Goal: Task Accomplishment & Management: Manage account settings

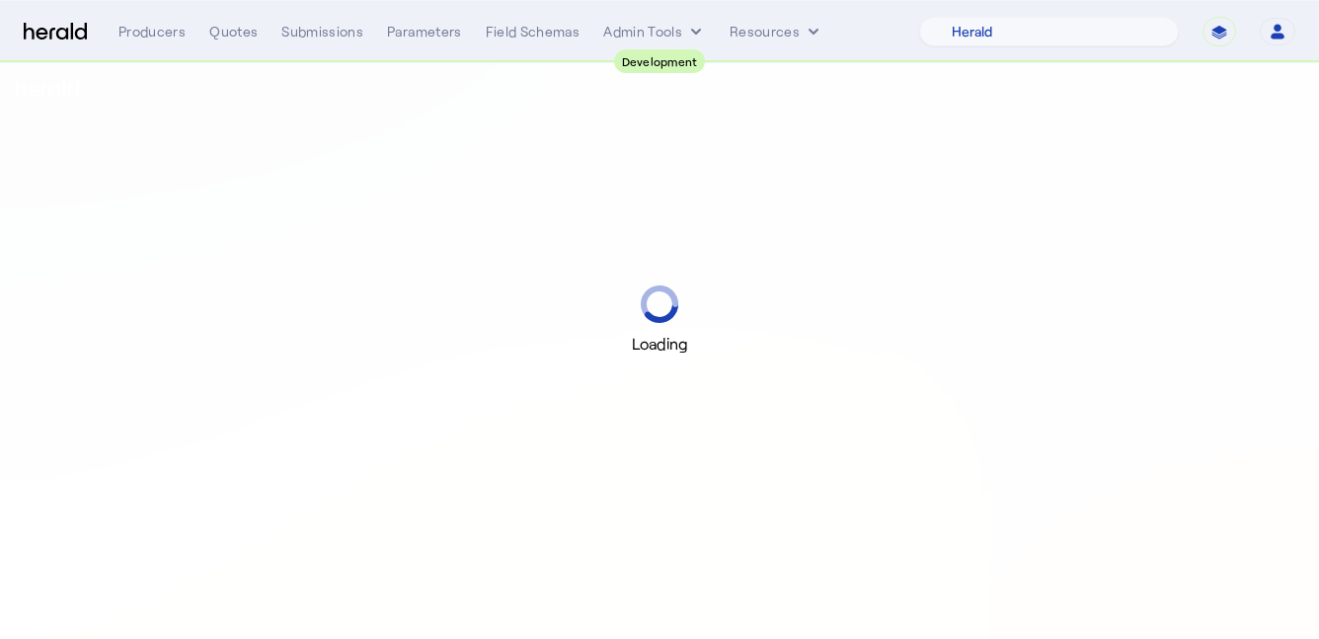
select select "pfm_2v8p_herald_api"
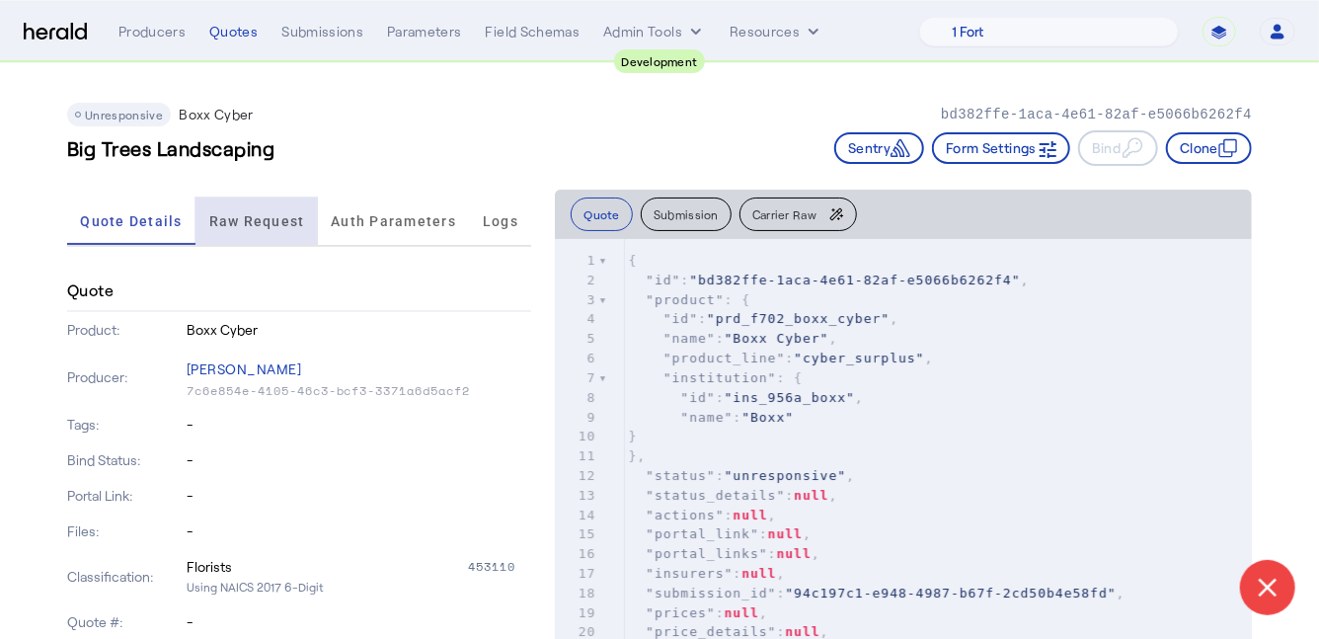
click at [247, 216] on span "Raw Request" at bounding box center [257, 221] width 96 height 14
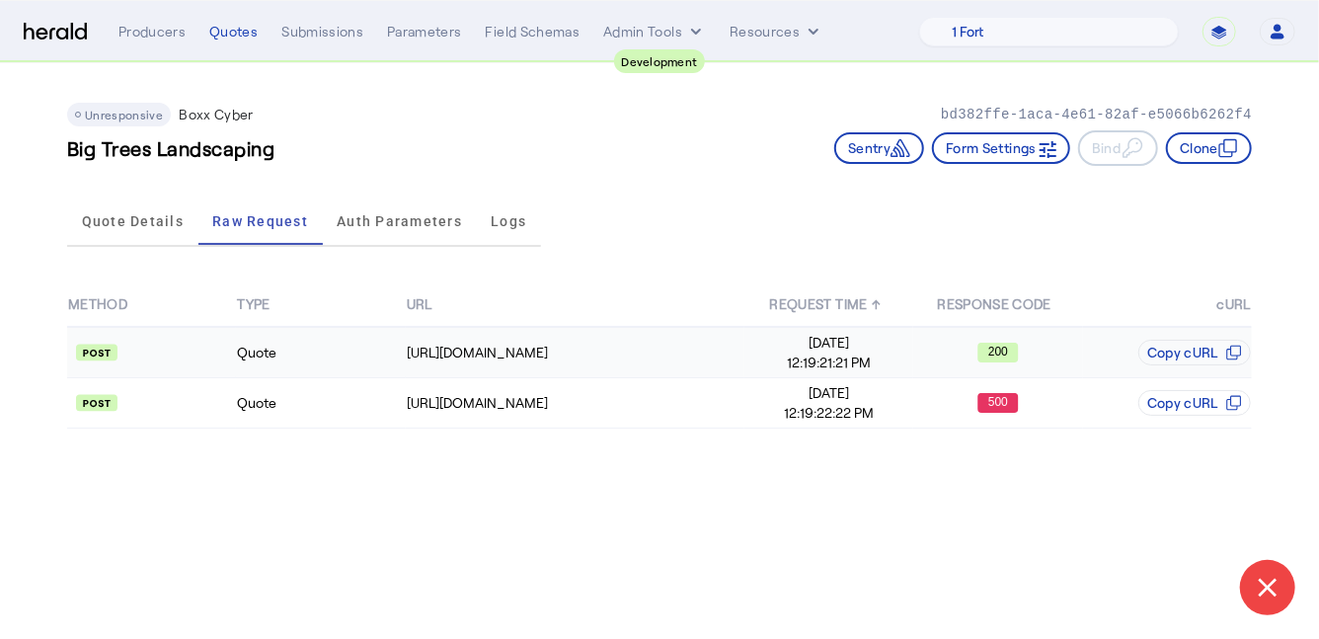
click at [322, 340] on td "Quote" at bounding box center [320, 352] width 169 height 51
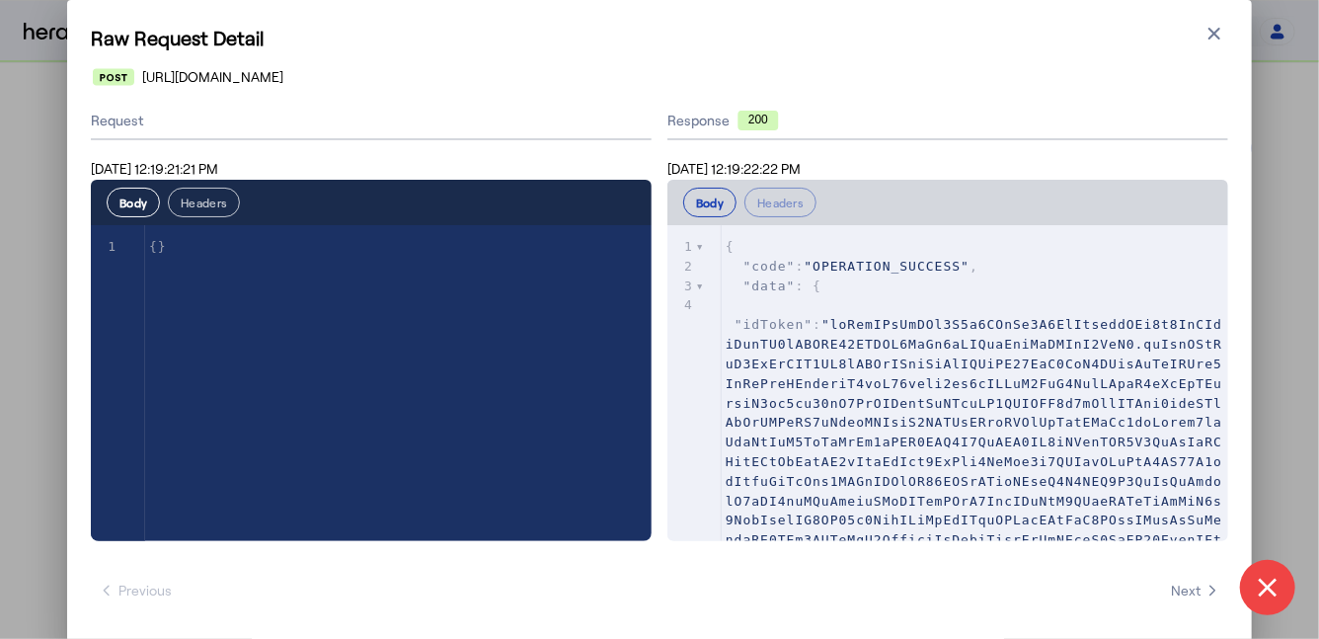
click at [226, 198] on button "Headers" at bounding box center [204, 203] width 72 height 30
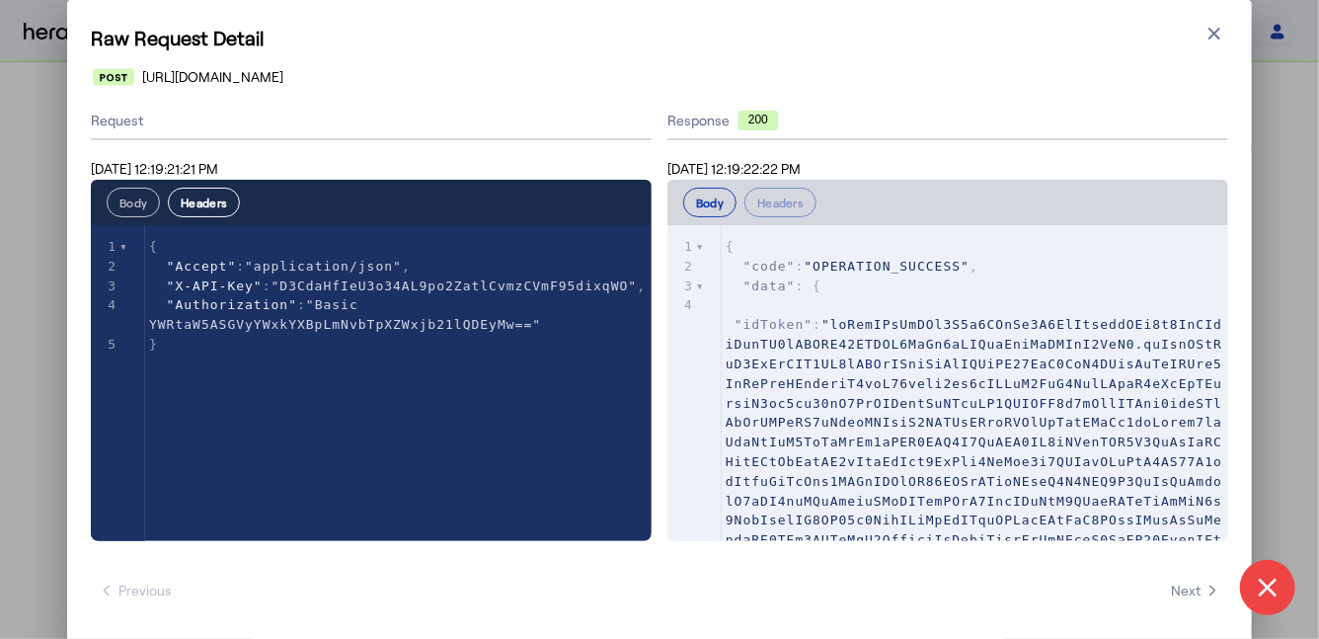
click at [123, 200] on button "Body" at bounding box center [133, 203] width 53 height 30
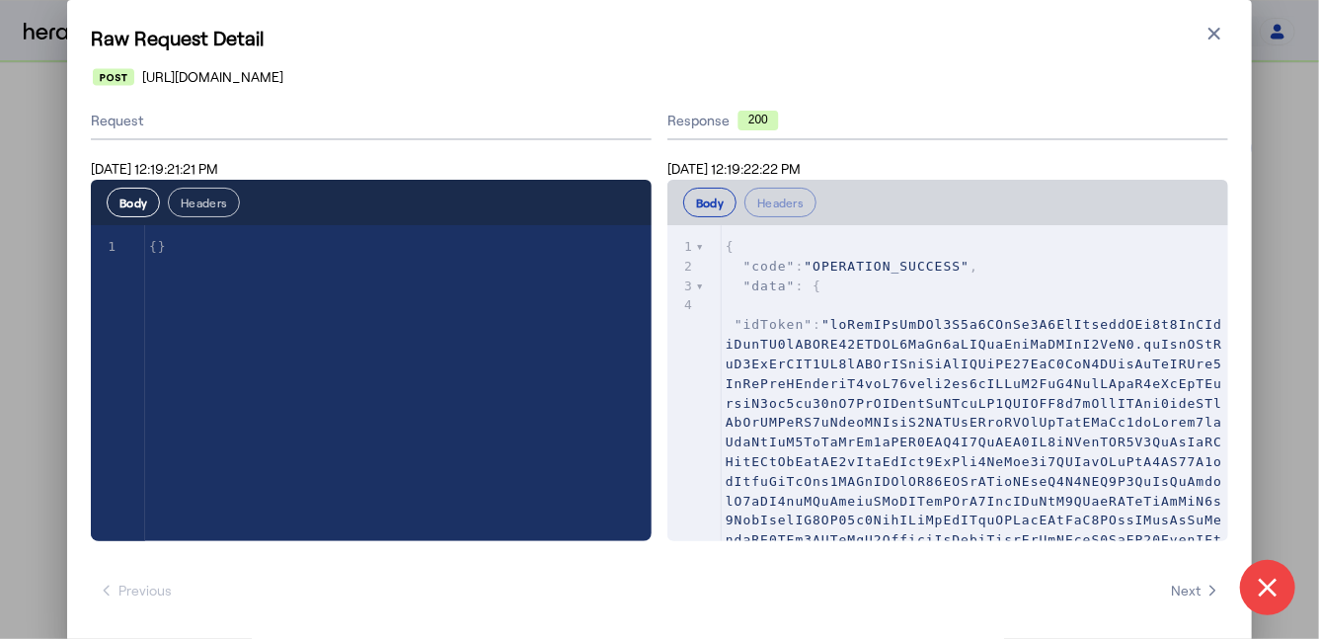
click at [200, 202] on button "Headers" at bounding box center [204, 203] width 72 height 30
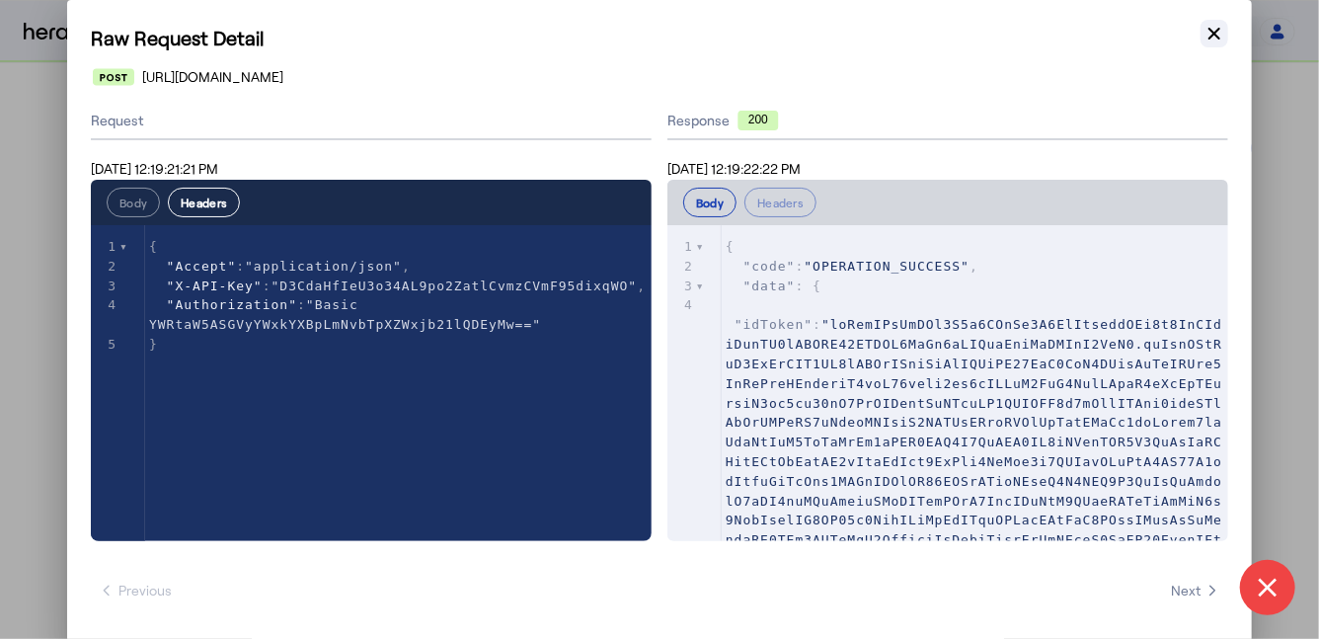
click at [1216, 31] on icon "button" at bounding box center [1214, 34] width 12 height 12
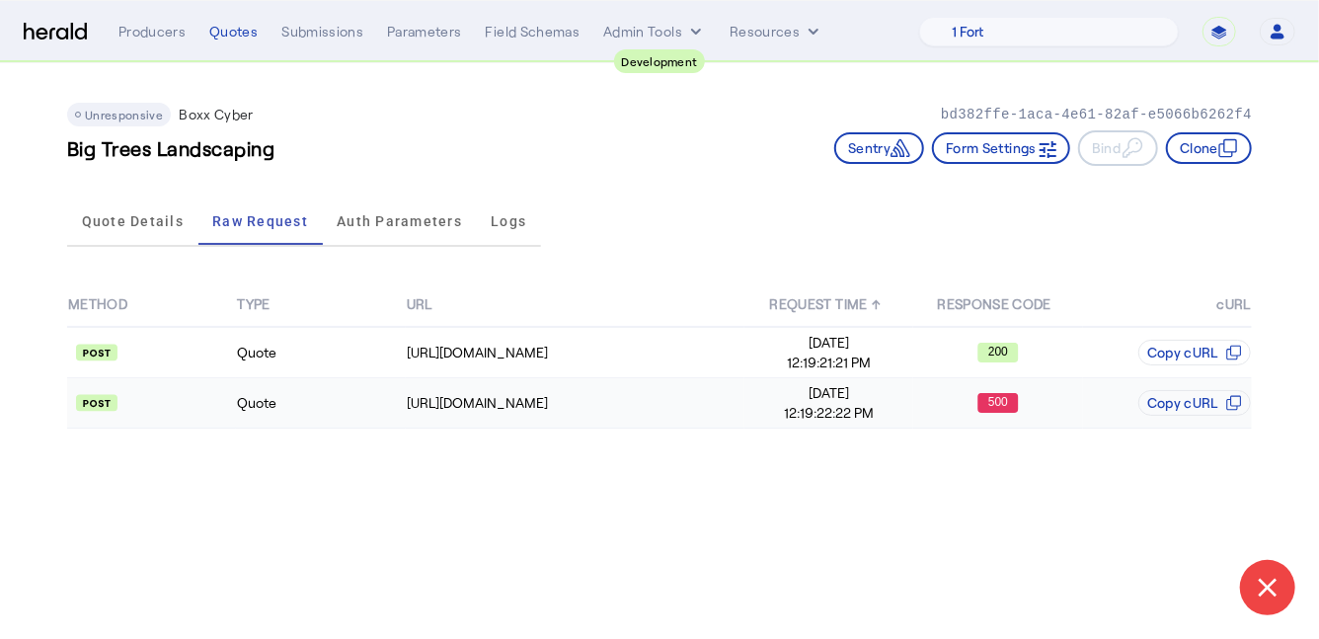
click at [335, 414] on td "Quote" at bounding box center [320, 403] width 169 height 50
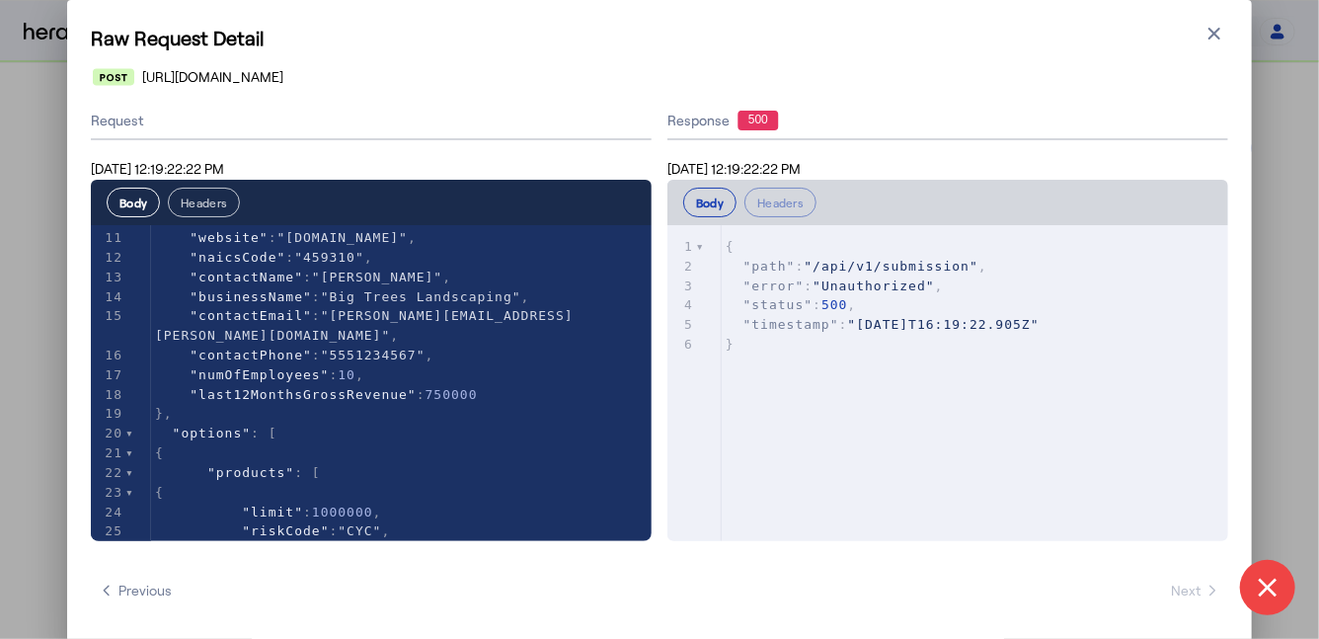
click at [199, 203] on button "Headers" at bounding box center [204, 203] width 72 height 30
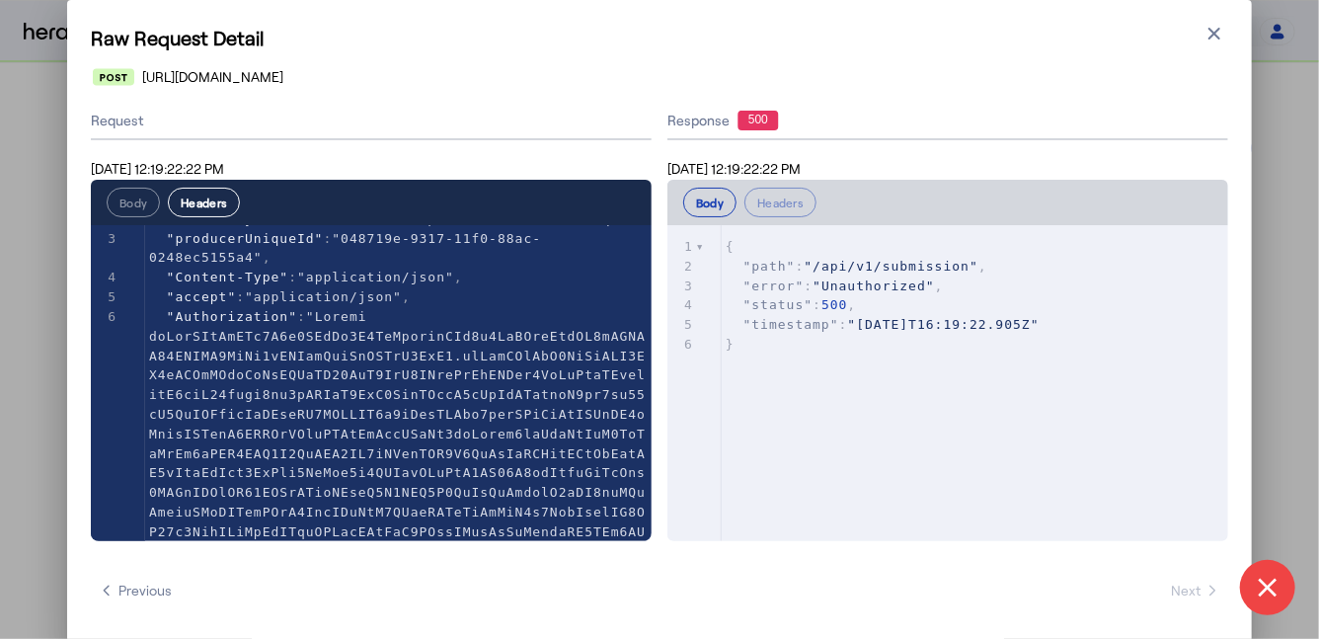
scroll to position [275, 0]
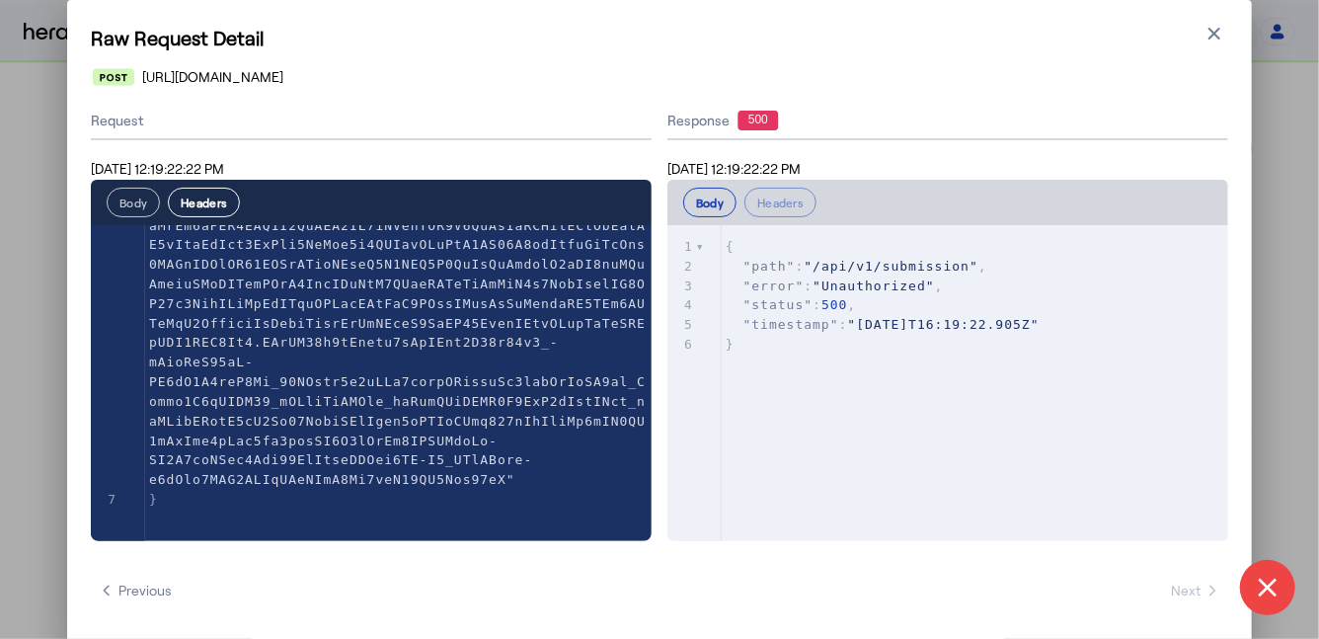
click at [131, 206] on button "Body" at bounding box center [133, 203] width 53 height 30
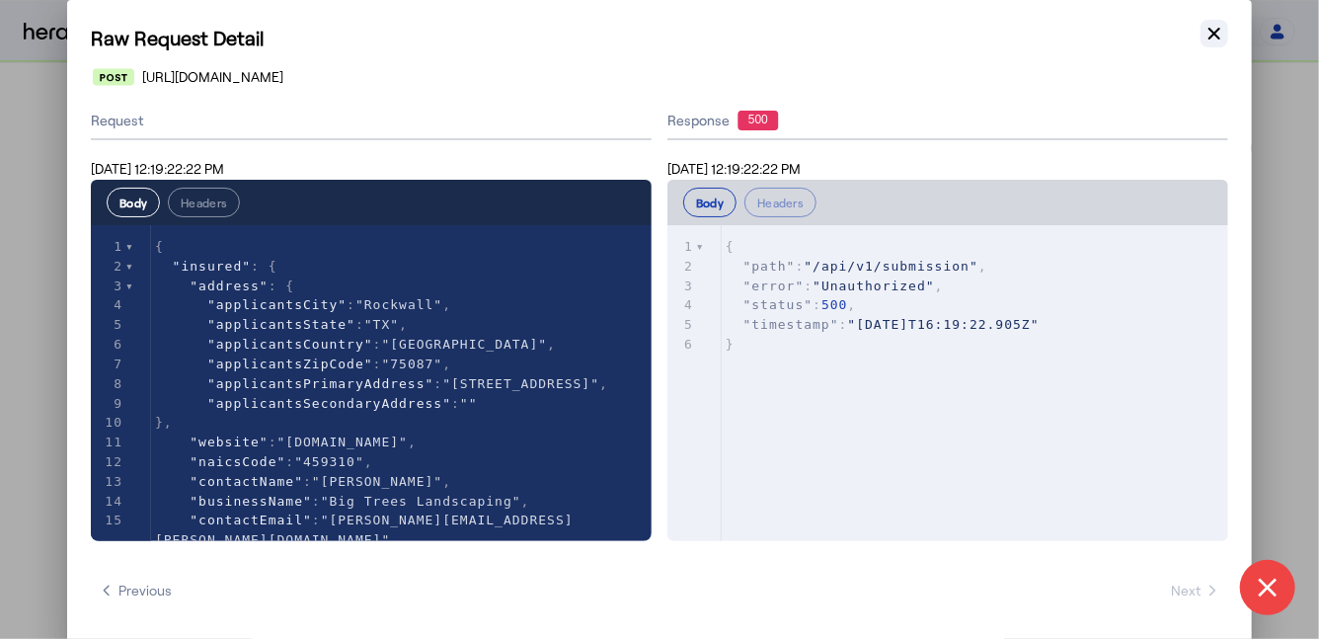
click at [1209, 34] on icon "button" at bounding box center [1214, 34] width 20 height 20
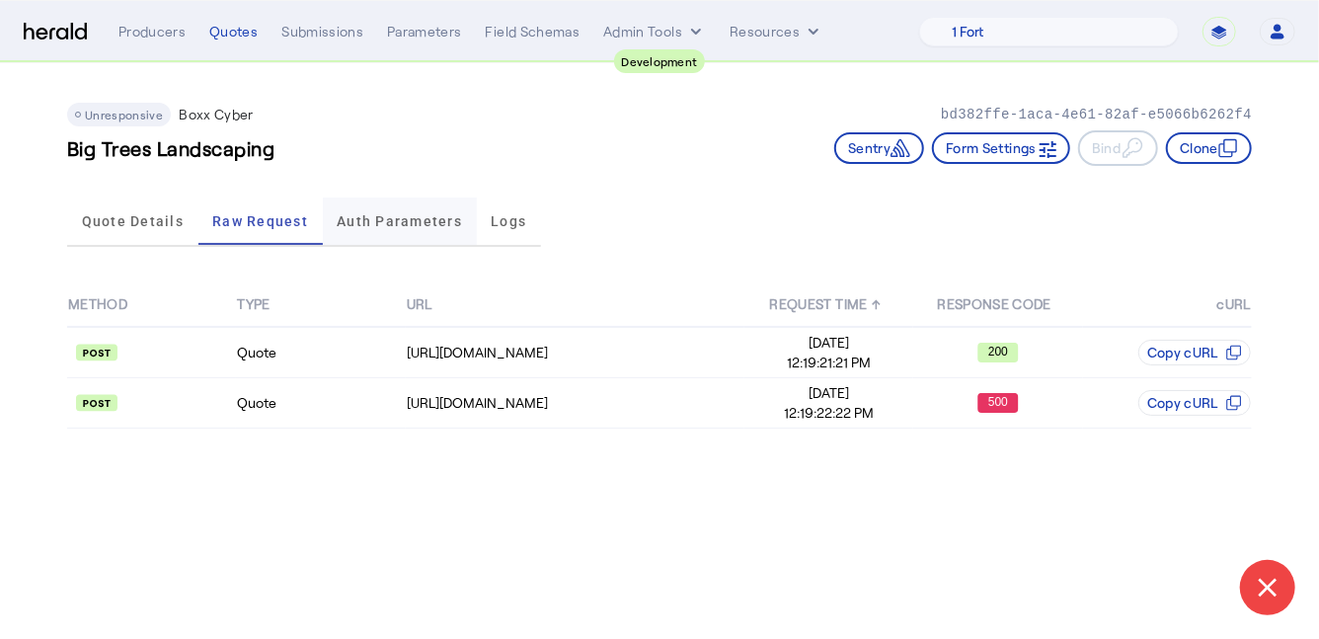
click at [358, 229] on span "Auth Parameters" at bounding box center [399, 220] width 125 height 47
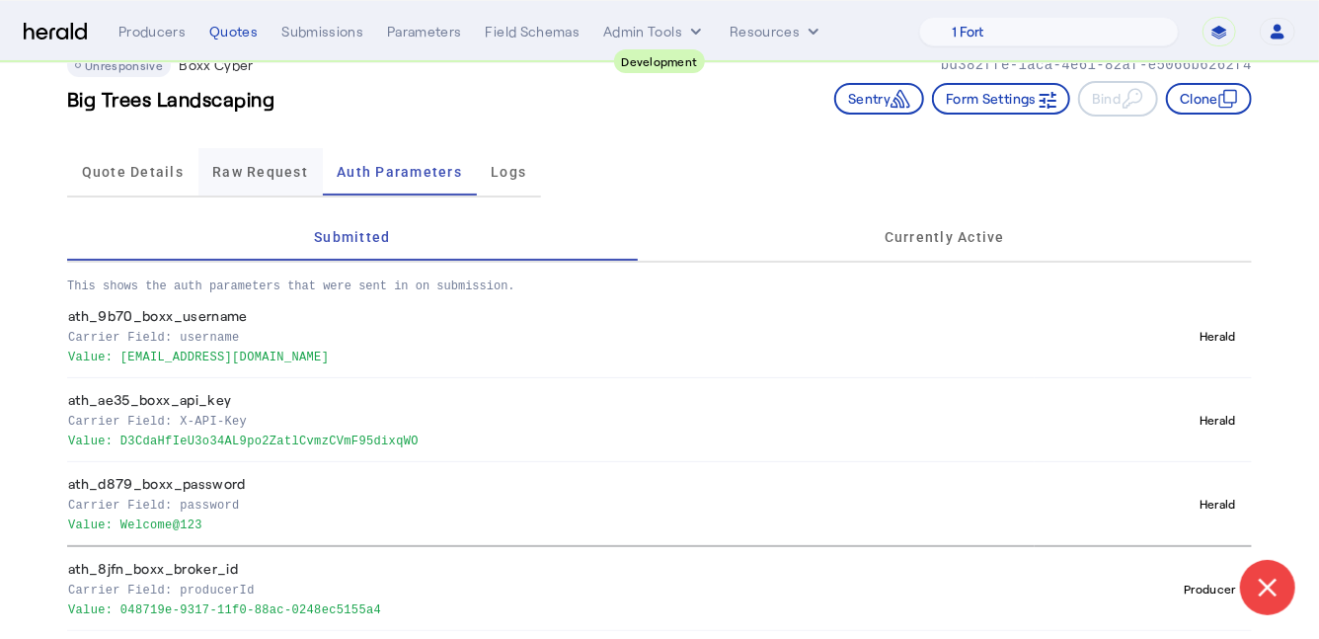
click at [267, 182] on span "Raw Request" at bounding box center [260, 171] width 96 height 47
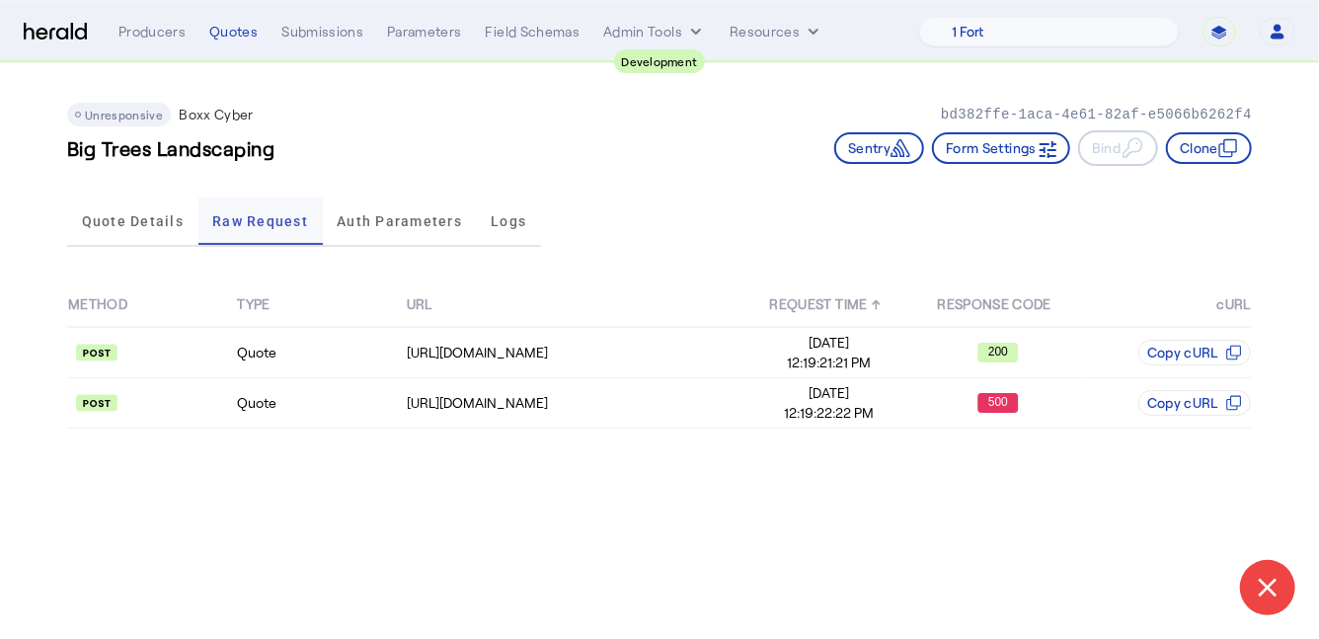
scroll to position [0, 0]
click at [354, 416] on td "Quote" at bounding box center [320, 403] width 169 height 50
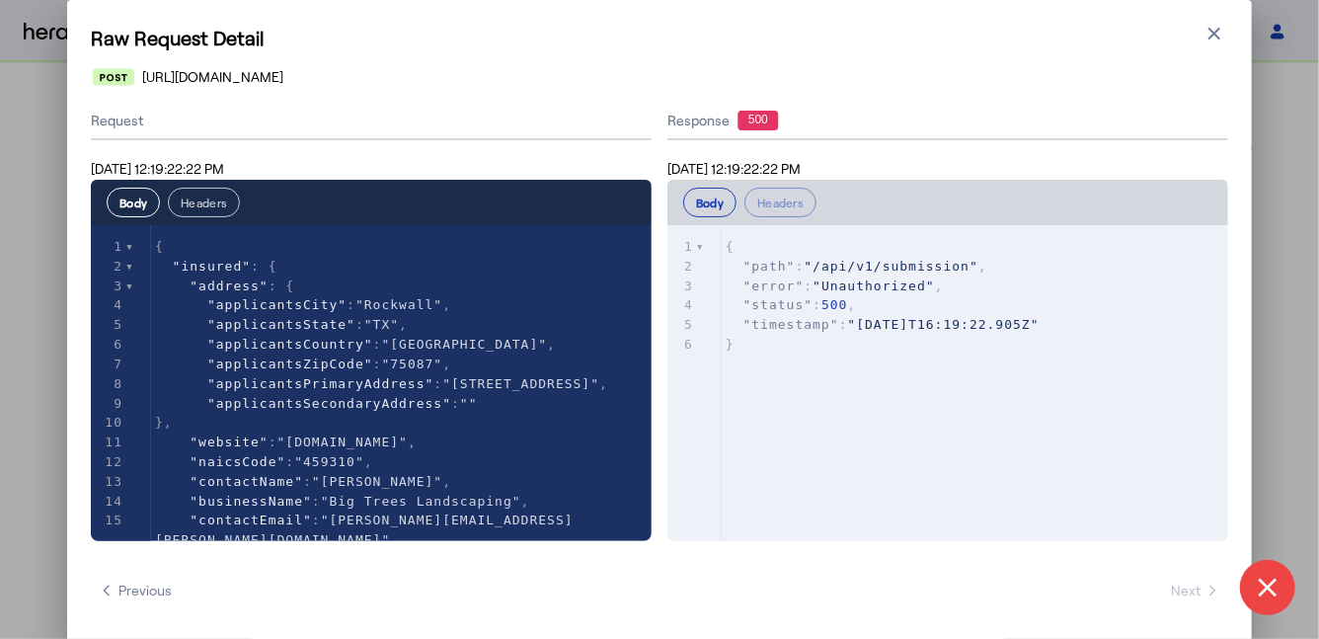
click at [212, 211] on button "Headers" at bounding box center [204, 203] width 72 height 30
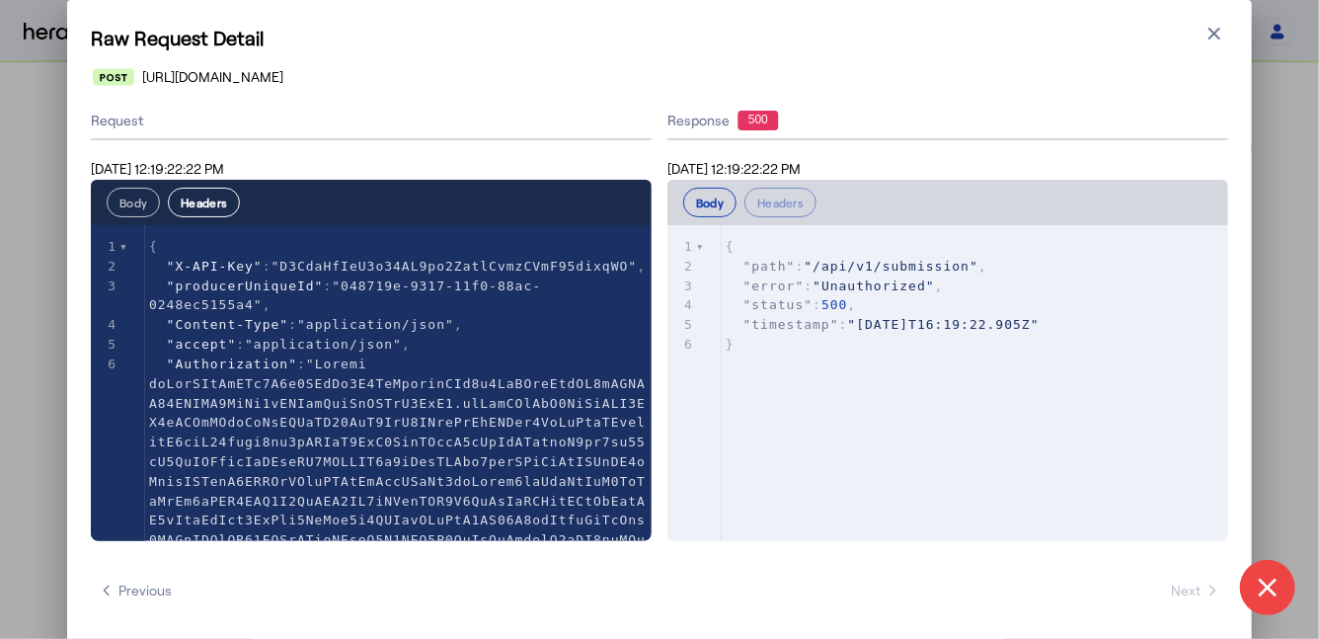
click at [138, 210] on button "Body" at bounding box center [133, 203] width 53 height 30
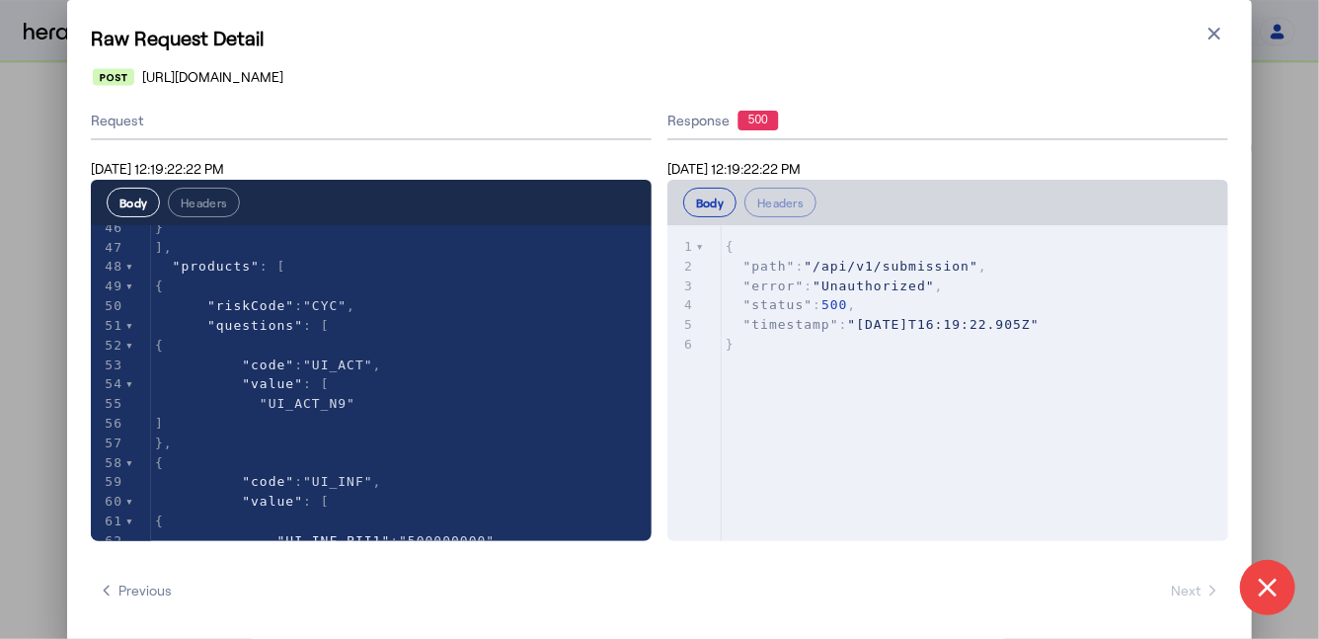
scroll to position [882, 0]
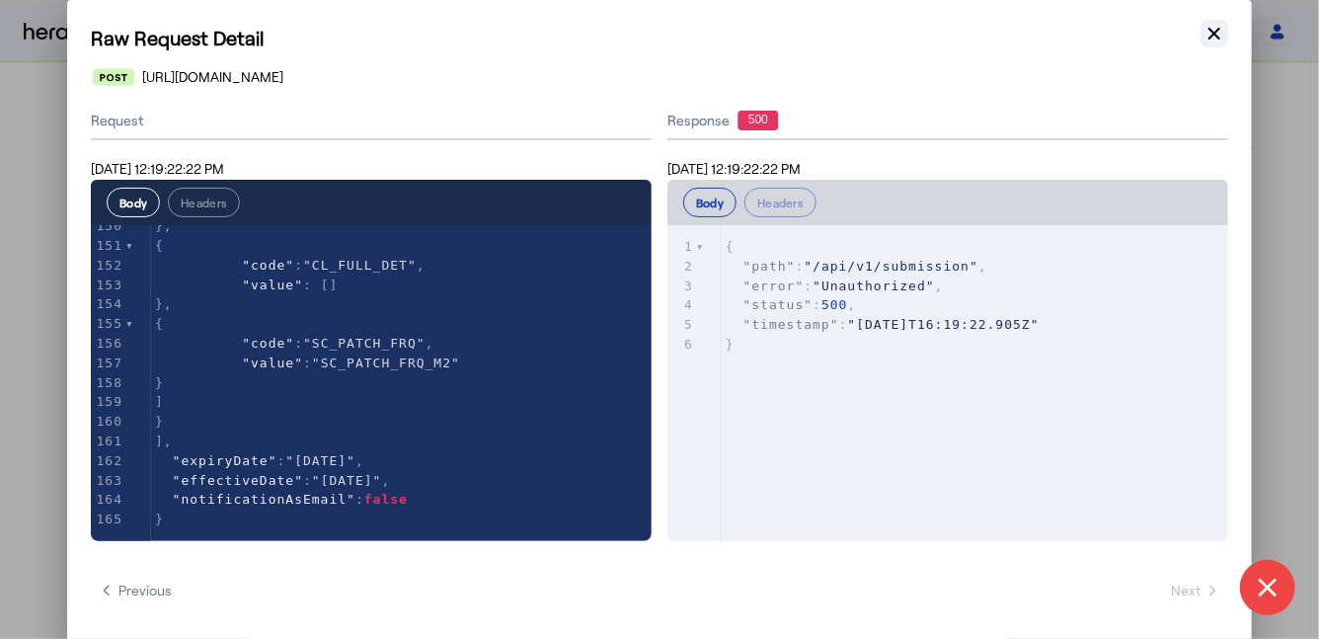
click at [1217, 35] on icon "button" at bounding box center [1214, 34] width 20 height 20
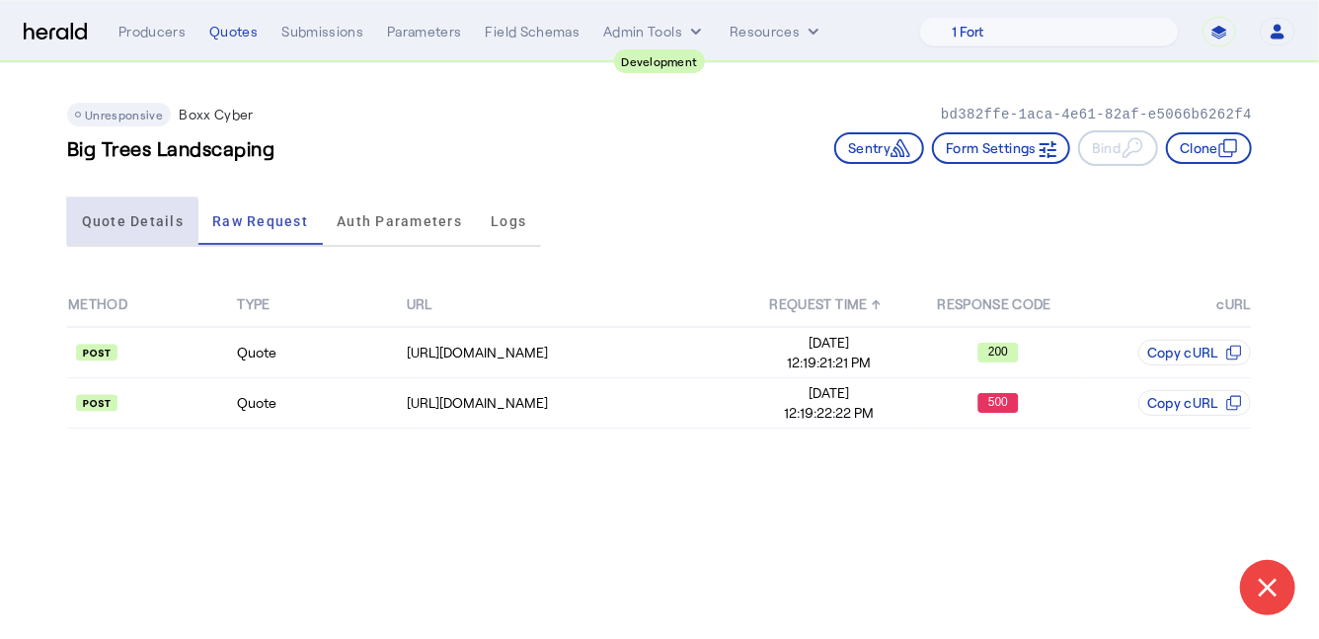
click at [127, 232] on span "Quote Details" at bounding box center [133, 220] width 102 height 47
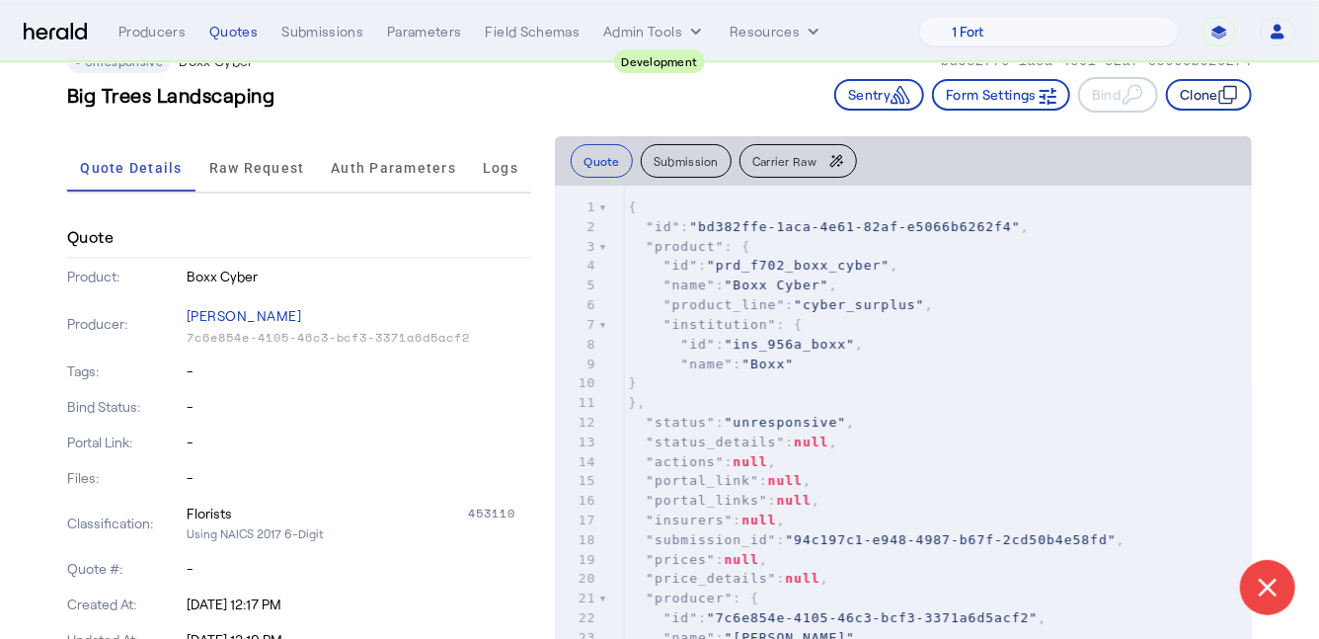
click at [1201, 97] on button "Clone" at bounding box center [1209, 95] width 86 height 32
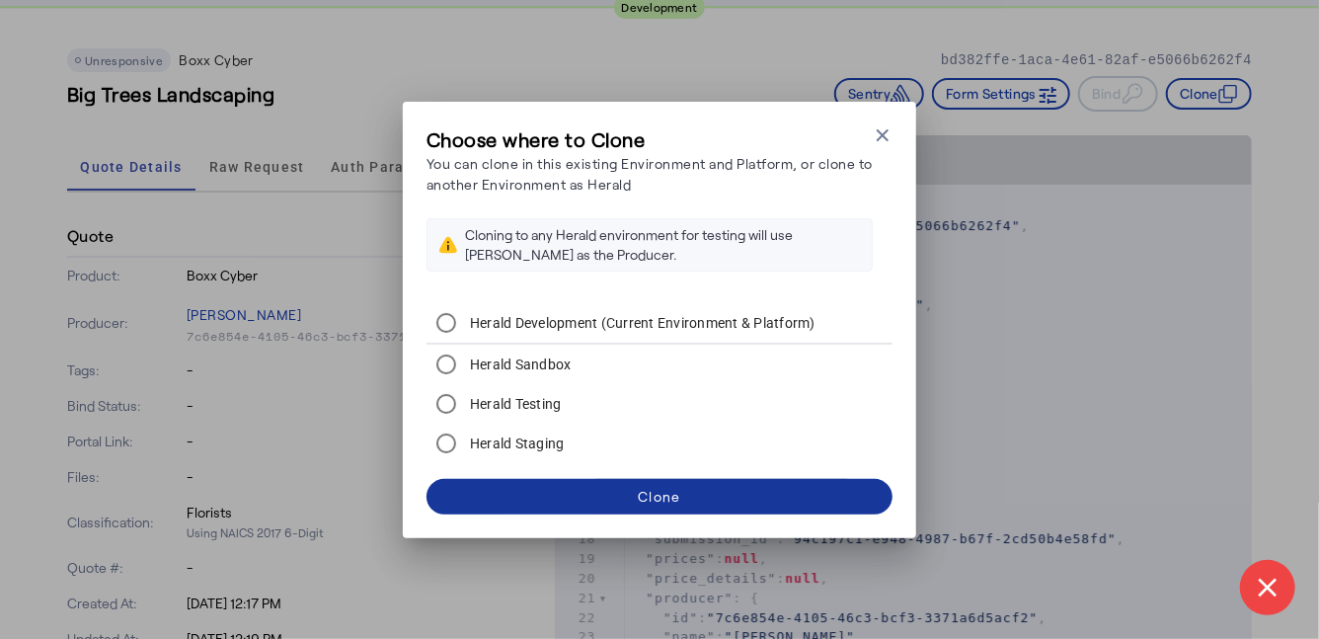
click at [620, 478] on span at bounding box center [659, 496] width 466 height 47
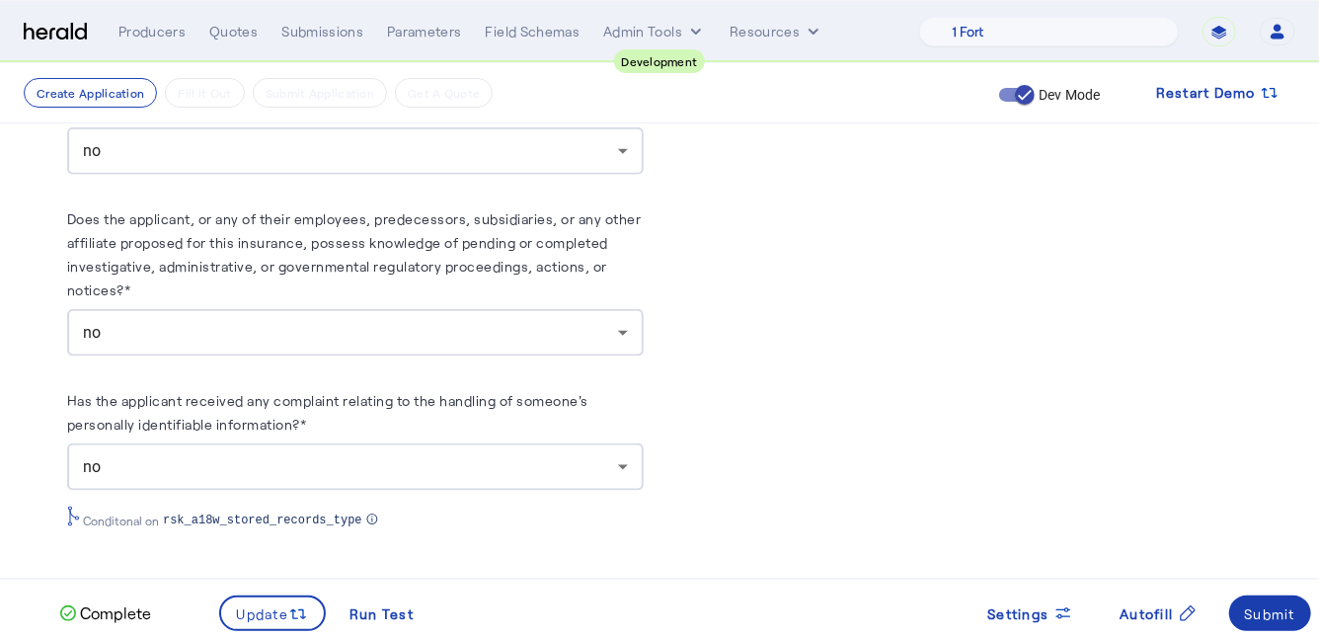
click at [1283, 613] on div "Submit" at bounding box center [1270, 613] width 51 height 21
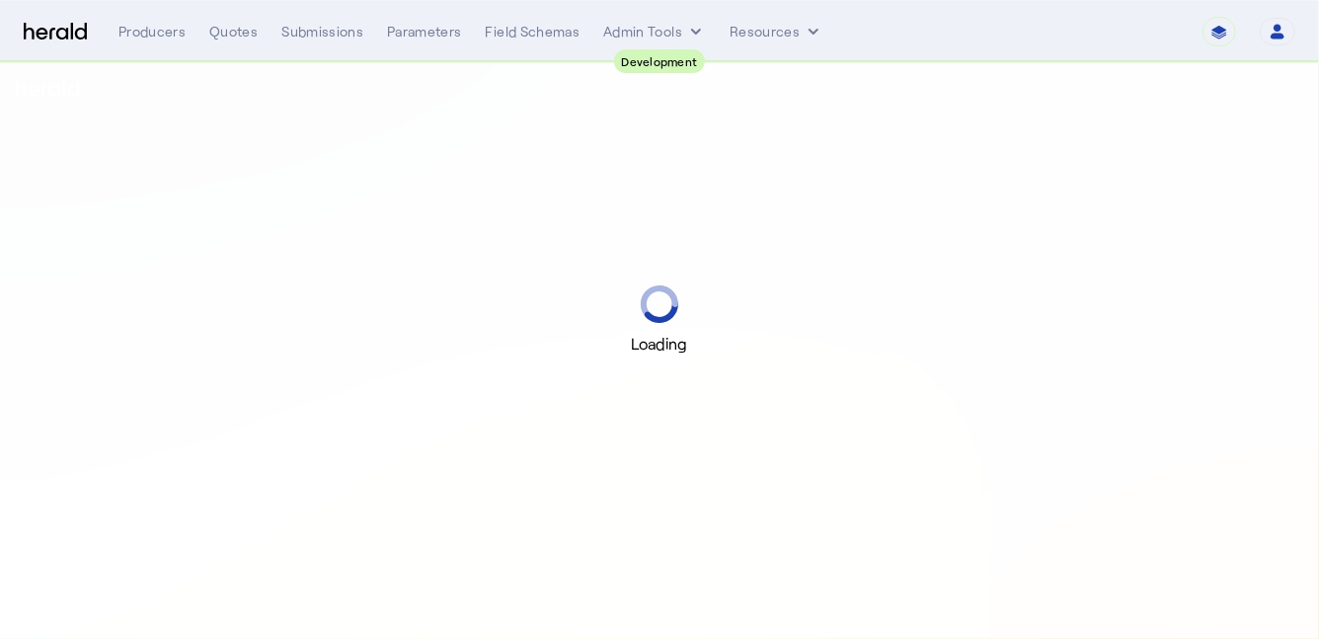
select select "pfm_2v8p_herald_api"
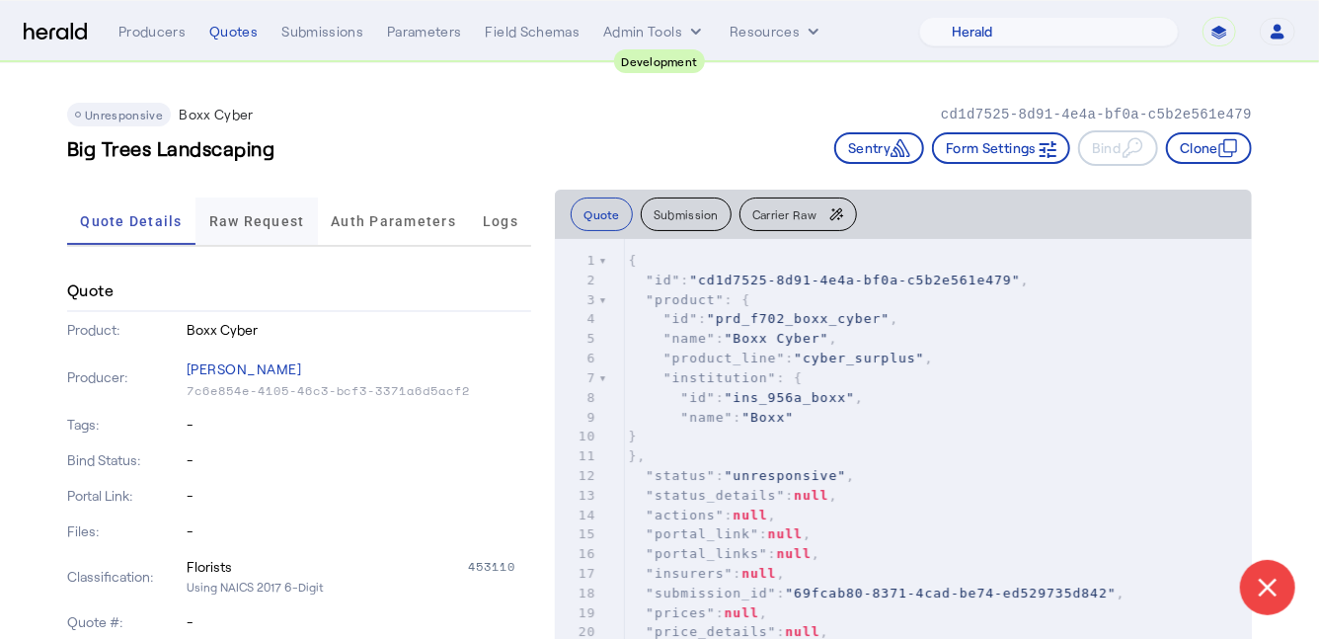
click at [276, 231] on span "Raw Request" at bounding box center [257, 220] width 96 height 47
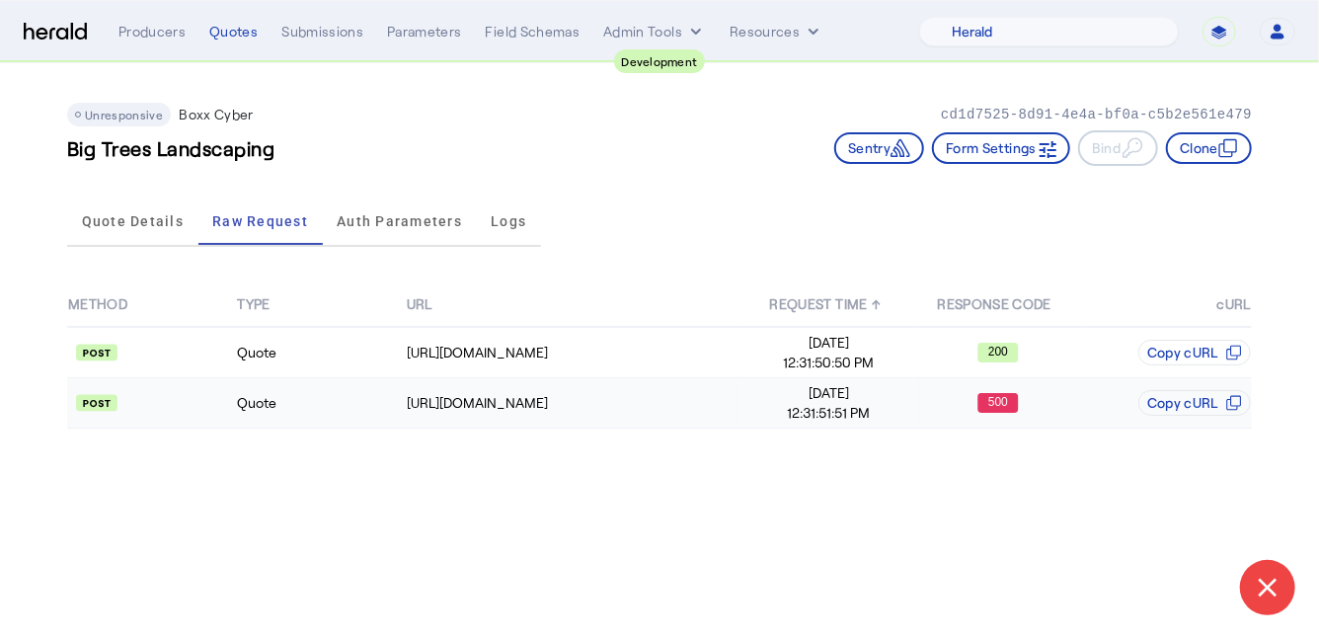
click at [371, 398] on td "Quote" at bounding box center [320, 403] width 169 height 50
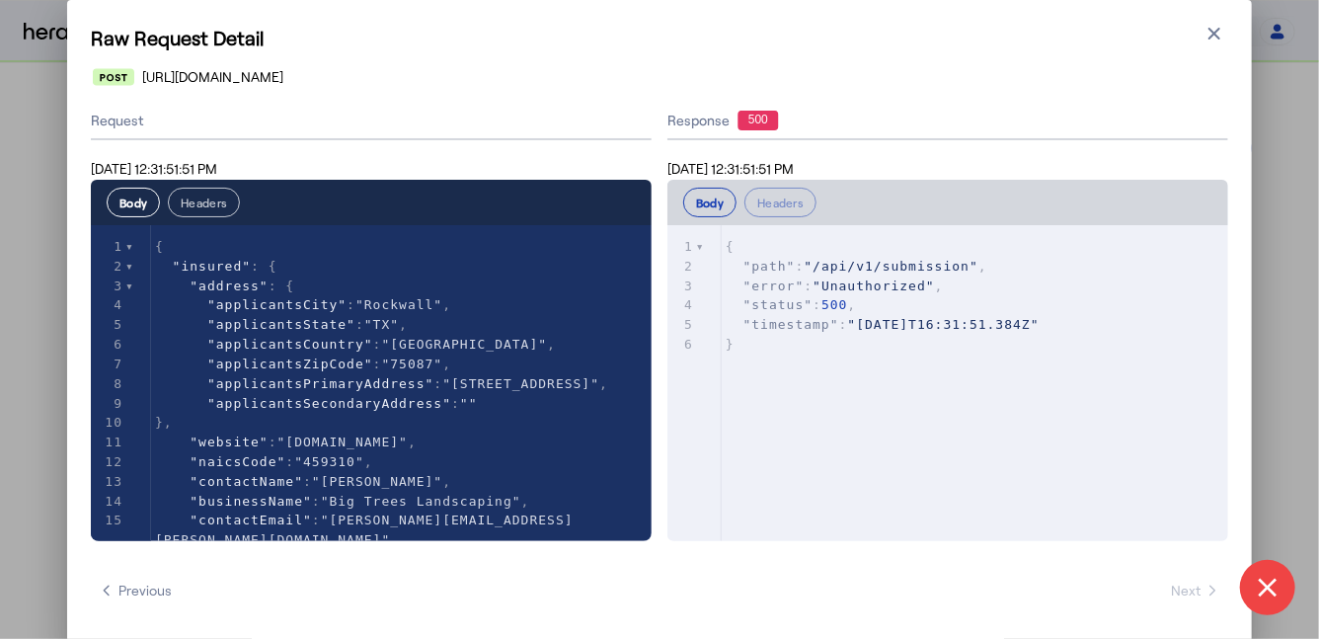
click at [231, 188] on button "Headers" at bounding box center [204, 203] width 72 height 30
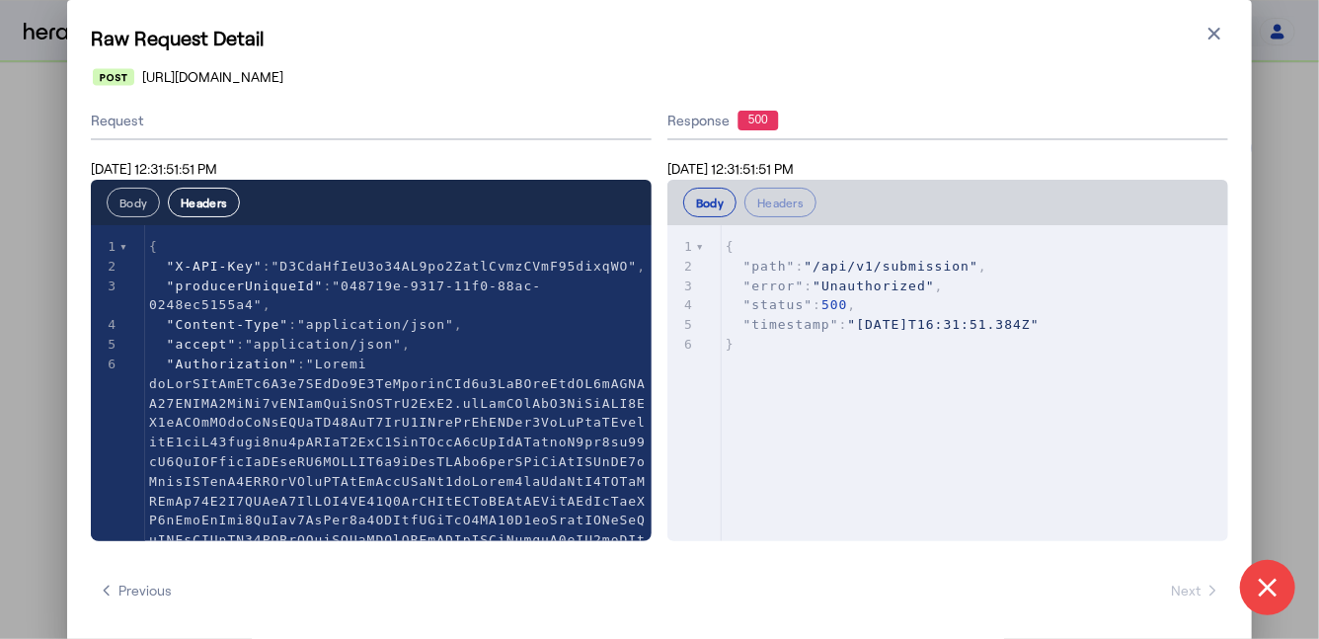
click at [128, 197] on button "Body" at bounding box center [133, 203] width 53 height 30
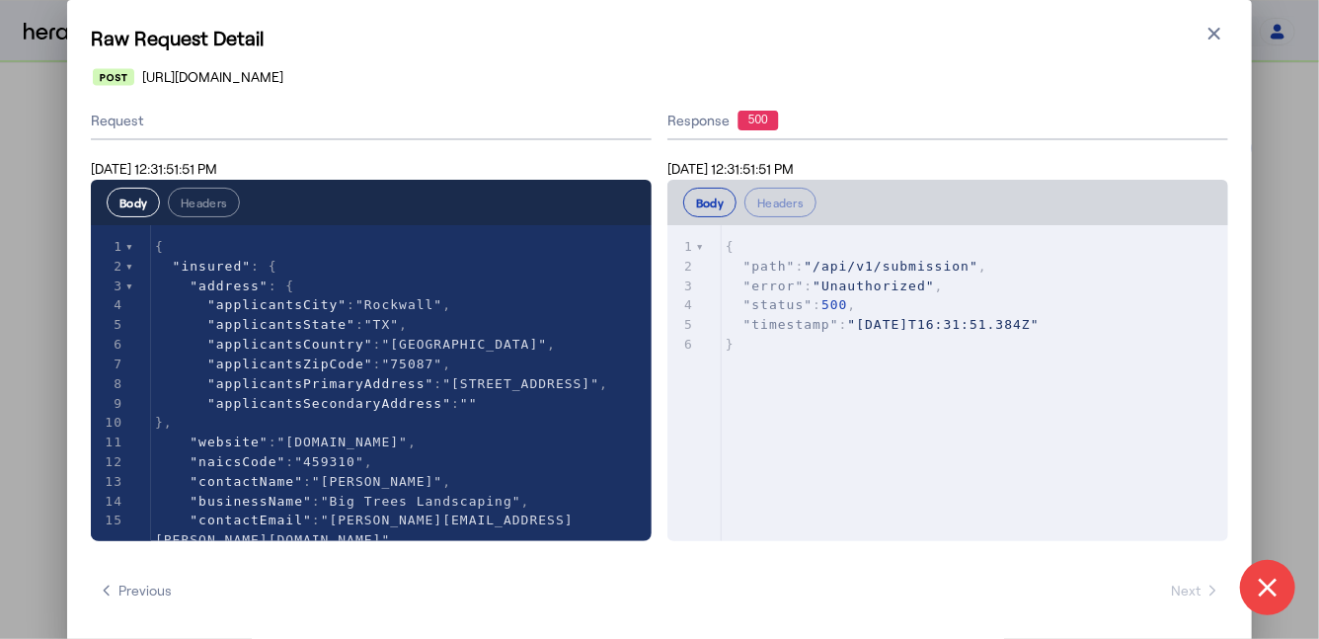
type textarea "**********"
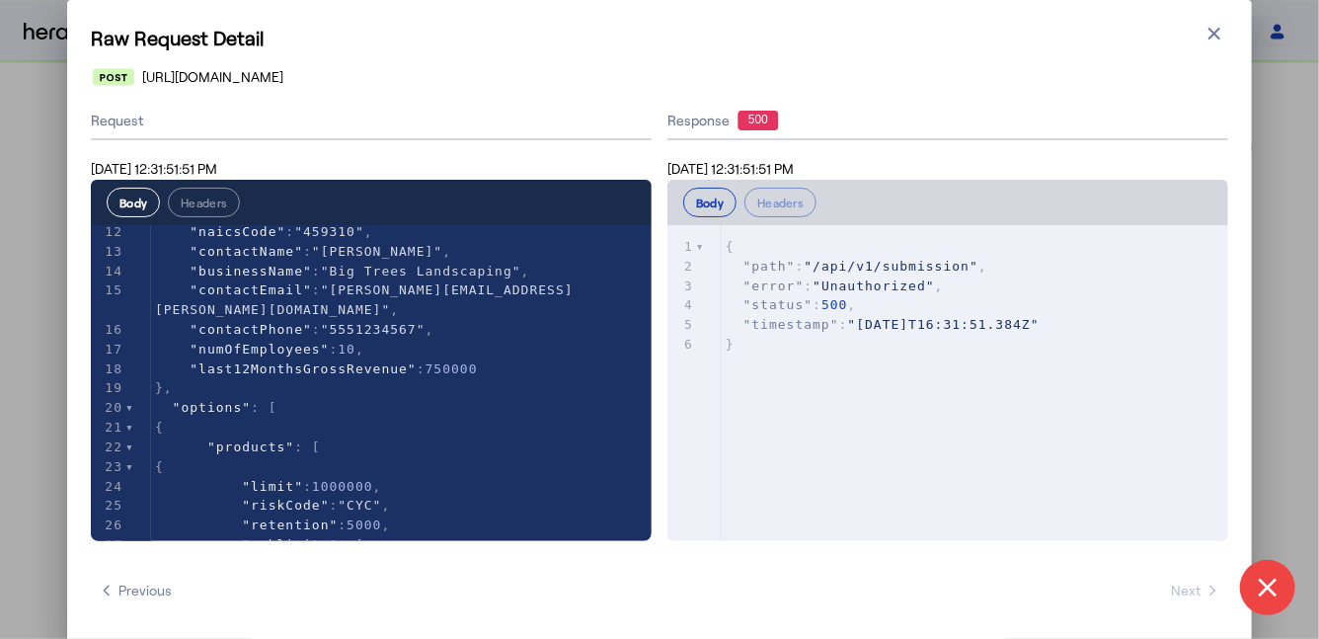
scroll to position [230, 0]
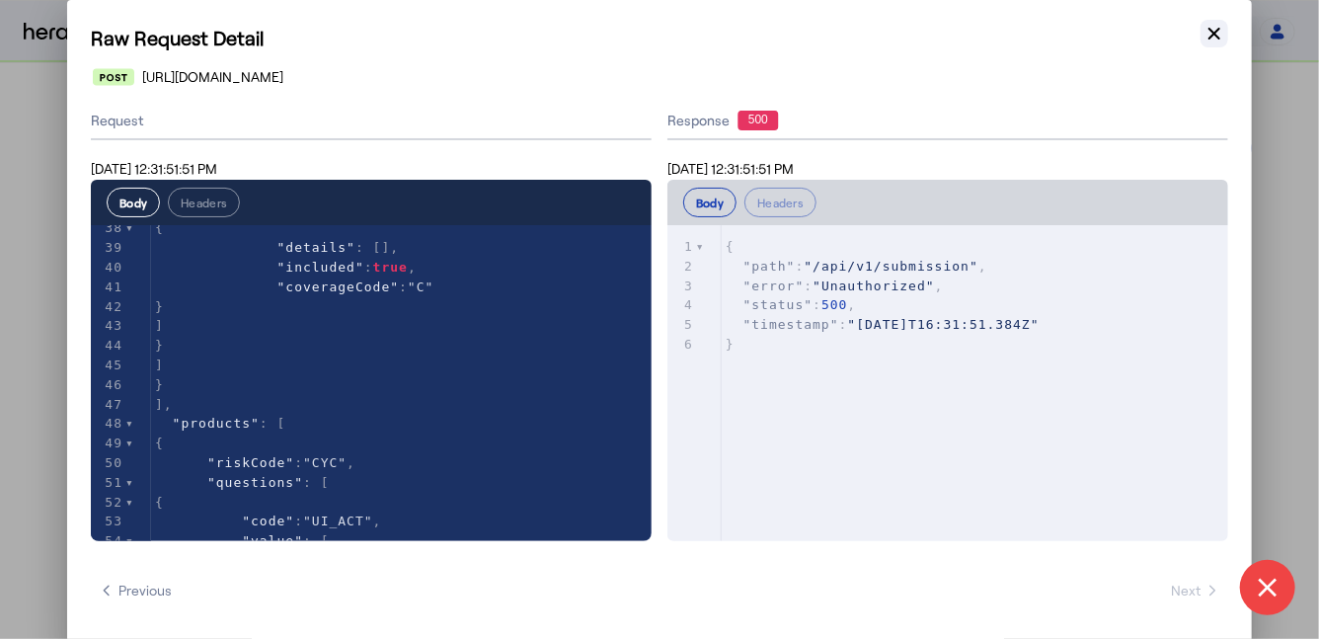
click at [1214, 35] on icon "button" at bounding box center [1214, 34] width 12 height 12
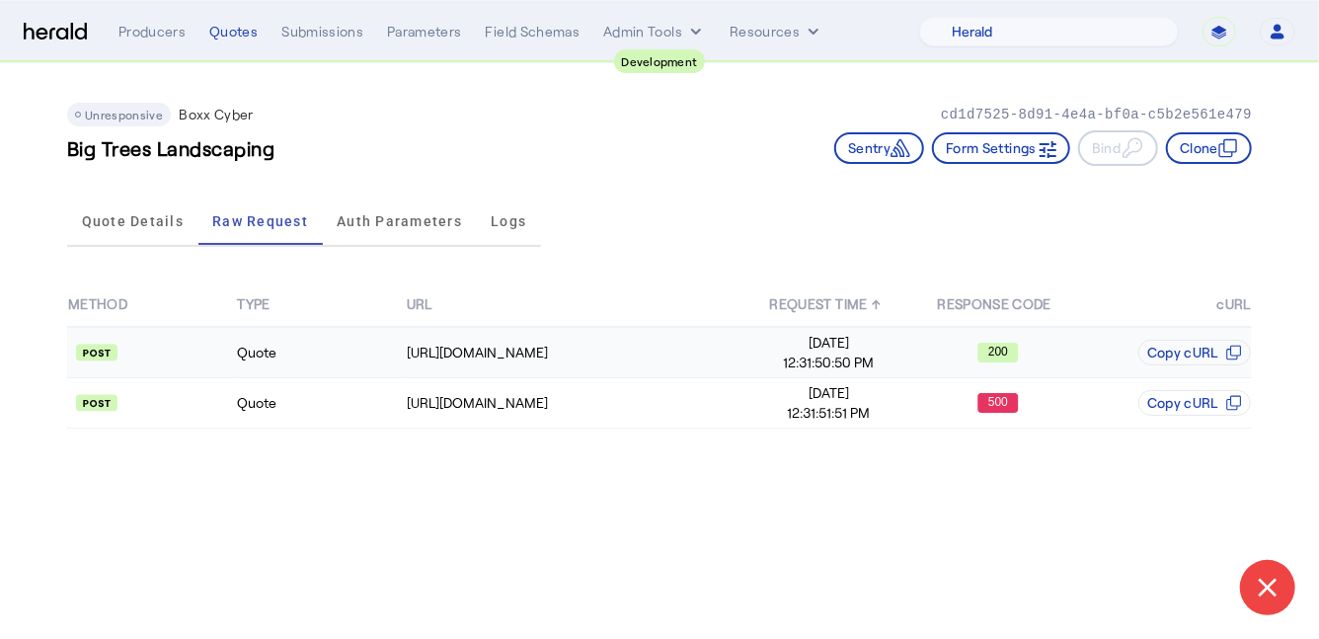
click at [324, 342] on td "Quote" at bounding box center [320, 352] width 169 height 51
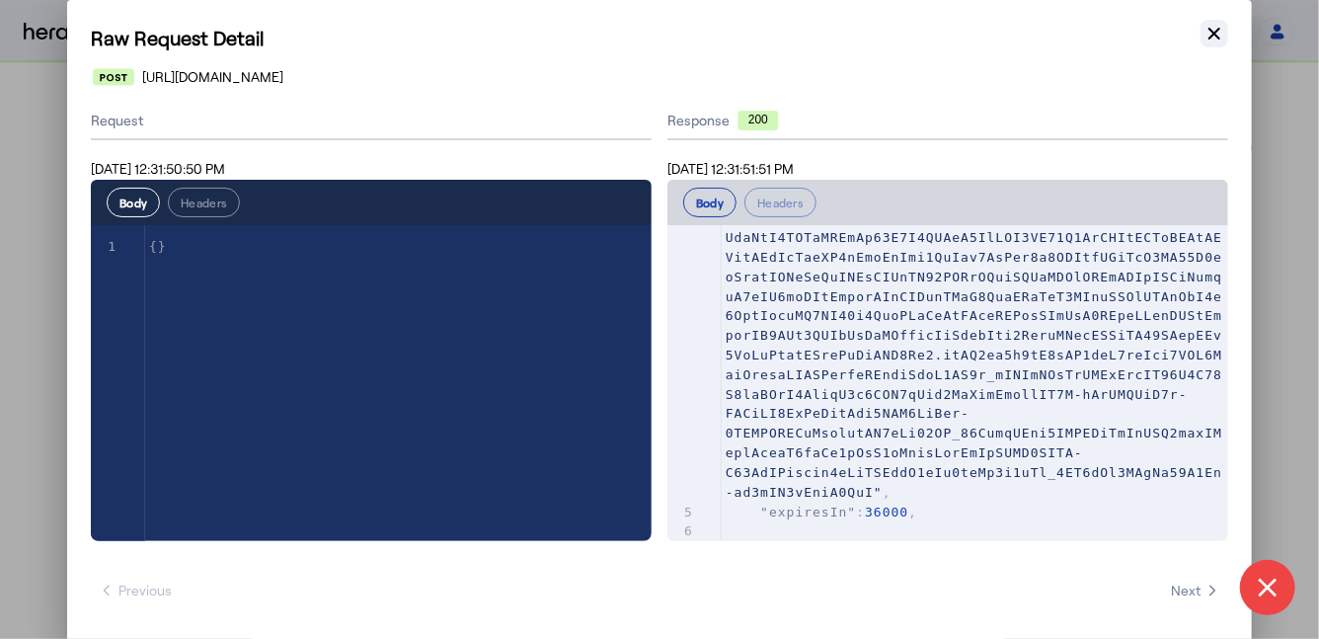
click at [1215, 42] on icon "button" at bounding box center [1214, 34] width 20 height 20
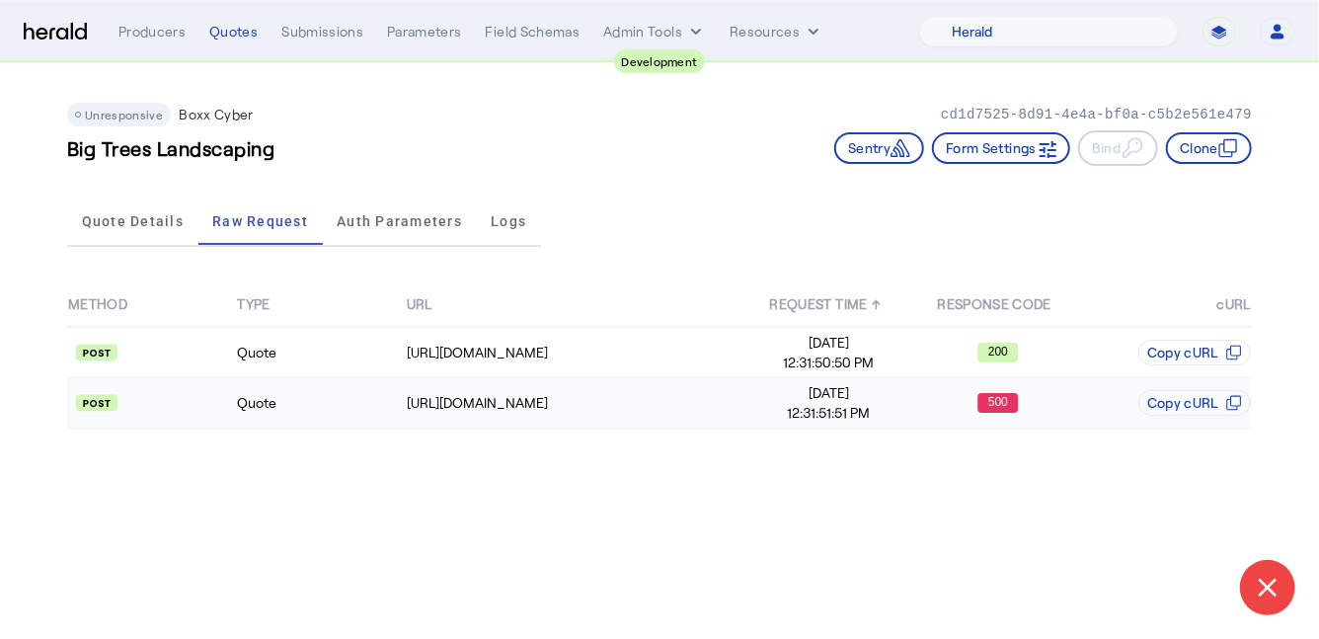
click at [325, 402] on td "Quote" at bounding box center [320, 403] width 169 height 50
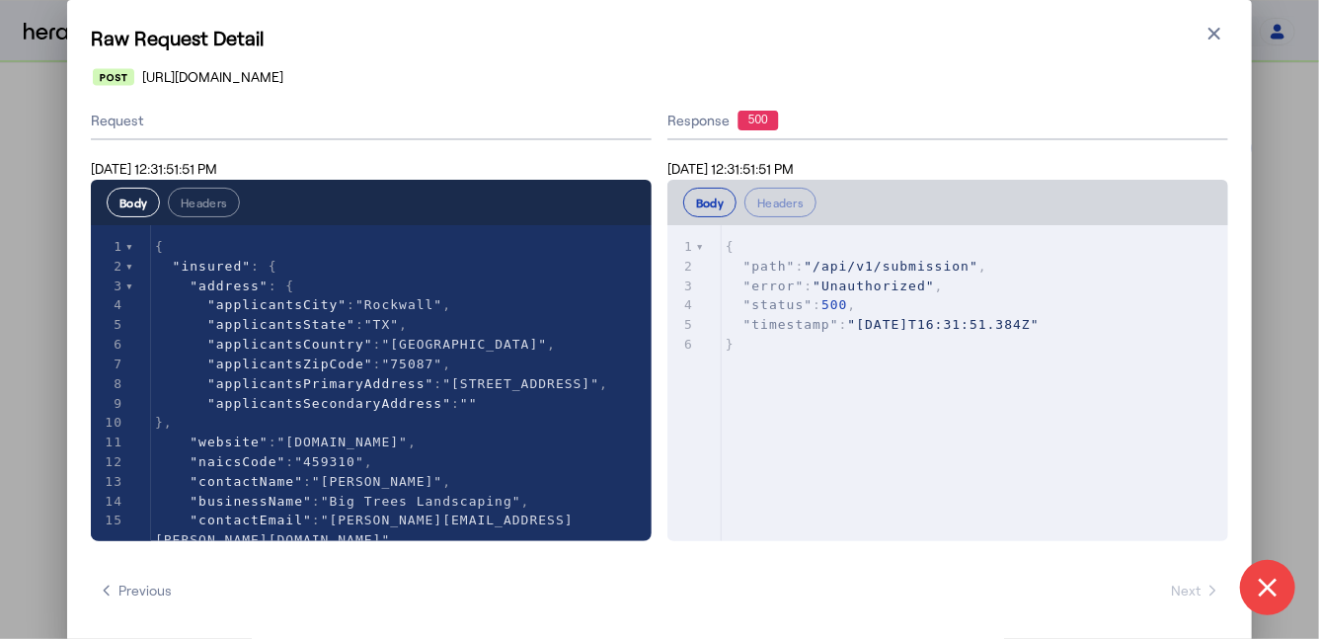
click at [203, 220] on div "Body Headers" at bounding box center [371, 202] width 561 height 45
click at [200, 209] on button "Headers" at bounding box center [204, 203] width 72 height 30
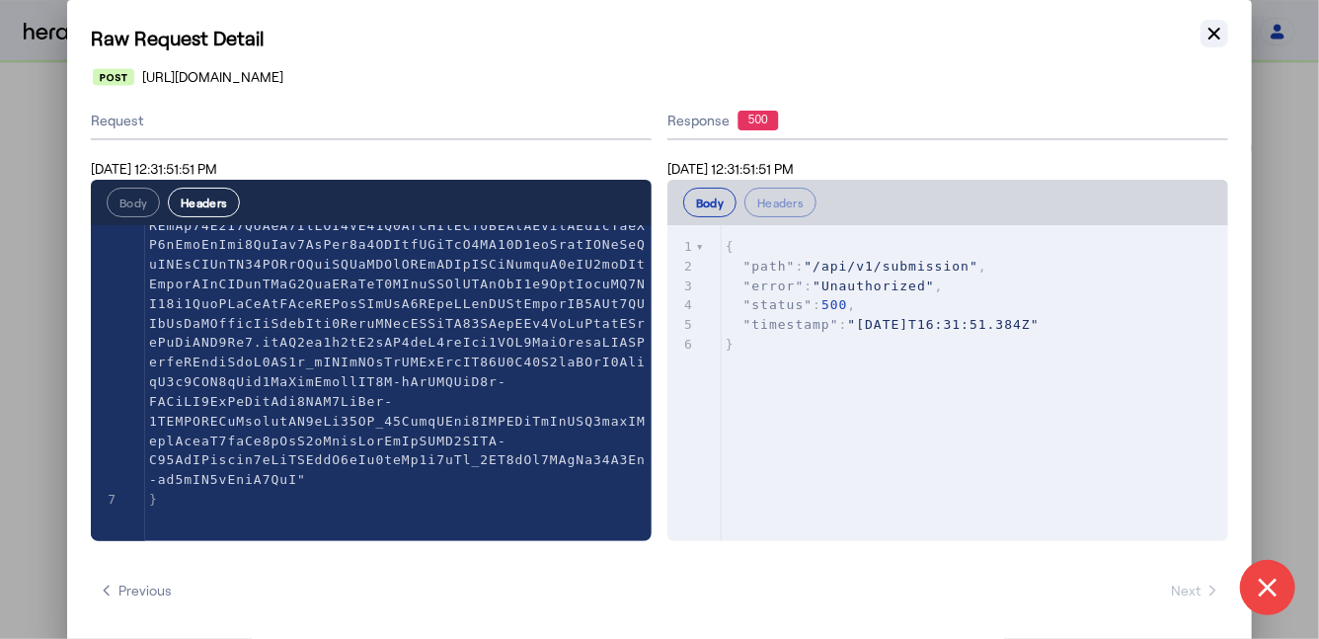
click at [1207, 38] on icon "button" at bounding box center [1214, 34] width 20 height 20
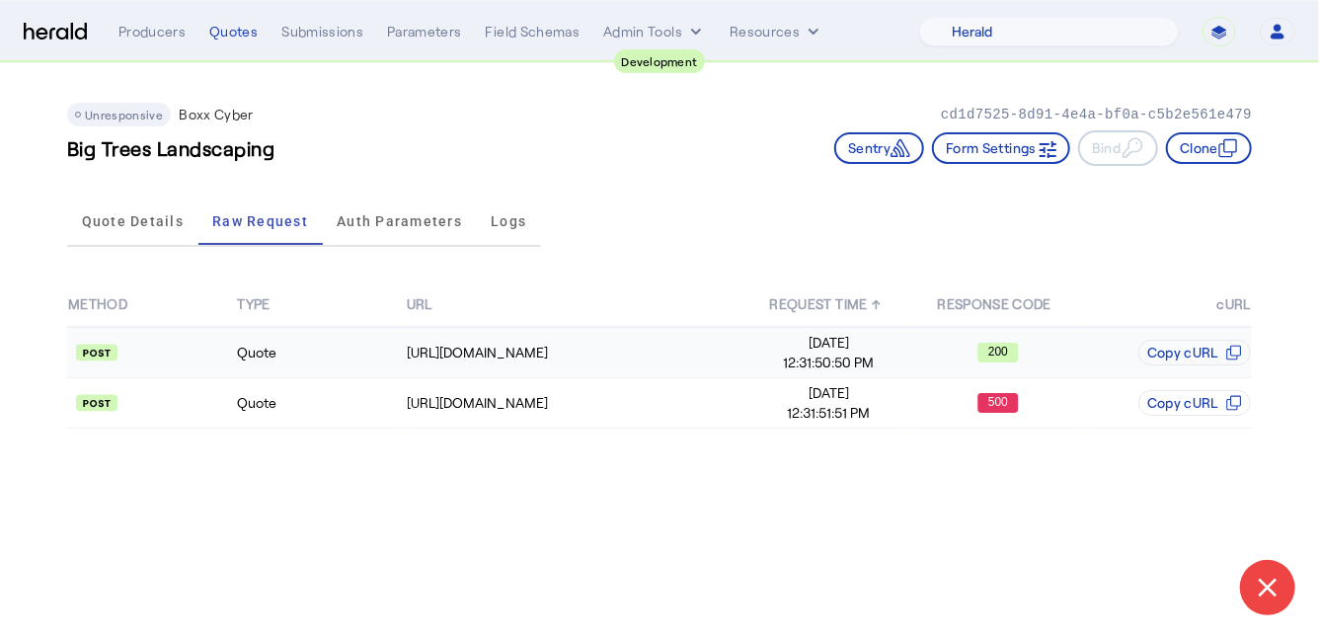
click at [246, 336] on td "Quote" at bounding box center [320, 352] width 169 height 51
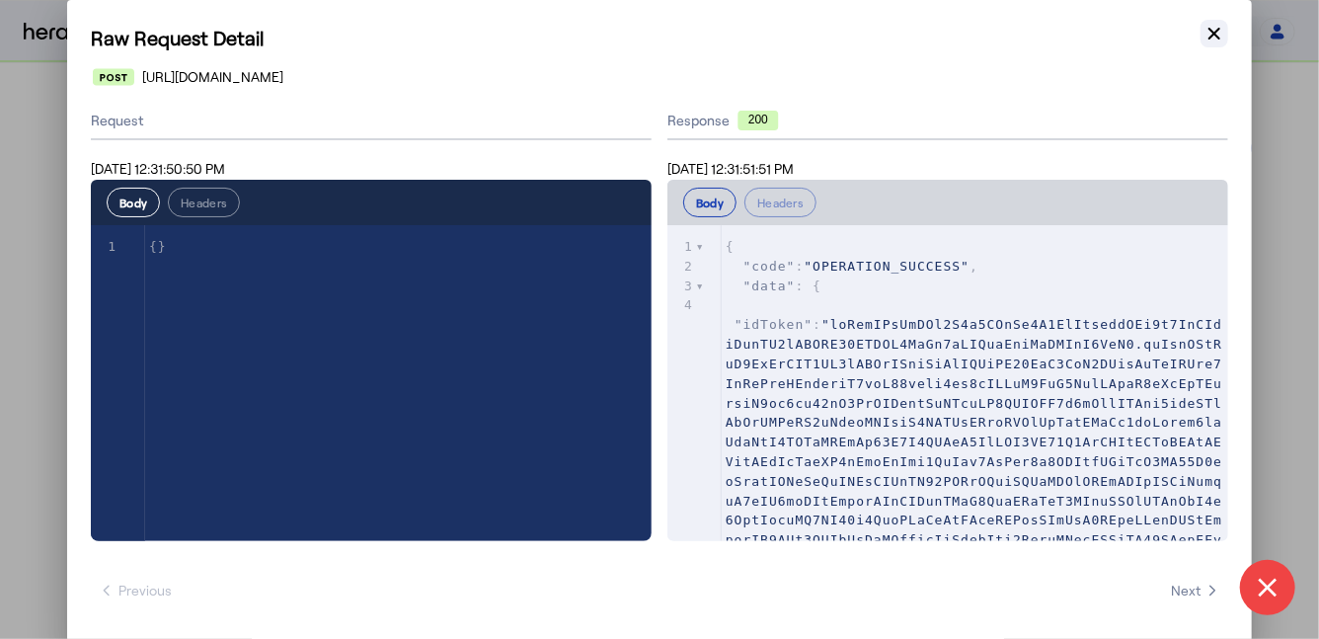
click at [1210, 39] on icon "button" at bounding box center [1214, 34] width 20 height 20
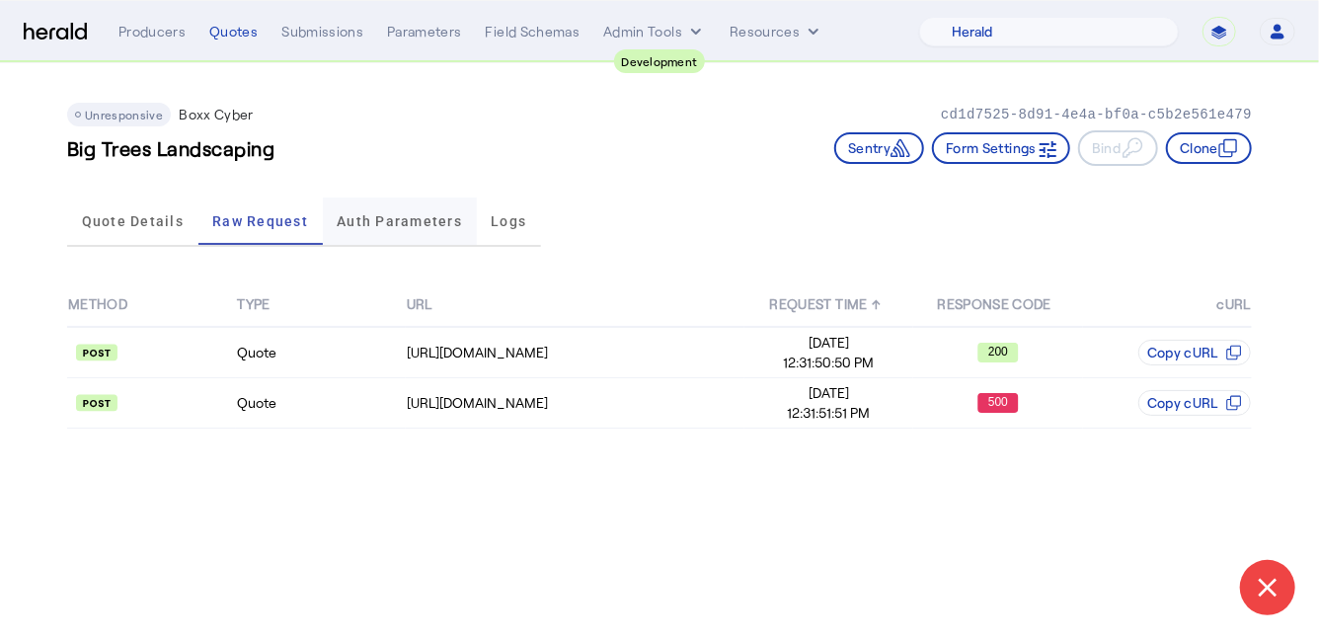
click at [390, 214] on span "Auth Parameters" at bounding box center [399, 221] width 125 height 14
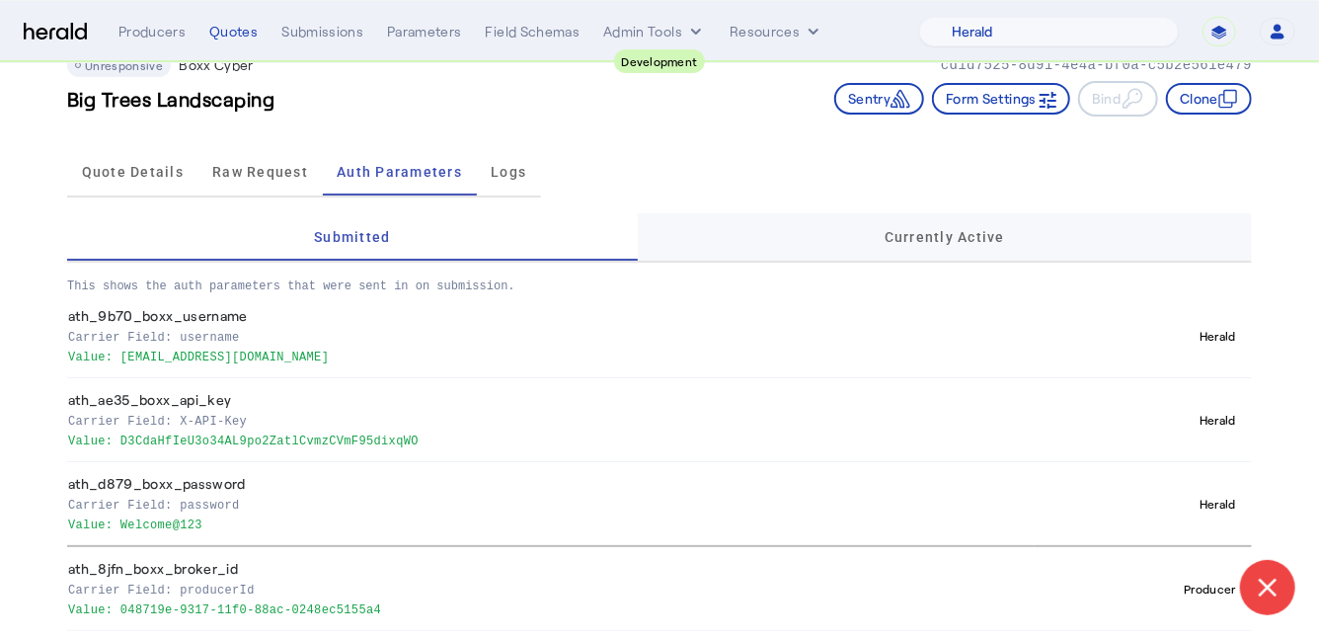
click at [870, 234] on div "Currently Active" at bounding box center [945, 236] width 614 height 47
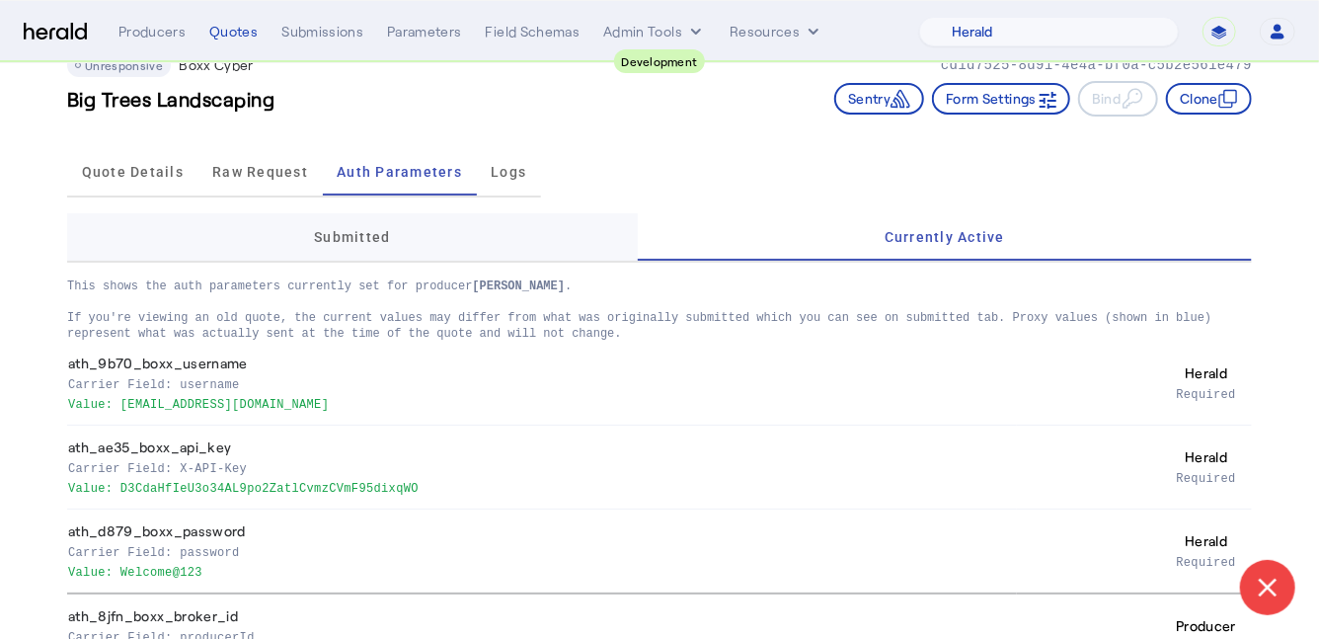
click at [448, 242] on div "Submitted" at bounding box center [352, 236] width 570 height 47
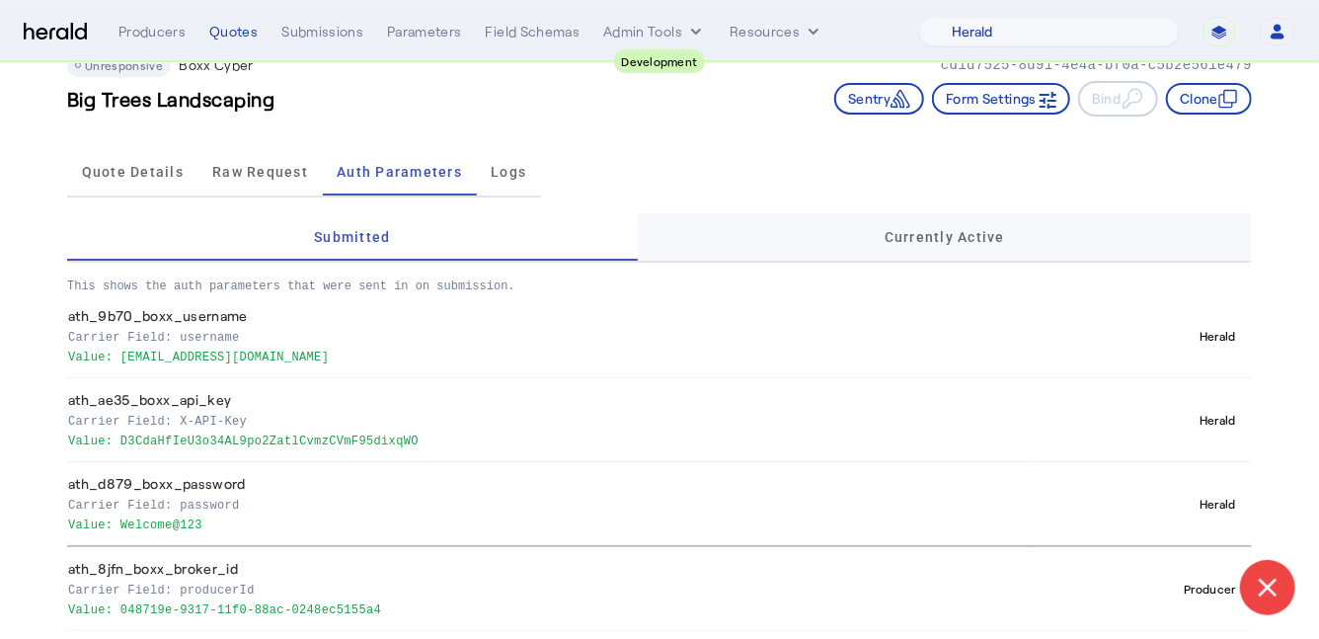
click at [776, 234] on div "Currently Active" at bounding box center [945, 236] width 614 height 47
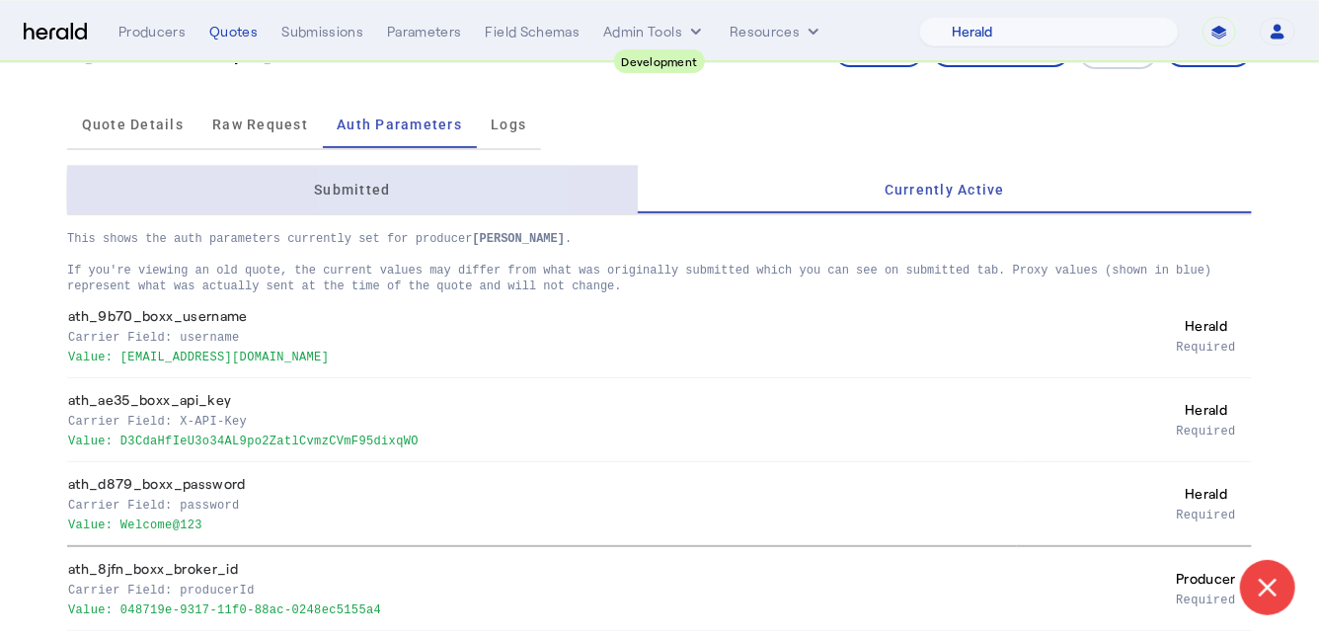
click at [453, 191] on div "Submitted" at bounding box center [352, 189] width 570 height 47
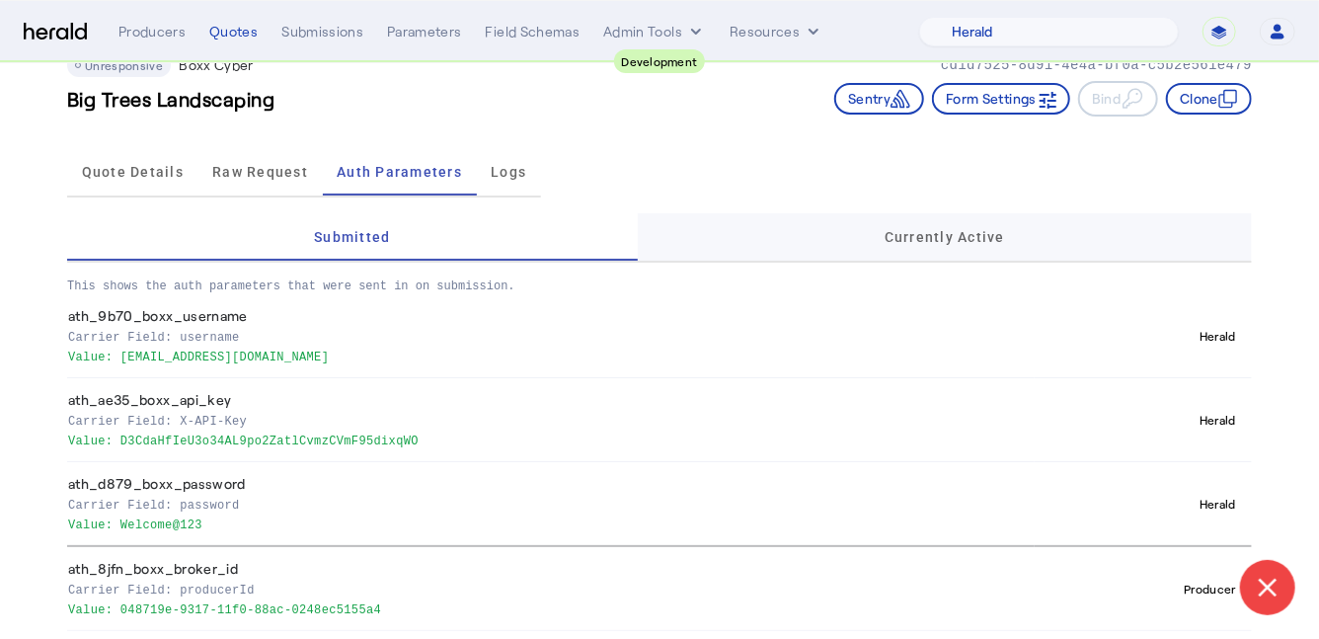
click at [732, 230] on div "Currently Active" at bounding box center [945, 236] width 614 height 47
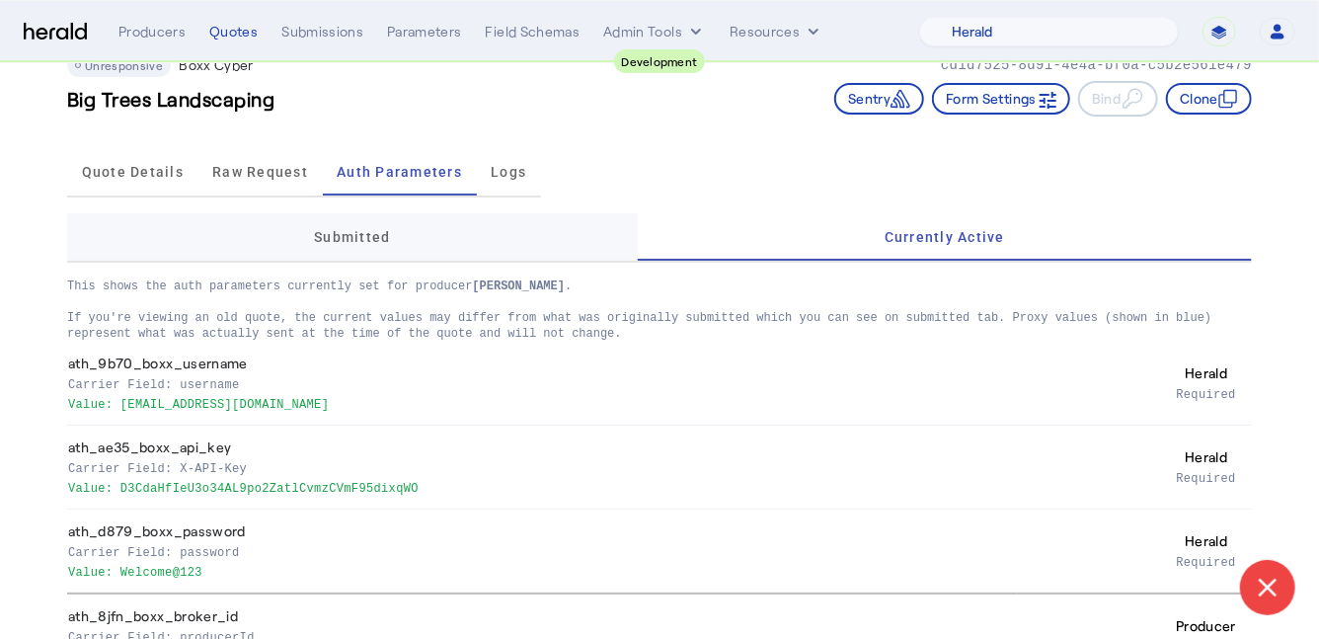
click at [442, 241] on div "Submitted" at bounding box center [352, 236] width 570 height 47
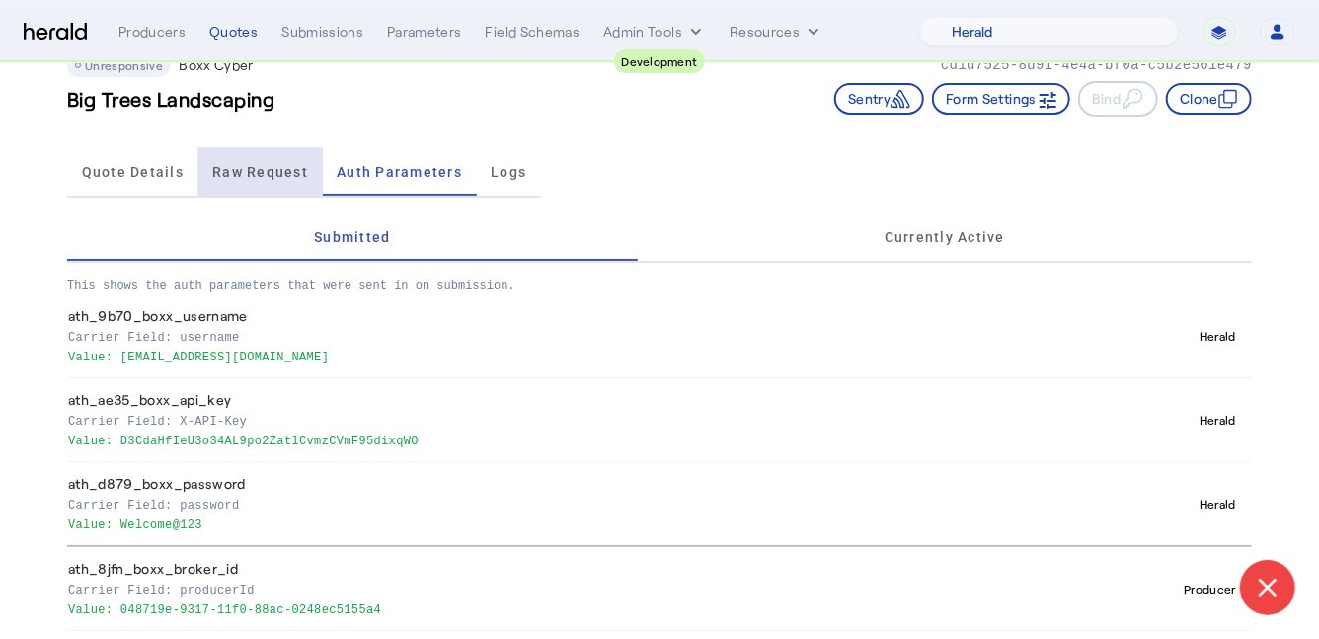
click at [245, 171] on span "Raw Request" at bounding box center [260, 172] width 96 height 14
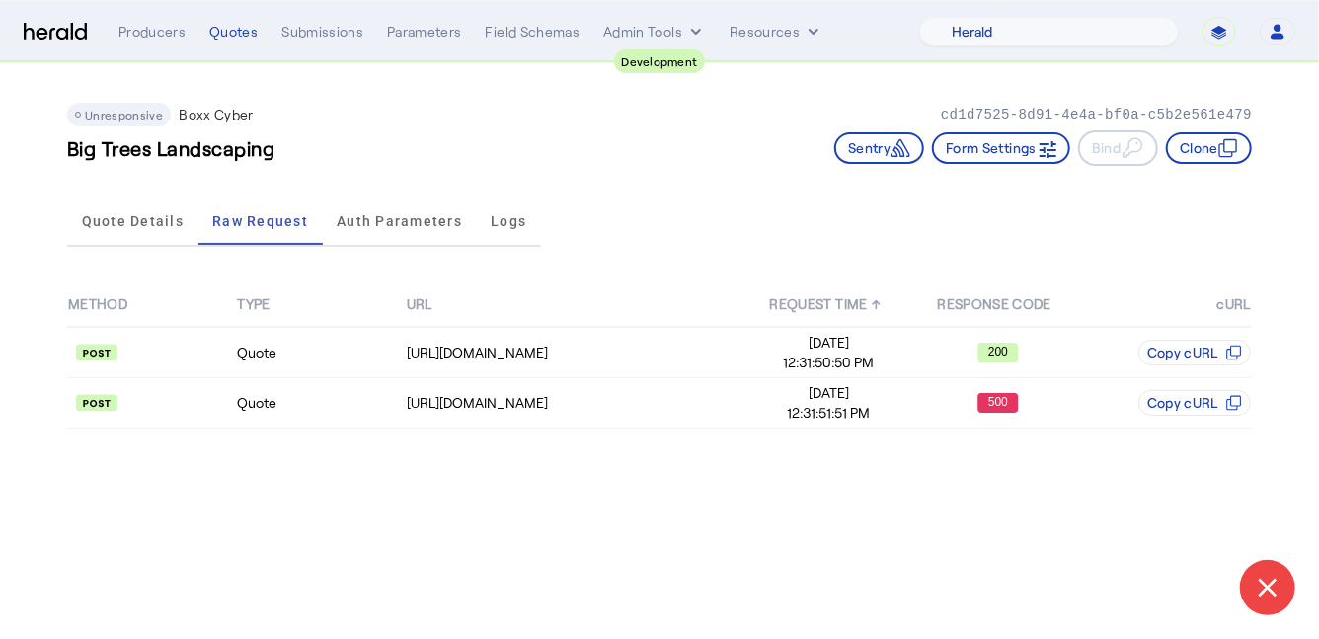
click at [149, 176] on div "Unresponsive Boxx Cyber cd1d7525-8d91-4e4a-bf0a-c5b2e561e479 Big Trees Landscap…" at bounding box center [659, 126] width 1184 height 126
click at [141, 224] on span "Quote Details" at bounding box center [133, 221] width 102 height 14
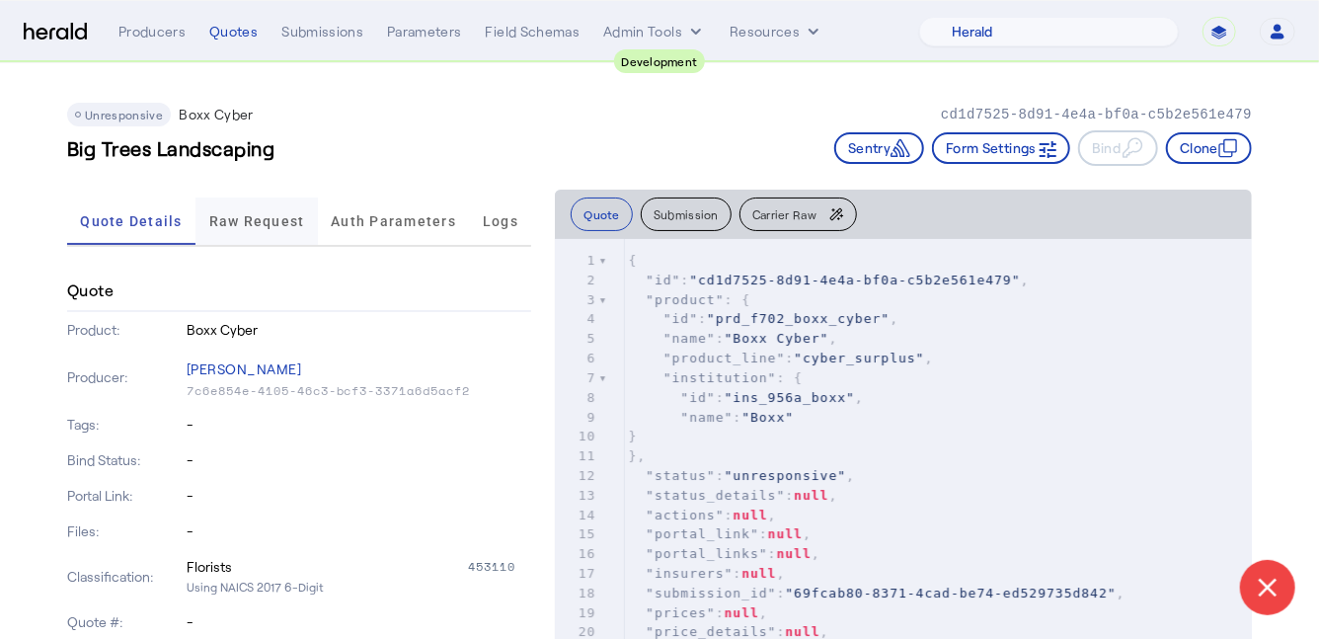
click at [257, 228] on span "Raw Request" at bounding box center [257, 221] width 96 height 14
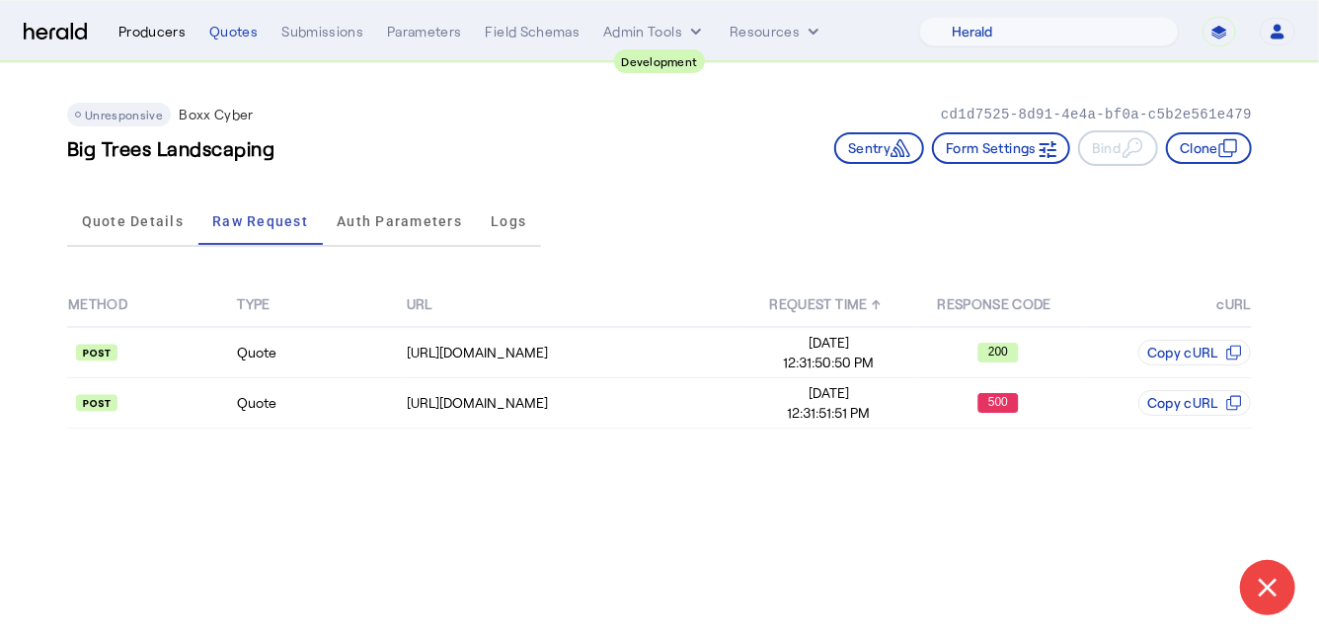
click at [162, 35] on div "Producers" at bounding box center [151, 32] width 67 height 20
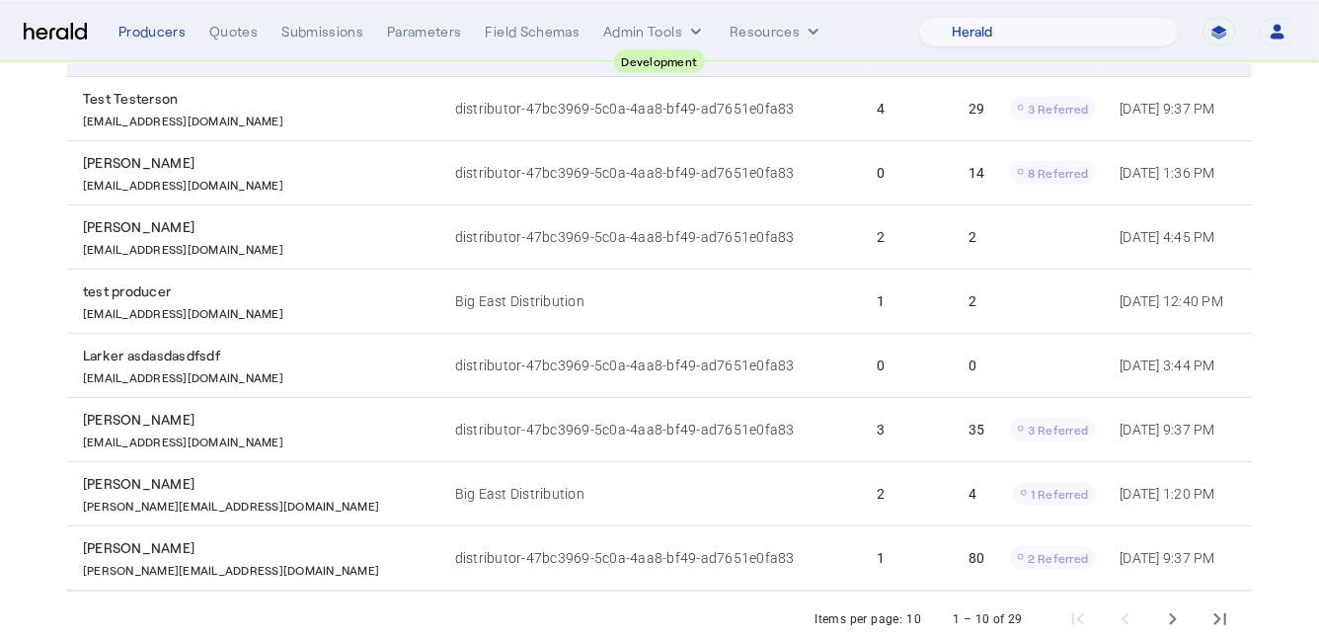
scroll to position [429, 0]
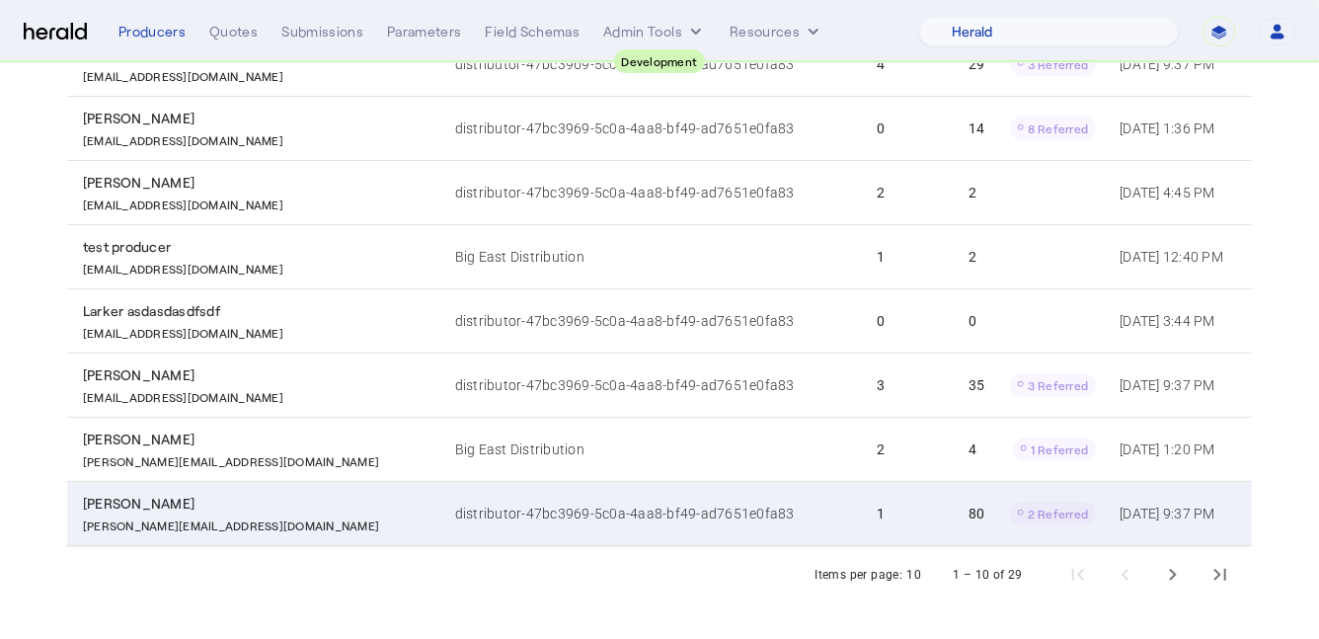
click at [862, 510] on td "1" at bounding box center [907, 513] width 91 height 65
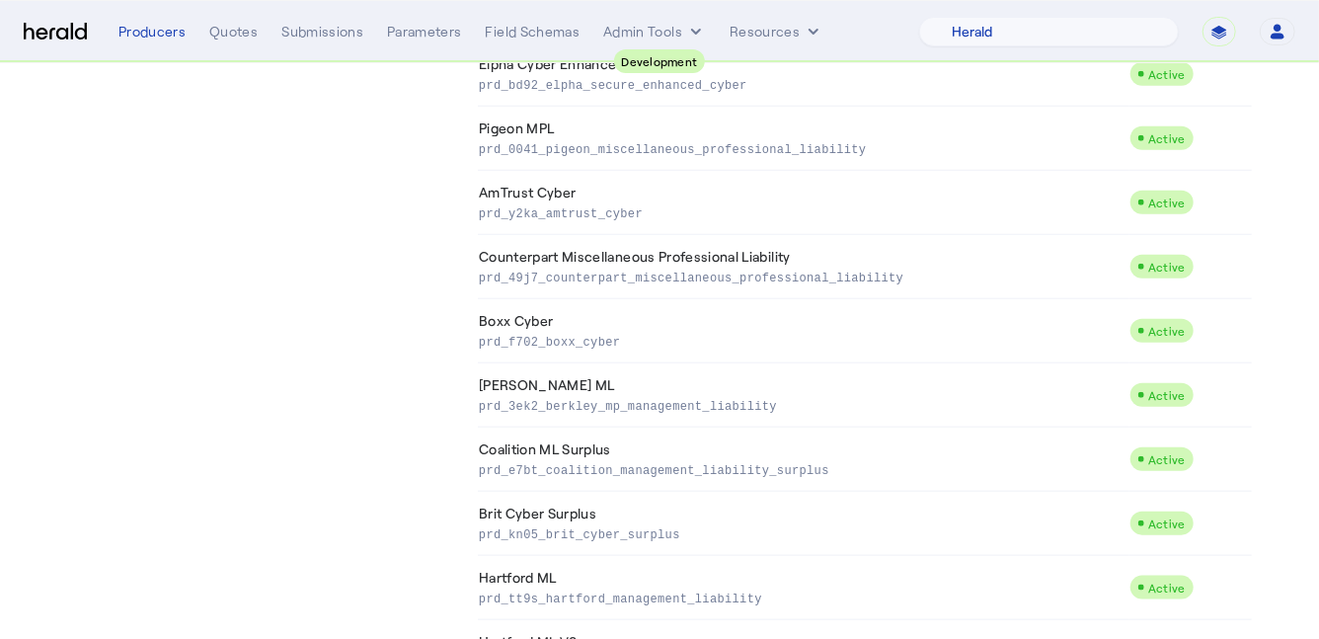
scroll to position [4420, 0]
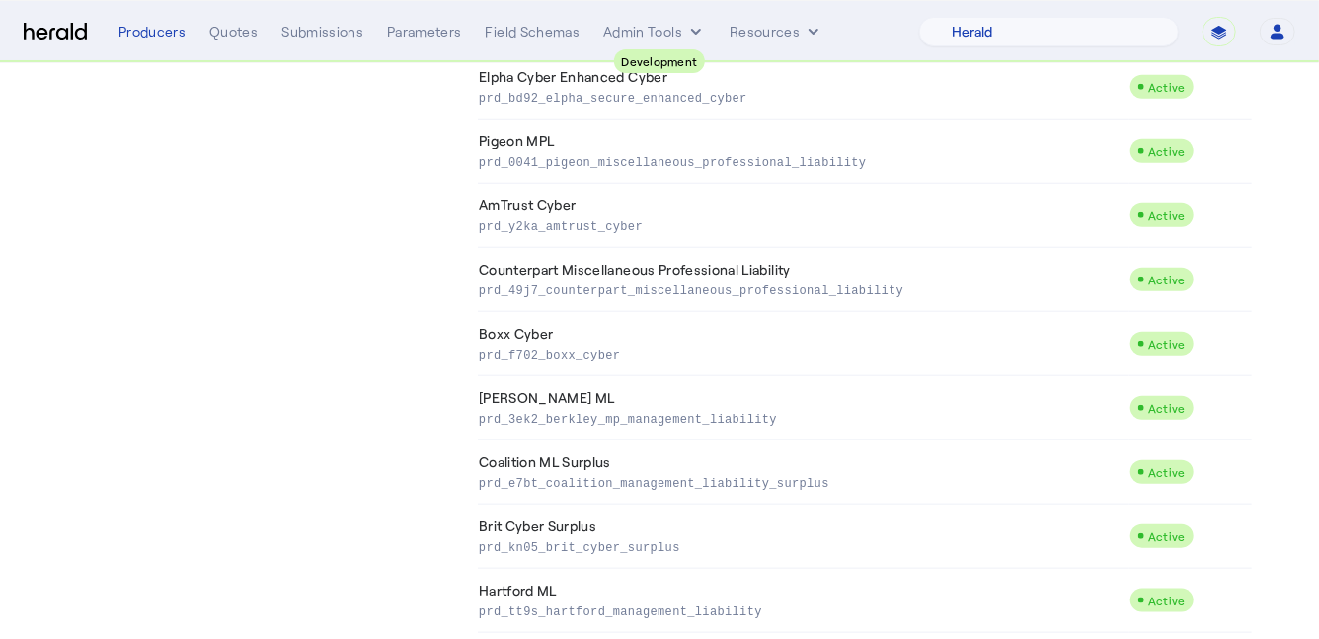
click at [631, 315] on td "Boxx Cyber prd_f702_boxx_cyber" at bounding box center [803, 344] width 651 height 64
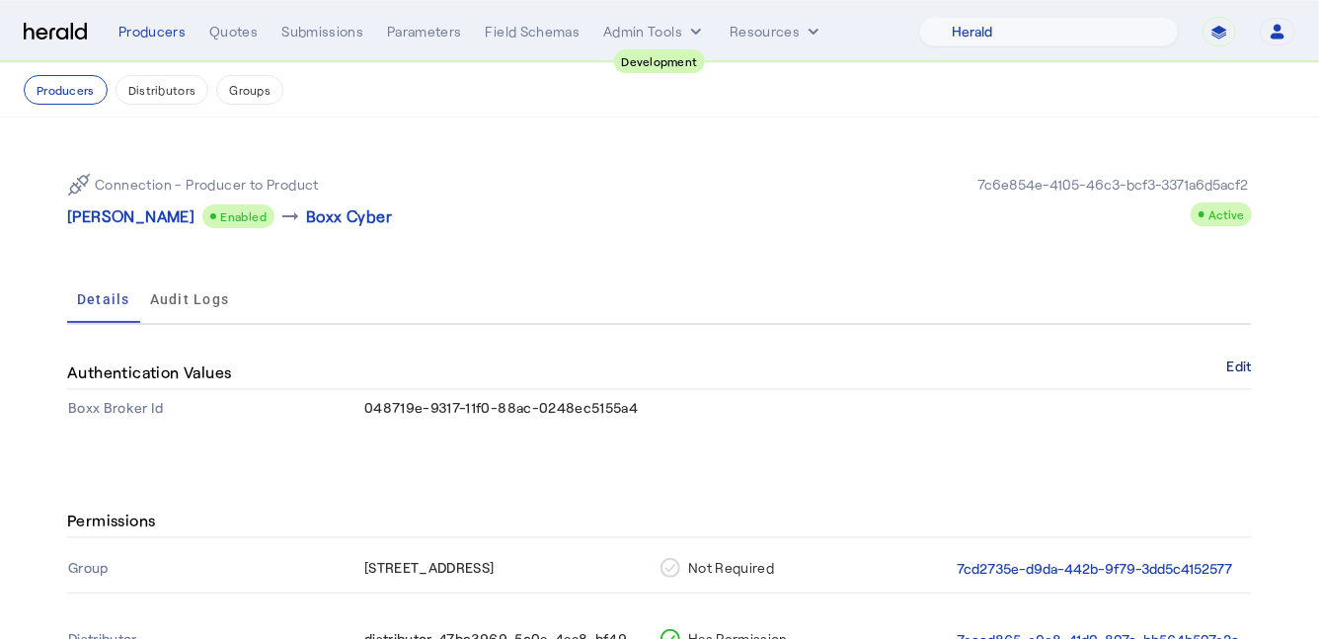
click at [1238, 367] on button "Edit" at bounding box center [1239, 366] width 25 height 12
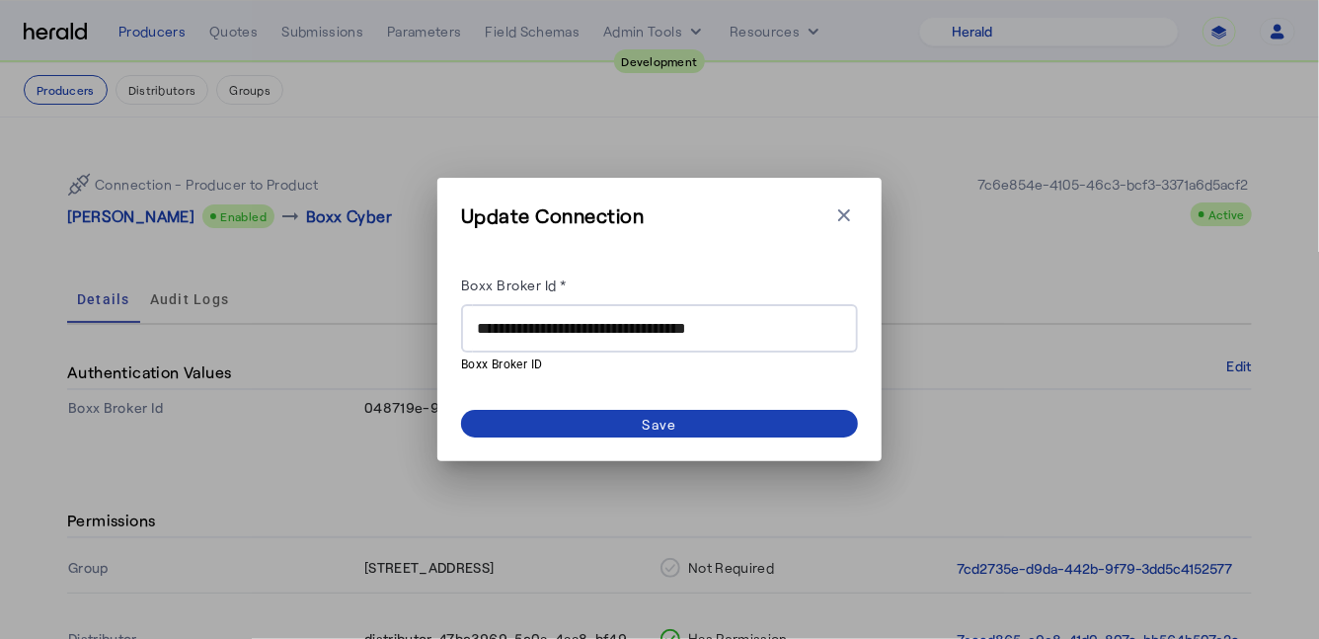
click at [480, 330] on input "**********" at bounding box center [659, 329] width 365 height 24
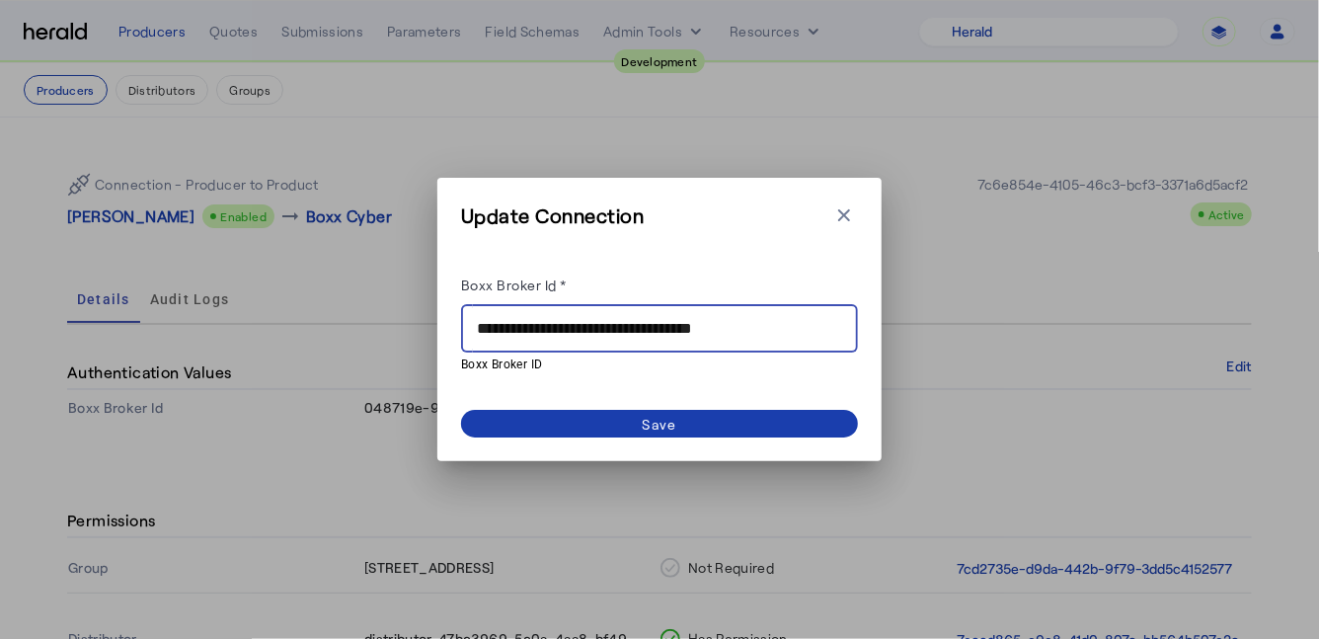
type input "**********"
click at [541, 422] on span at bounding box center [659, 424] width 397 height 28
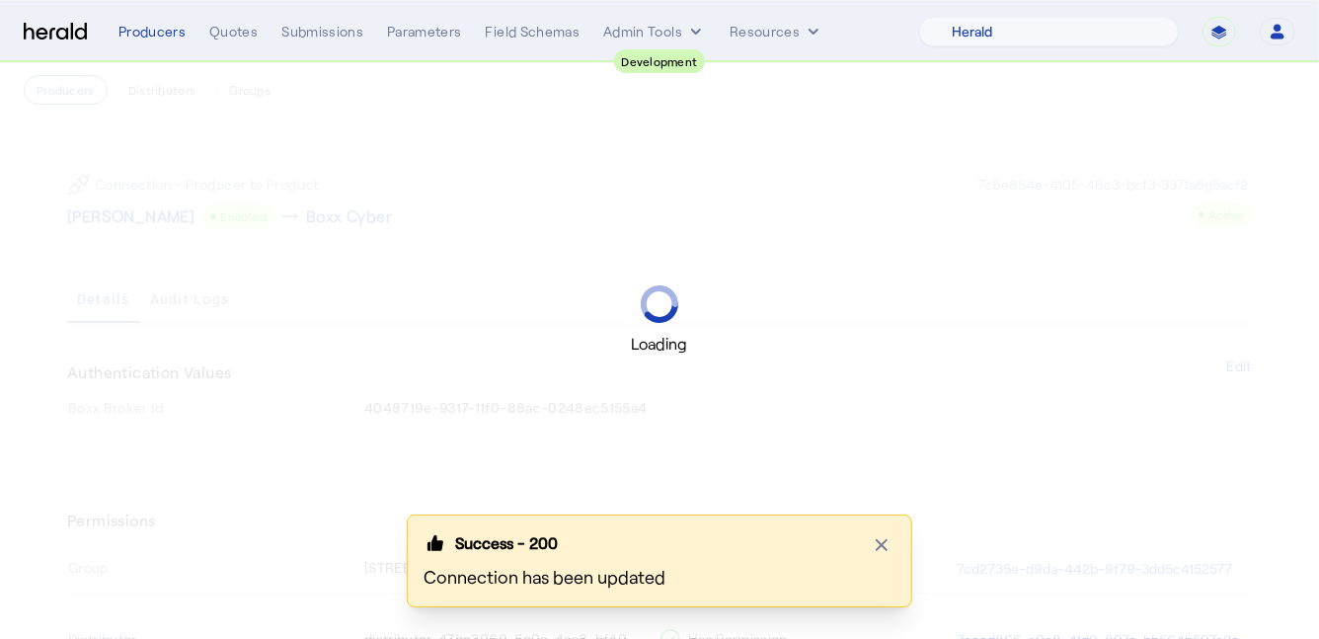
click at [854, 233] on div "Loading" at bounding box center [659, 319] width 1319 height 639
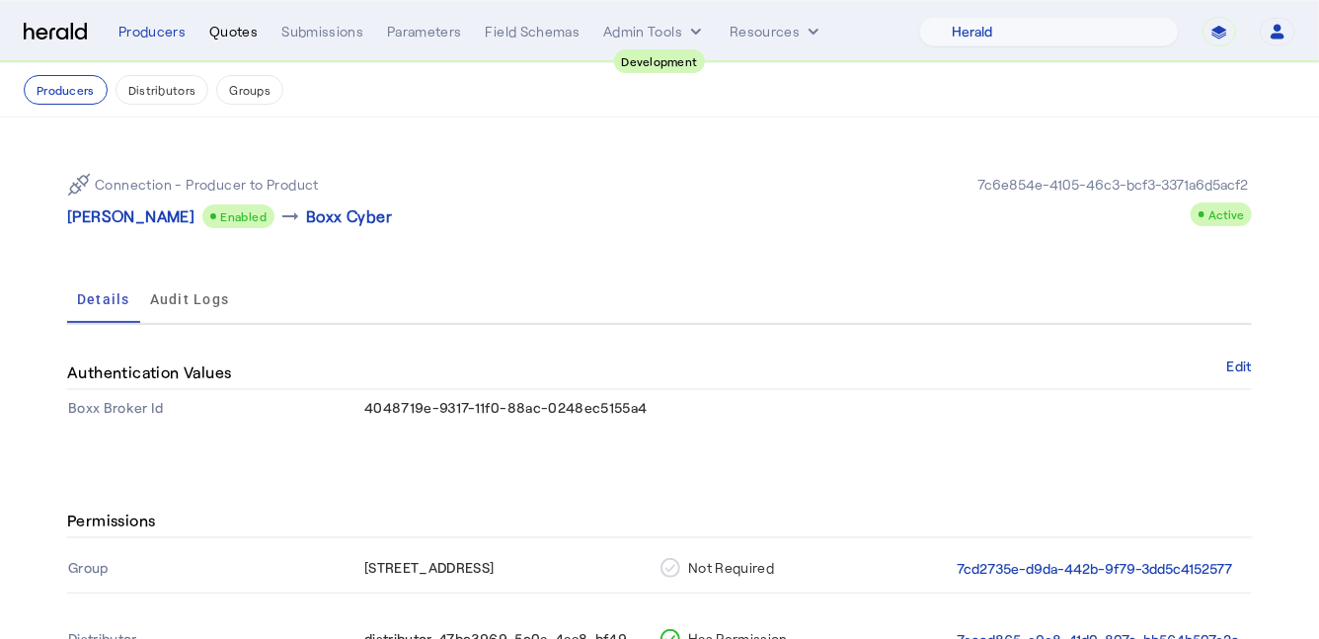
click at [235, 36] on div "Quotes" at bounding box center [233, 32] width 48 height 20
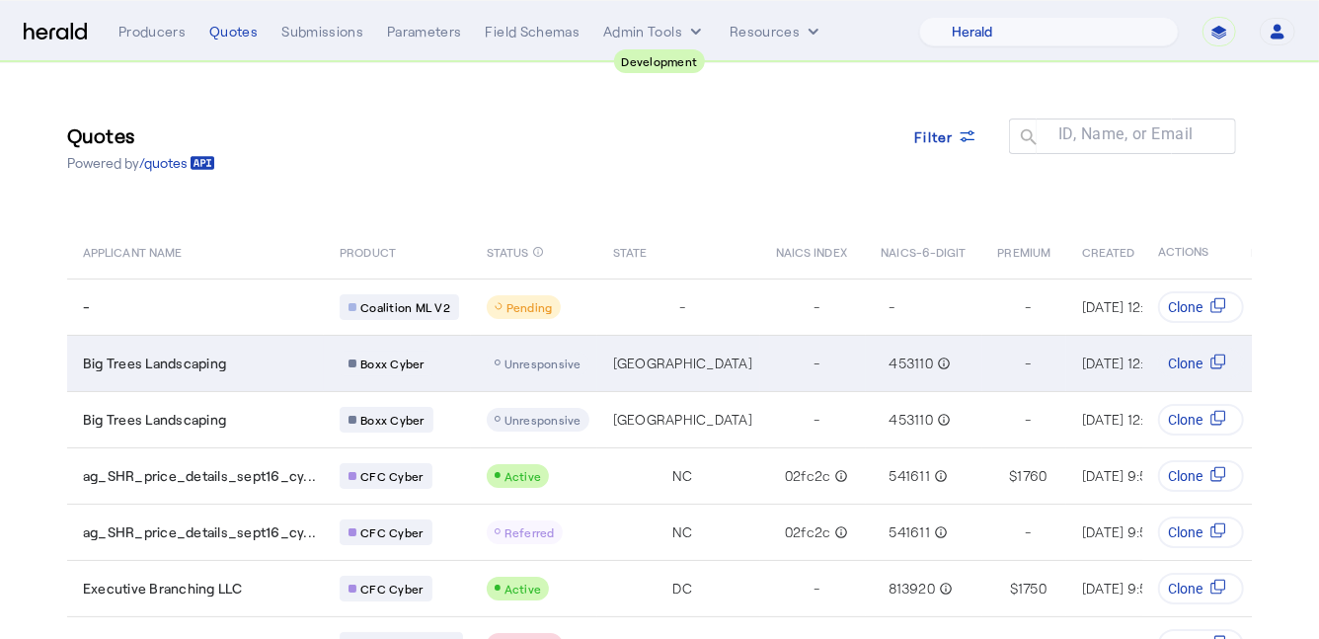
click at [268, 357] on div "Big Trees Landscaping" at bounding box center [199, 363] width 233 height 20
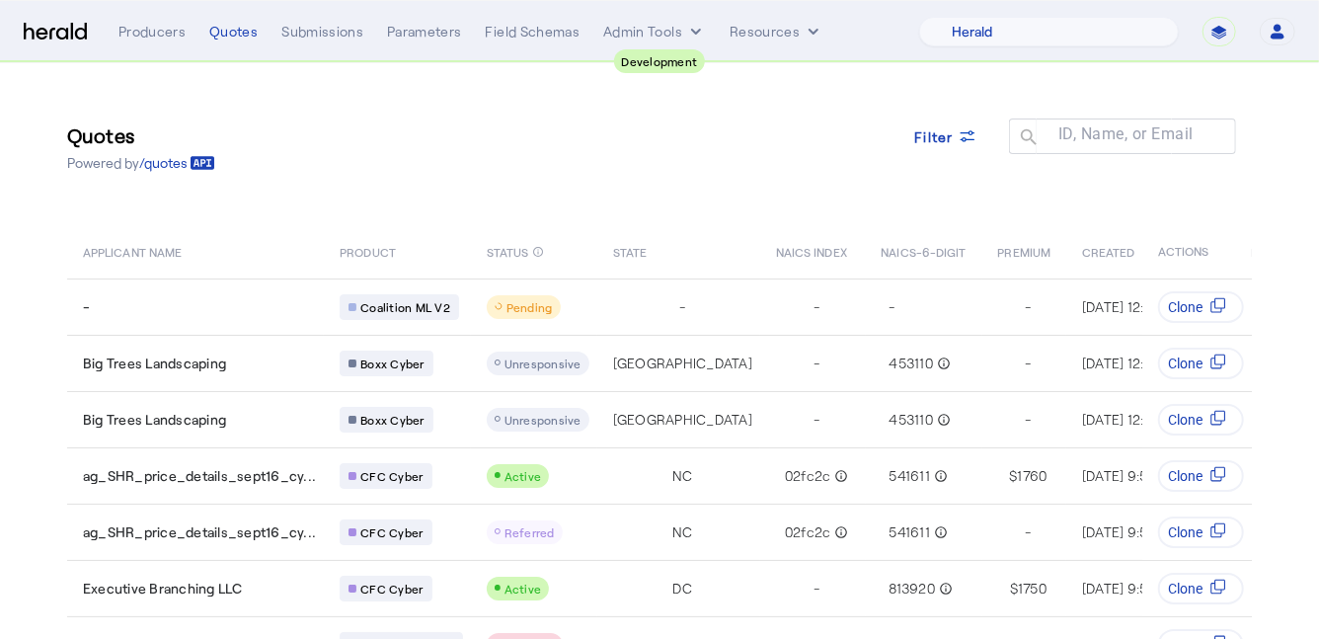
click at [1214, 33] on select "**********" at bounding box center [1219, 32] width 34 height 30
click at [1202, 17] on select "**********" at bounding box center [1219, 32] width 34 height 30
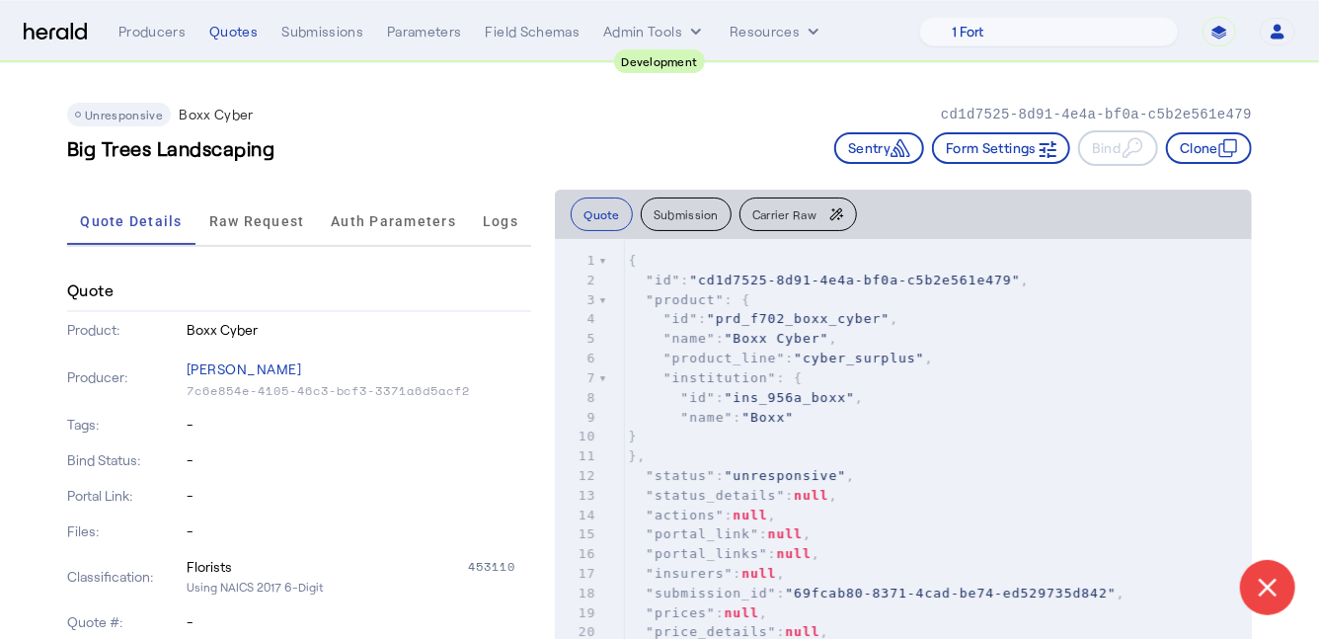
click at [47, 34] on img at bounding box center [55, 32] width 63 height 19
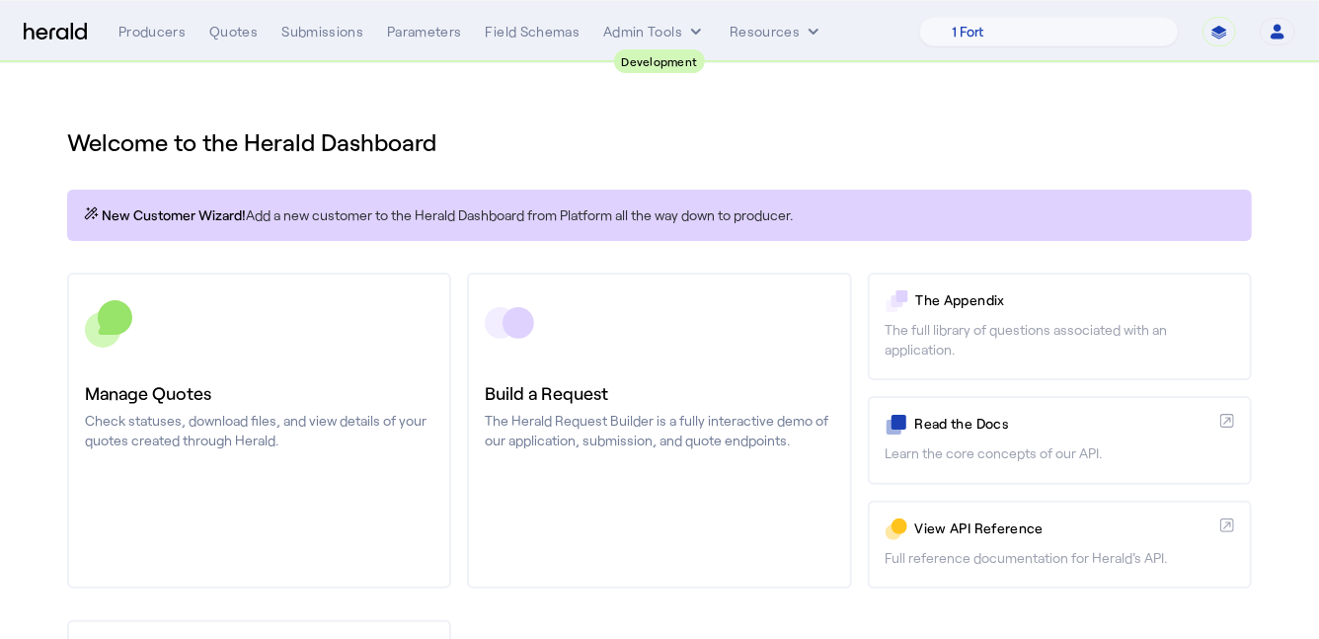
click at [1219, 38] on select "**********" at bounding box center [1219, 32] width 34 height 30
select select "*******"
click at [1202, 17] on select "**********" at bounding box center [1219, 32] width 34 height 30
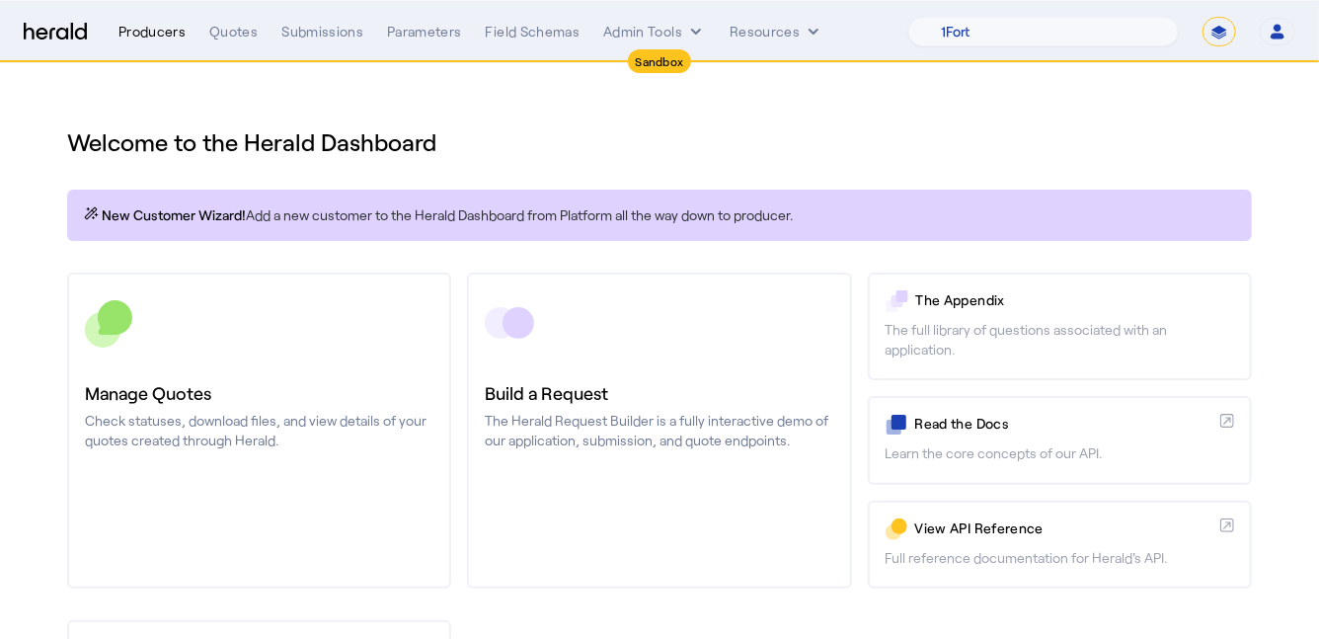
click at [141, 33] on div "Producers" at bounding box center [151, 32] width 67 height 20
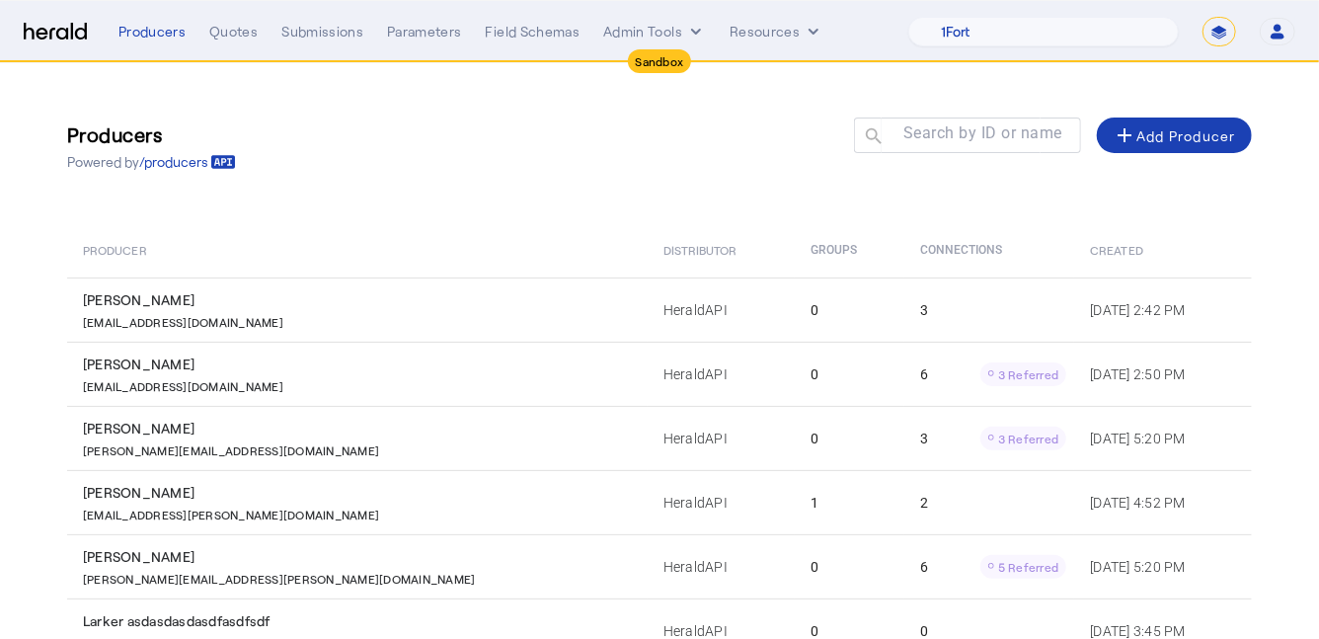
scroll to position [429, 0]
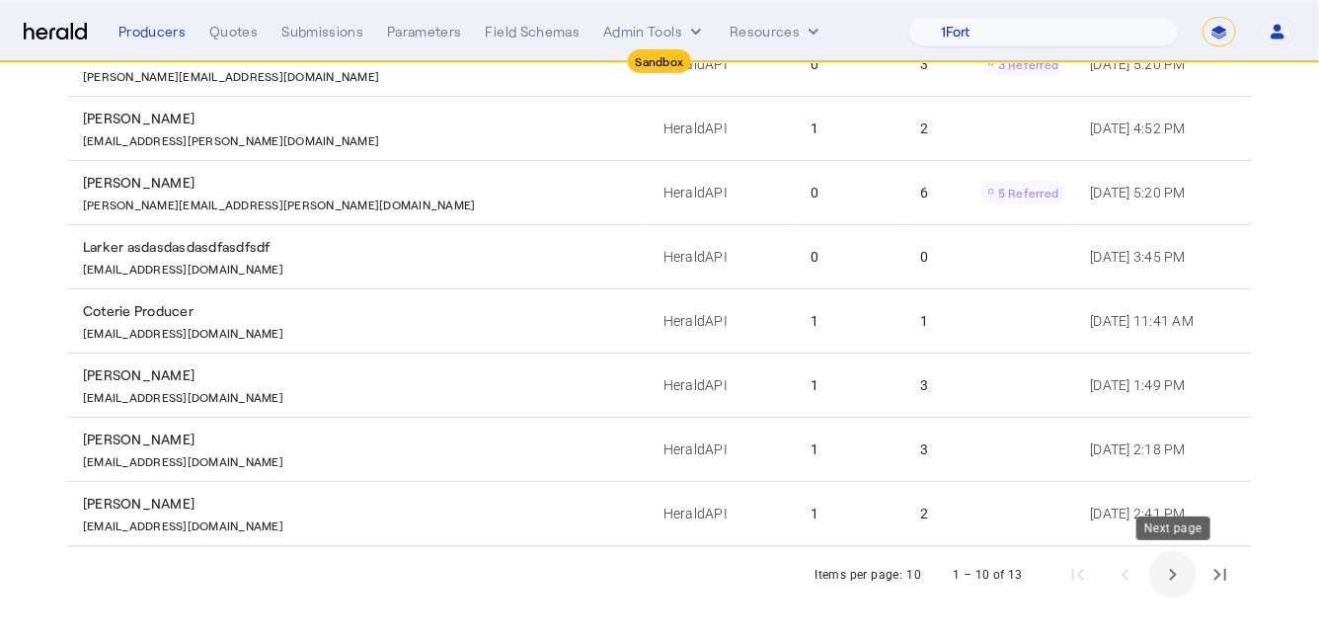
click at [1175, 578] on span "Next page" at bounding box center [1172, 574] width 47 height 47
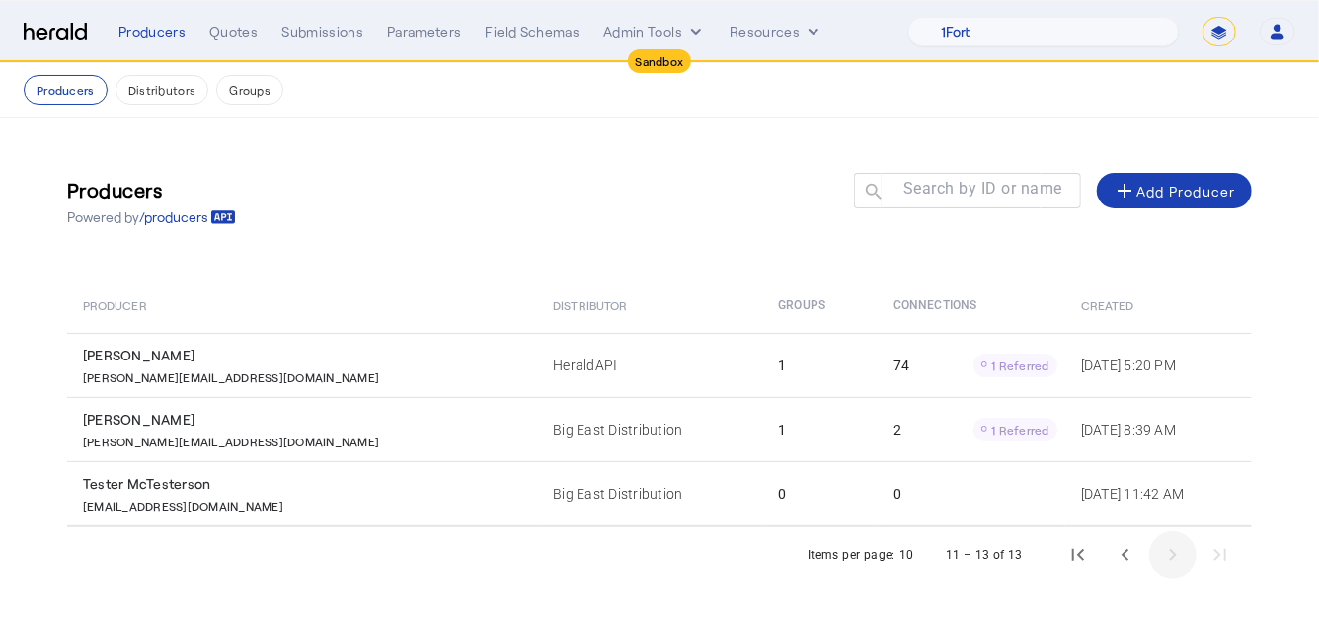
scroll to position [0, 0]
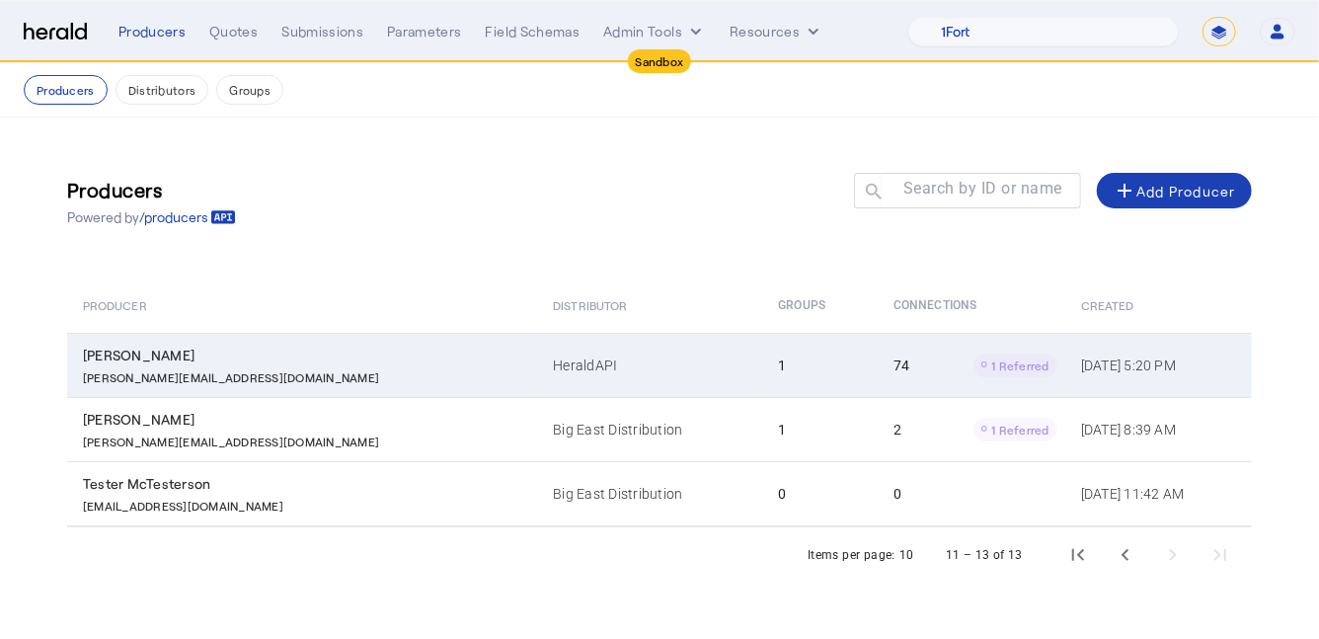
click at [762, 388] on td "1" at bounding box center [819, 365] width 115 height 64
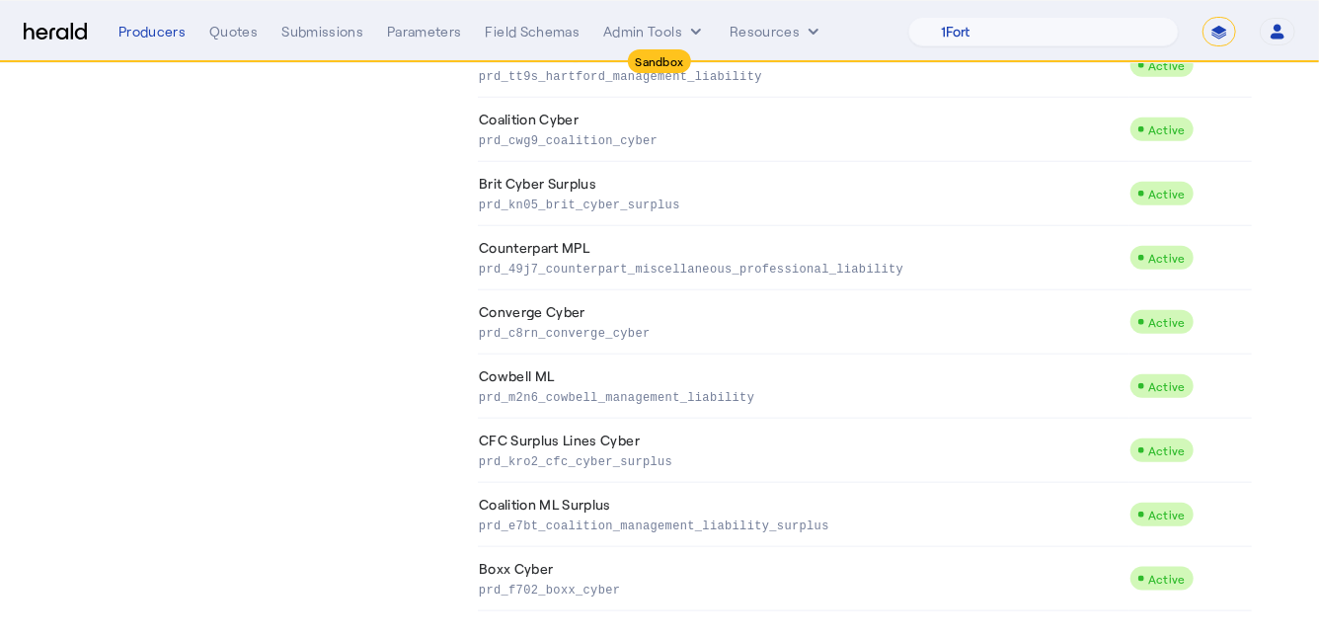
scroll to position [4444, 0]
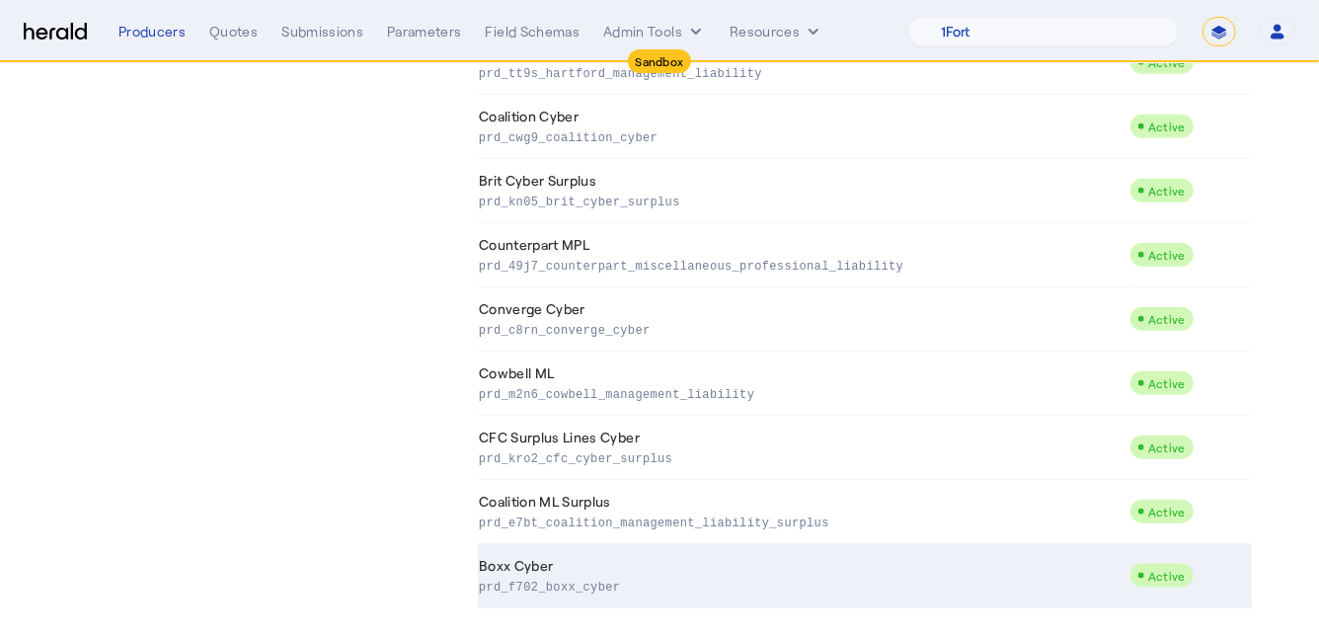
click at [653, 575] on p "prd_f702_boxx_cyber" at bounding box center [800, 585] width 643 height 20
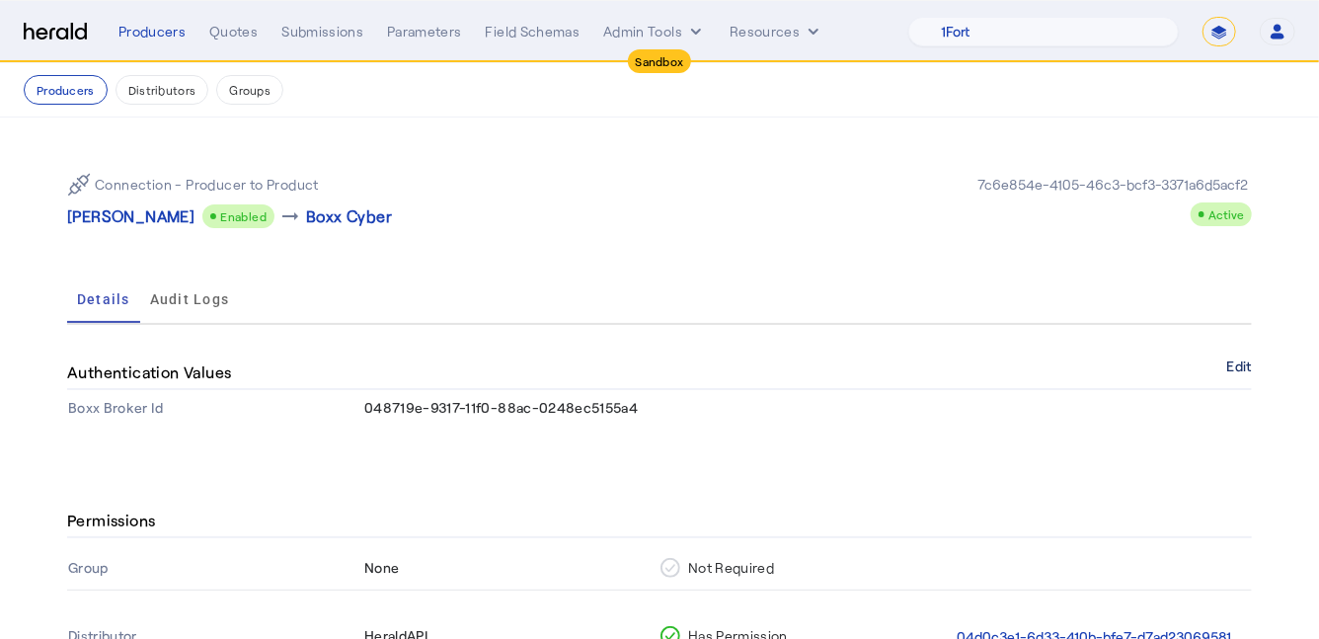
click at [1230, 362] on button "Edit" at bounding box center [1239, 366] width 25 height 12
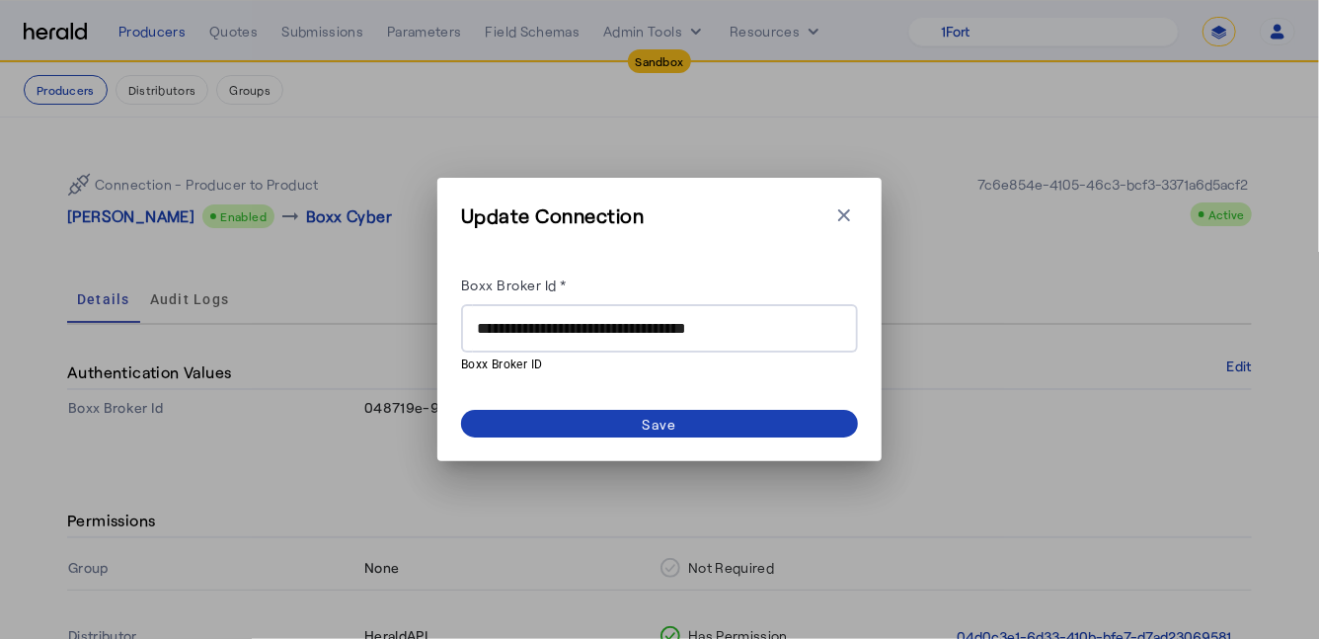
click at [475, 330] on div "**********" at bounding box center [659, 328] width 397 height 48
click at [479, 330] on input "**********" at bounding box center [659, 329] width 365 height 24
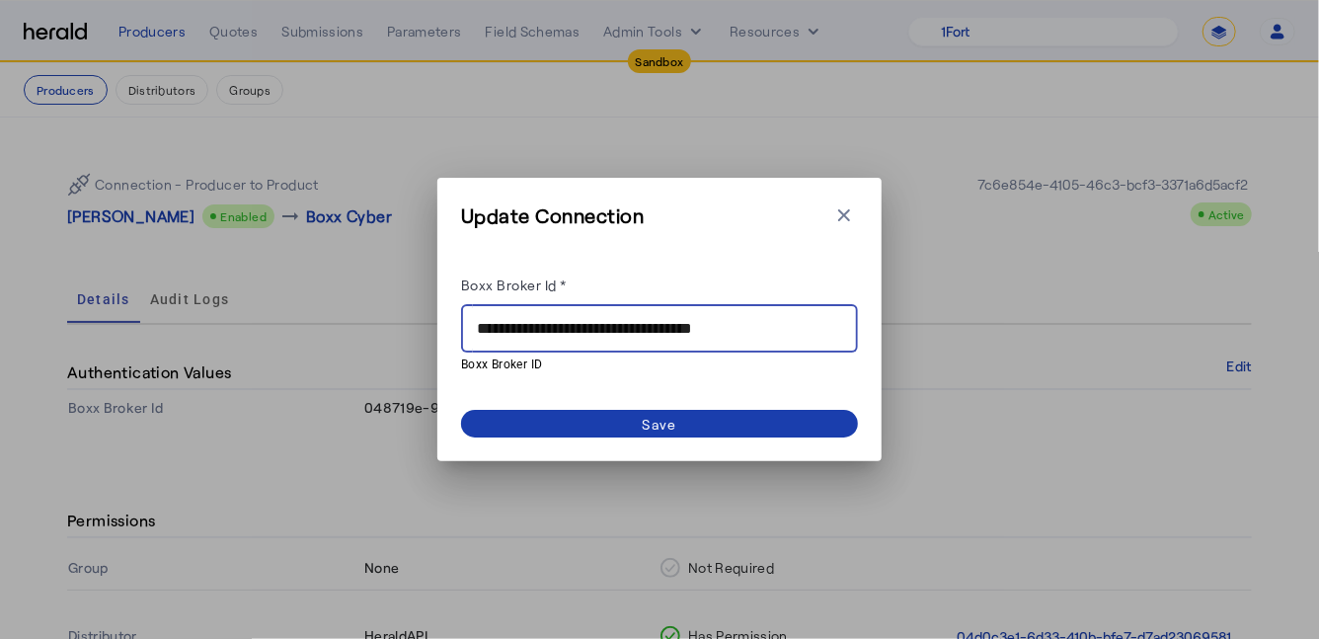
type input "**********"
click at [552, 417] on span at bounding box center [659, 424] width 397 height 28
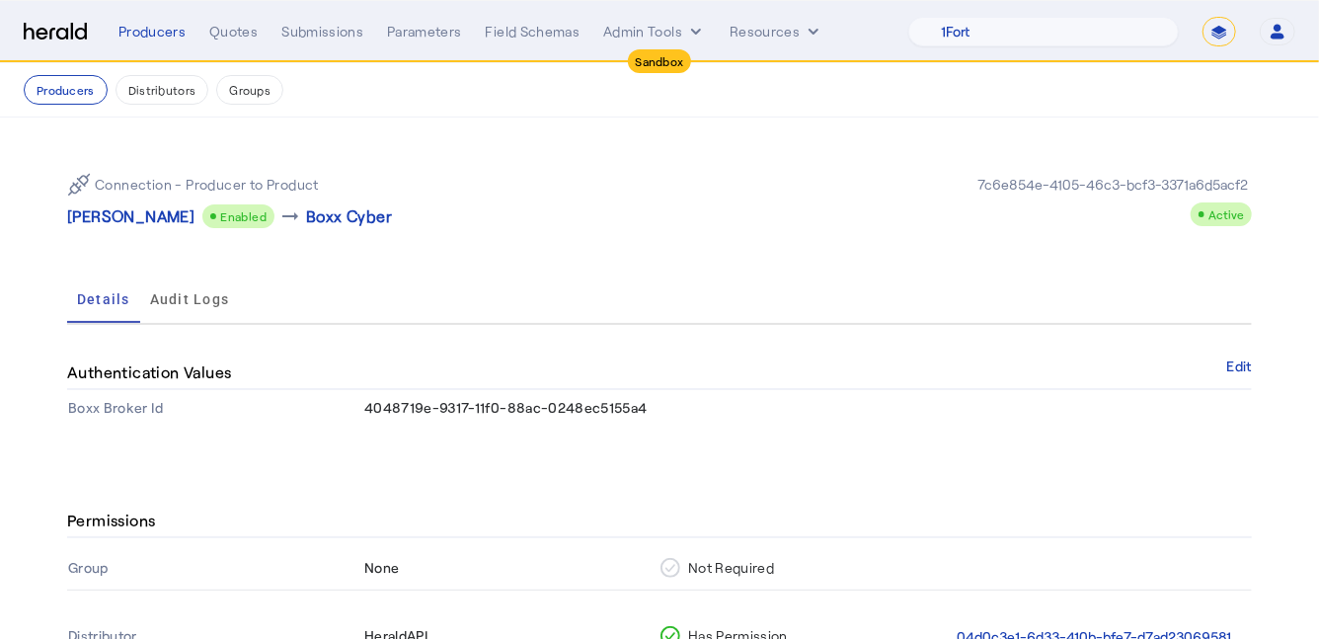
click at [673, 238] on div "Connection - Producer to Product Misty Adamson Enabled arrow_right_alt Boxx Cyb…" at bounding box center [659, 200] width 1184 height 87
click at [237, 33] on div "Quotes" at bounding box center [233, 32] width 48 height 20
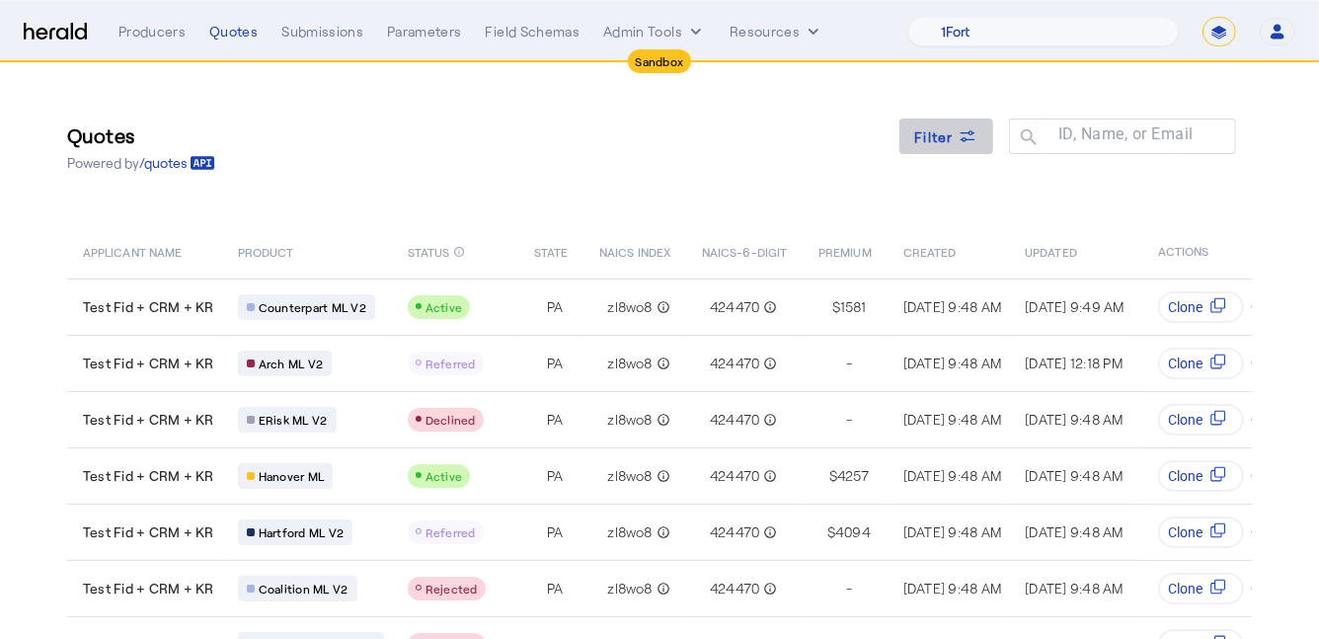
click at [955, 147] on span at bounding box center [946, 136] width 95 height 47
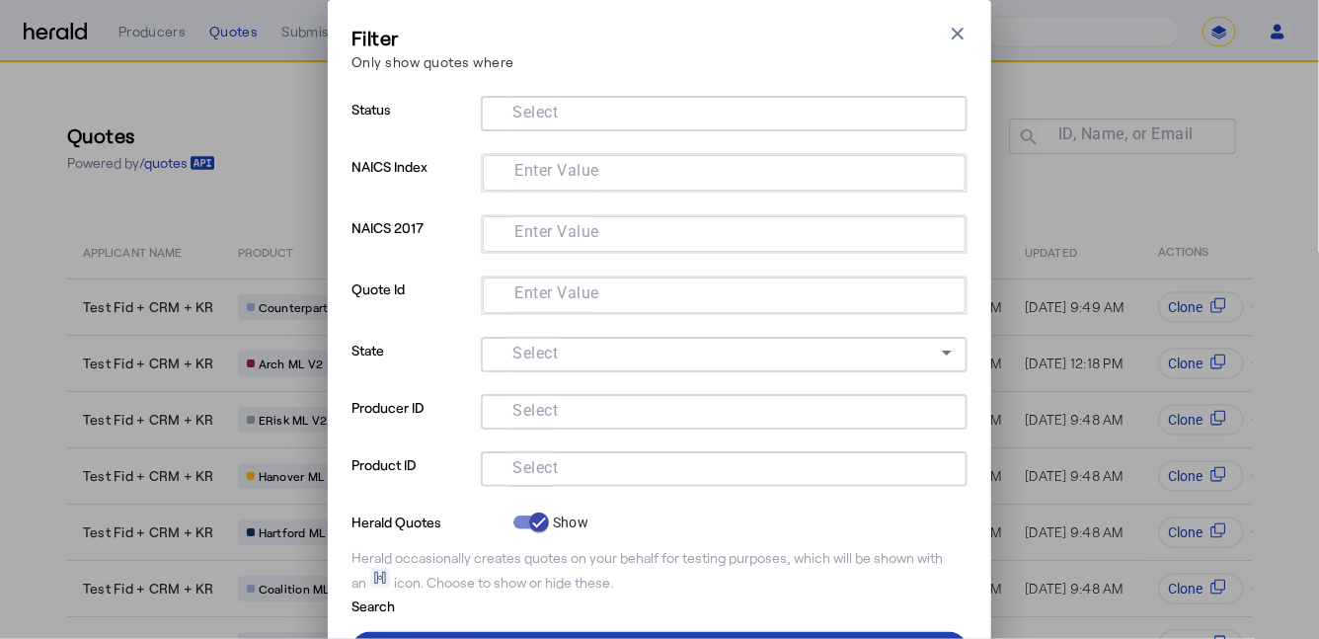
click at [628, 469] on input "Select" at bounding box center [719, 467] width 447 height 24
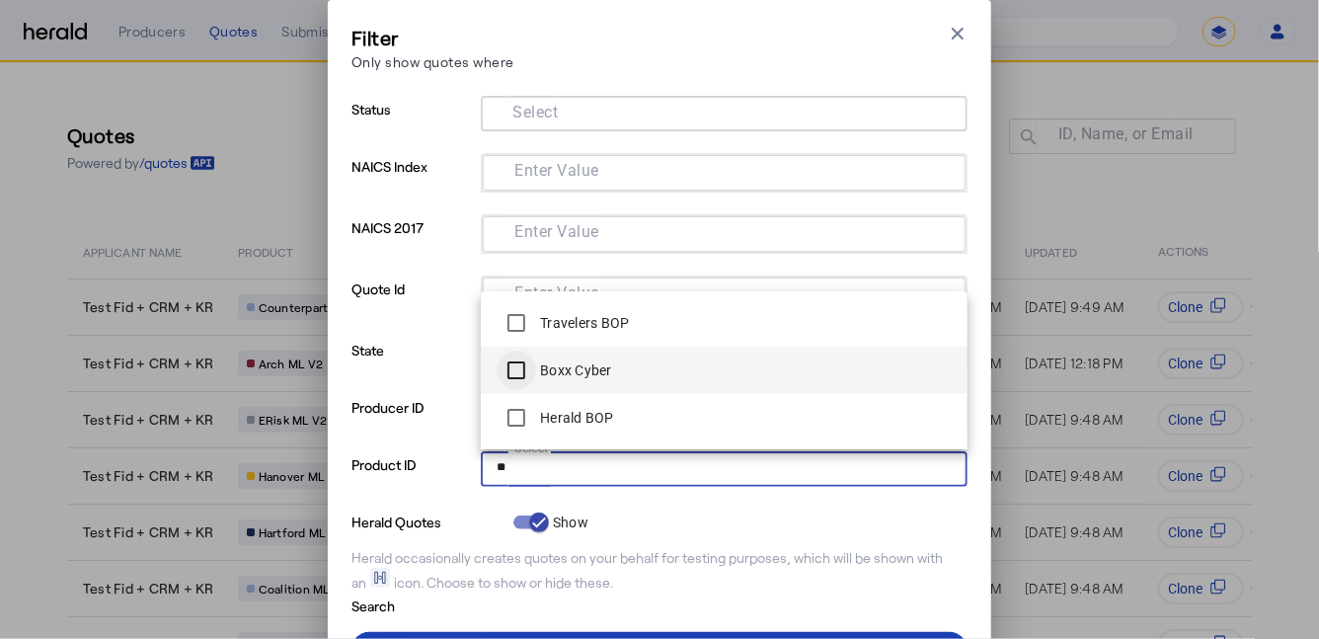
type input "**"
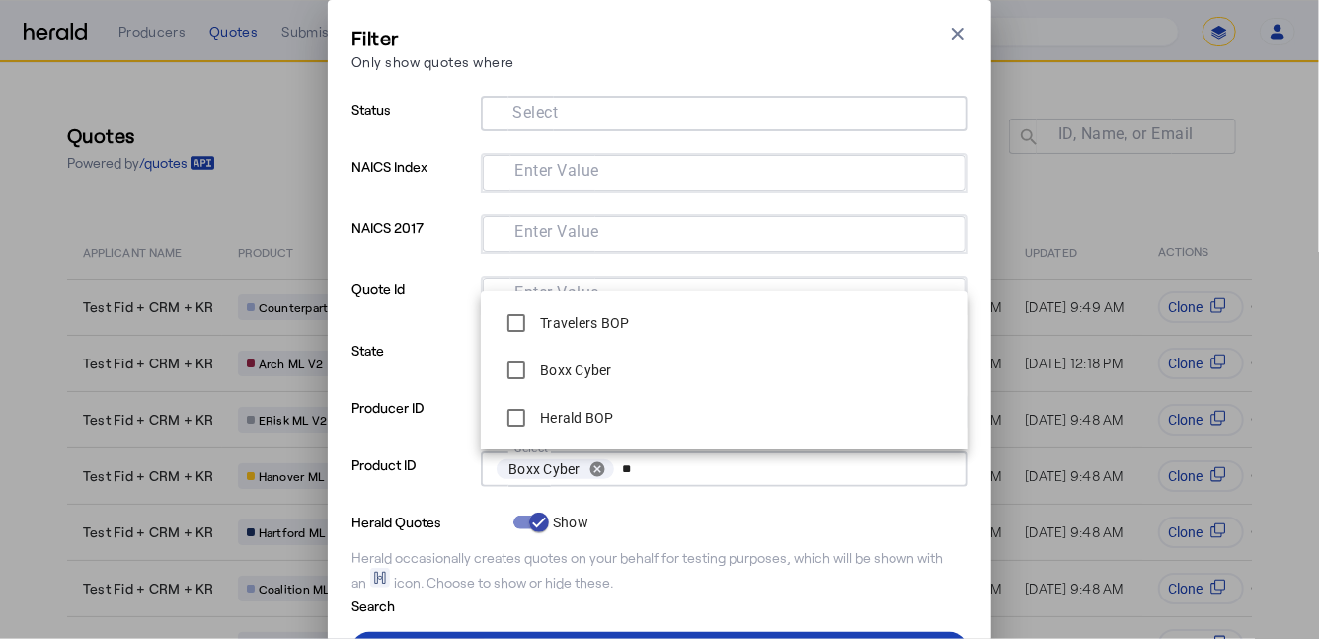
click at [435, 515] on p "Herald Quotes" at bounding box center [428, 520] width 154 height 24
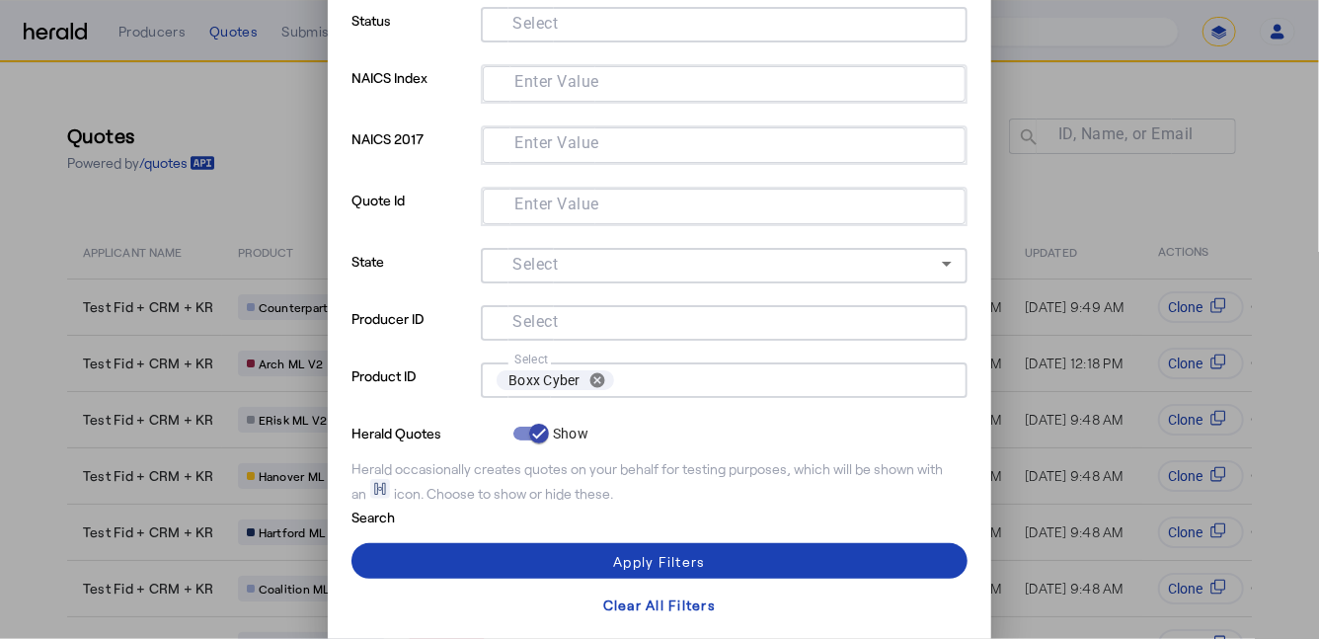
scroll to position [93, 0]
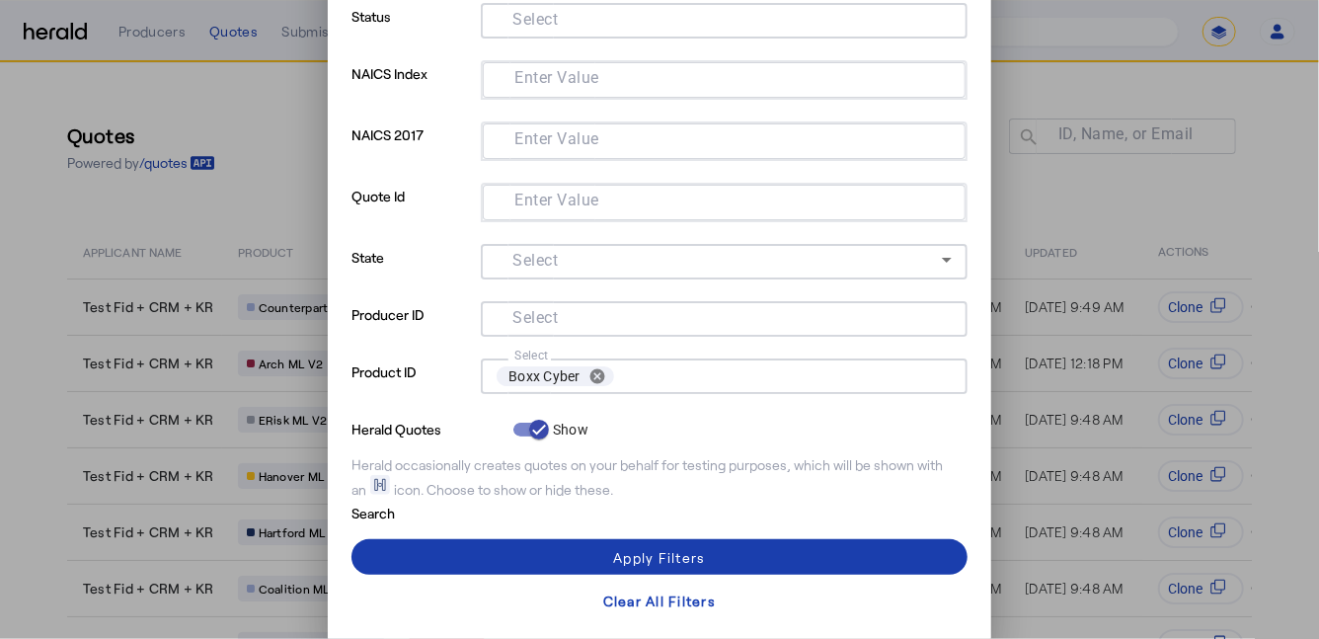
click at [436, 547] on span at bounding box center [659, 556] width 616 height 47
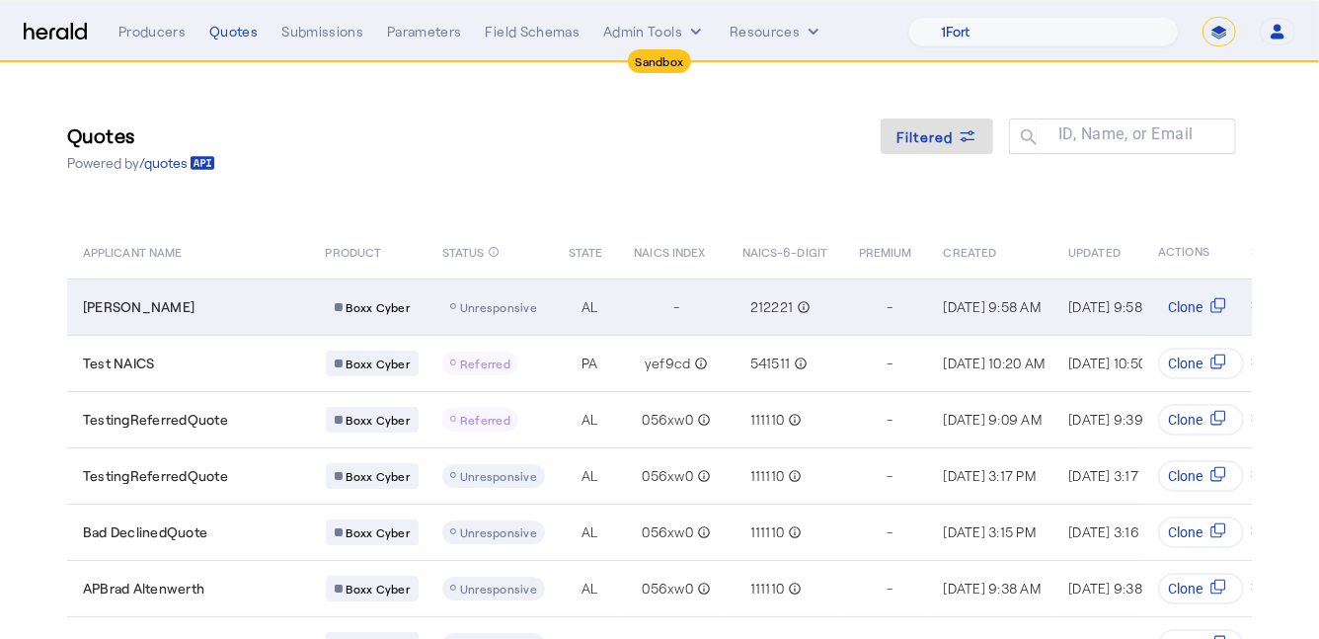
click at [274, 327] on td "Erin Kulas" at bounding box center [188, 306] width 243 height 56
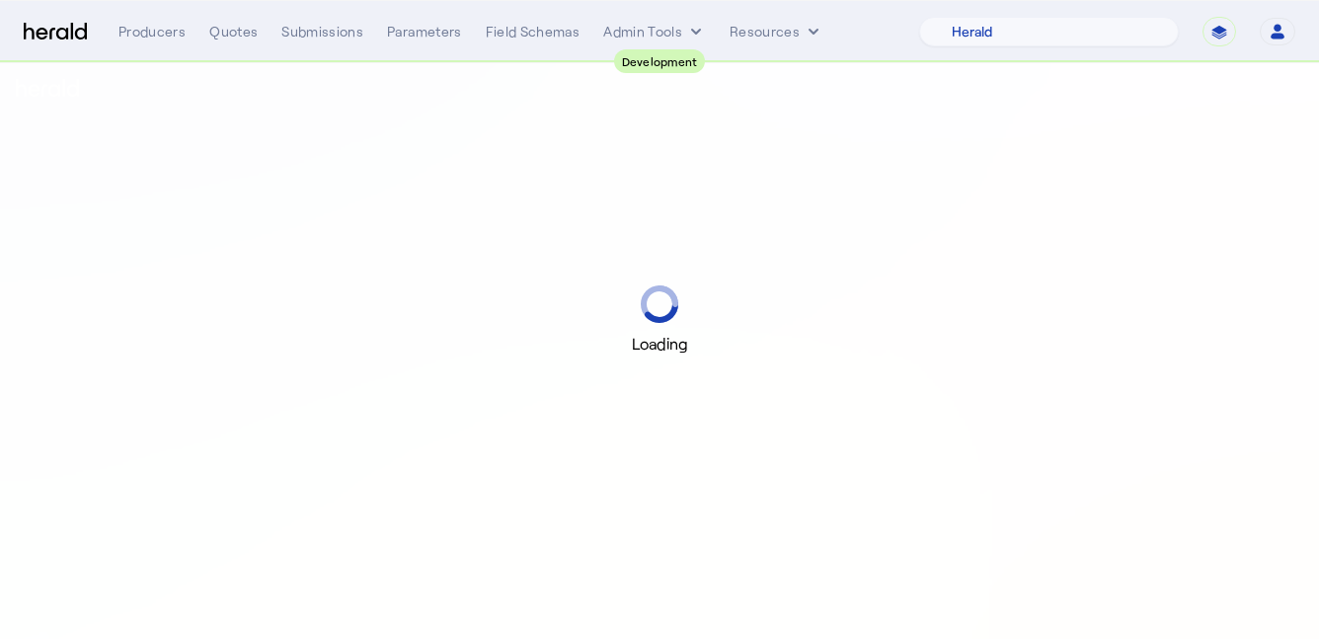
select select "pfm_2v8p_herald_api"
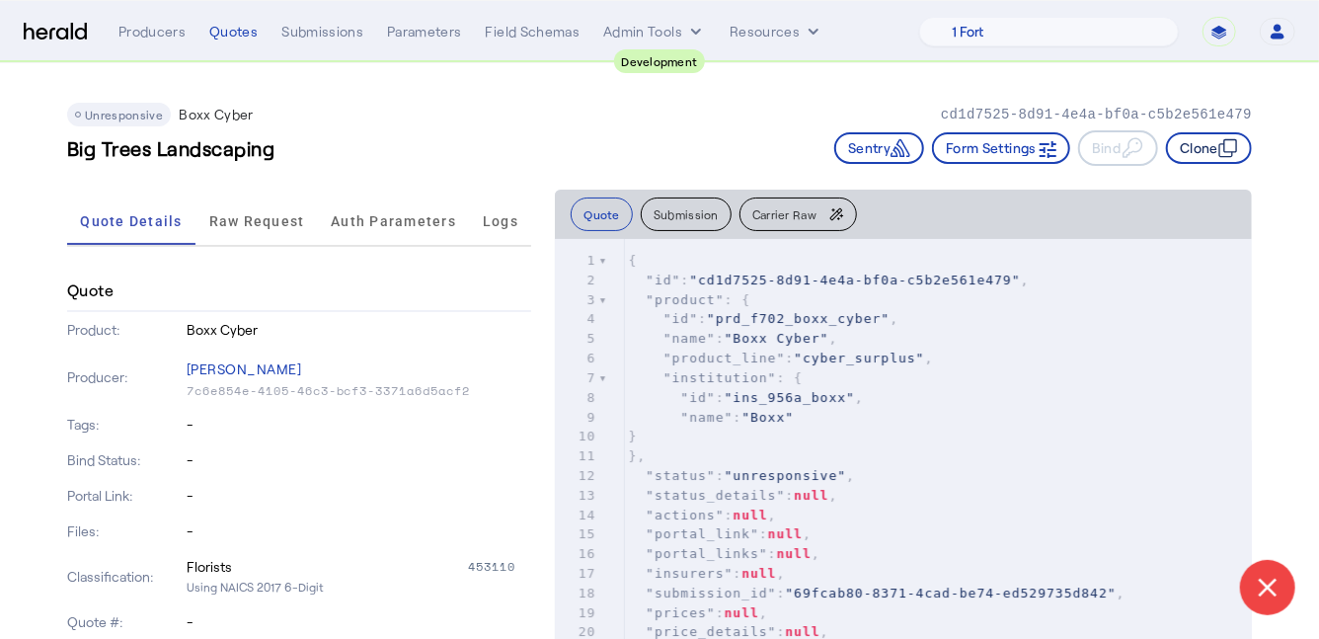
click at [1211, 144] on button "Clone" at bounding box center [1209, 148] width 86 height 32
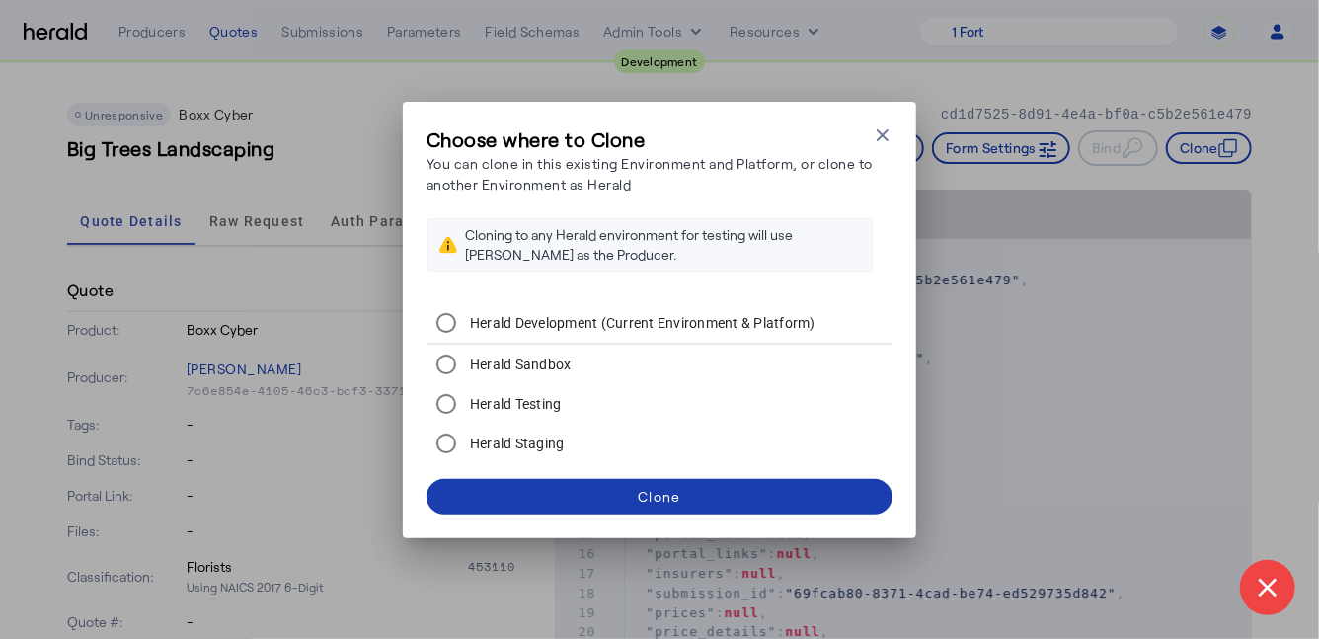
click at [617, 495] on span at bounding box center [659, 496] width 466 height 47
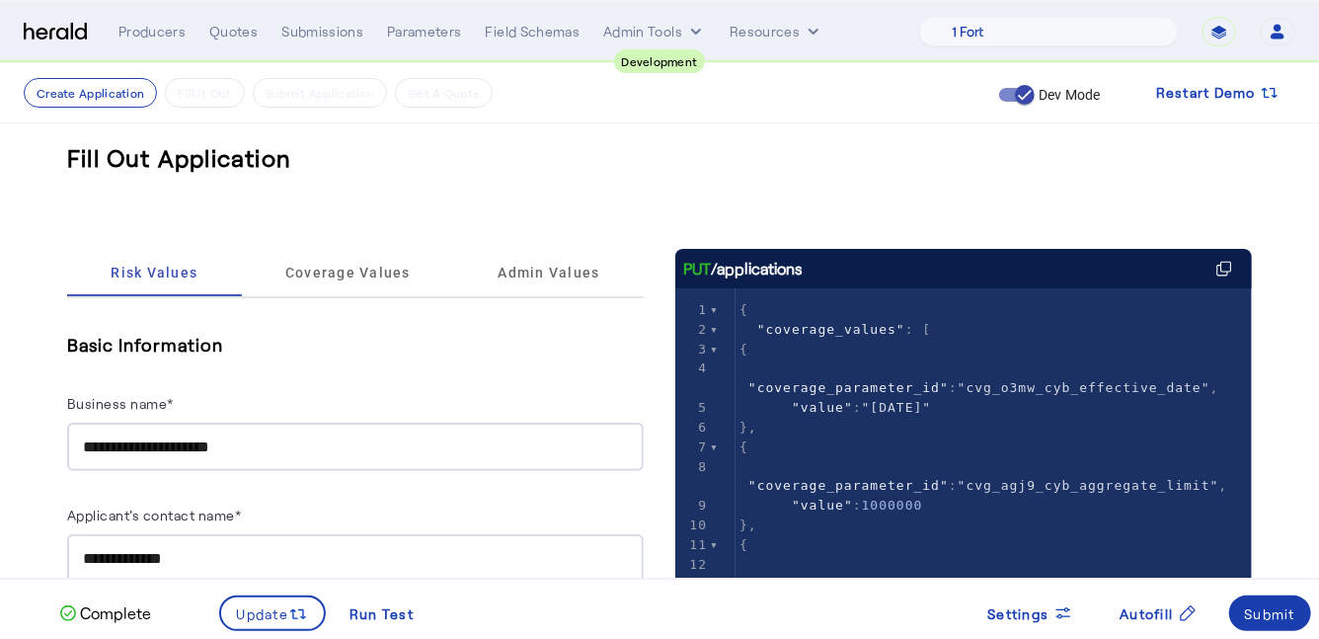
click at [1266, 619] on div "Submit" at bounding box center [1270, 613] width 51 height 21
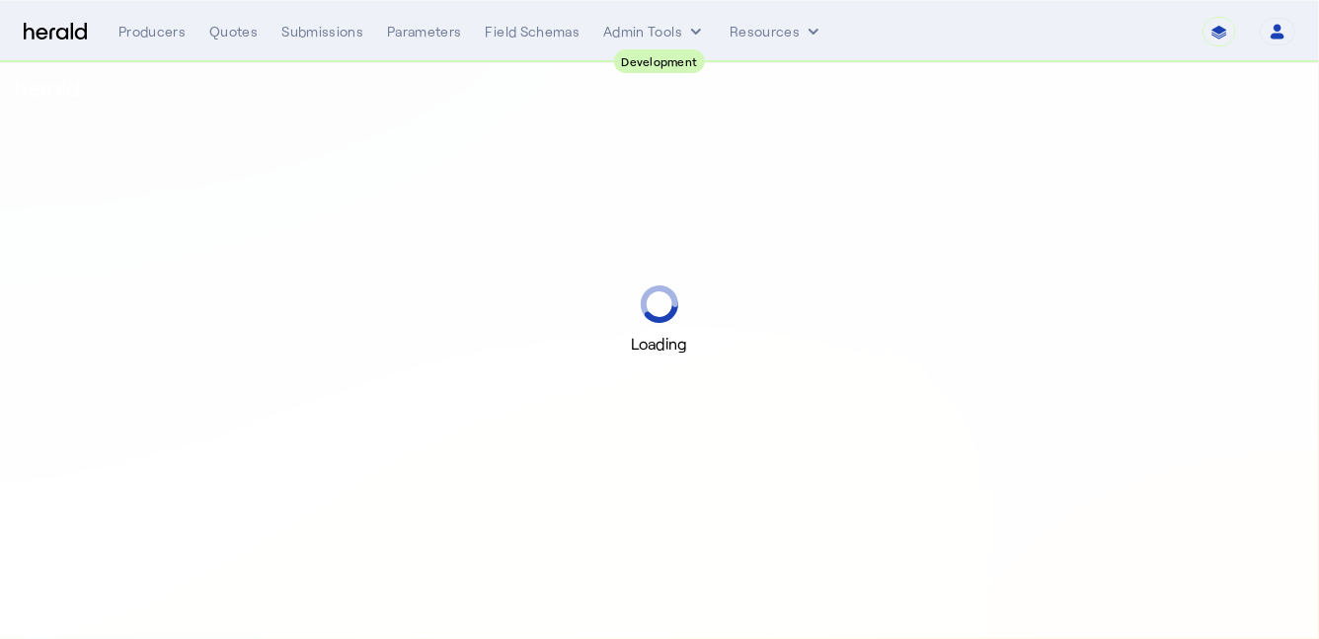
select select "pfm_2v8p_herald_api"
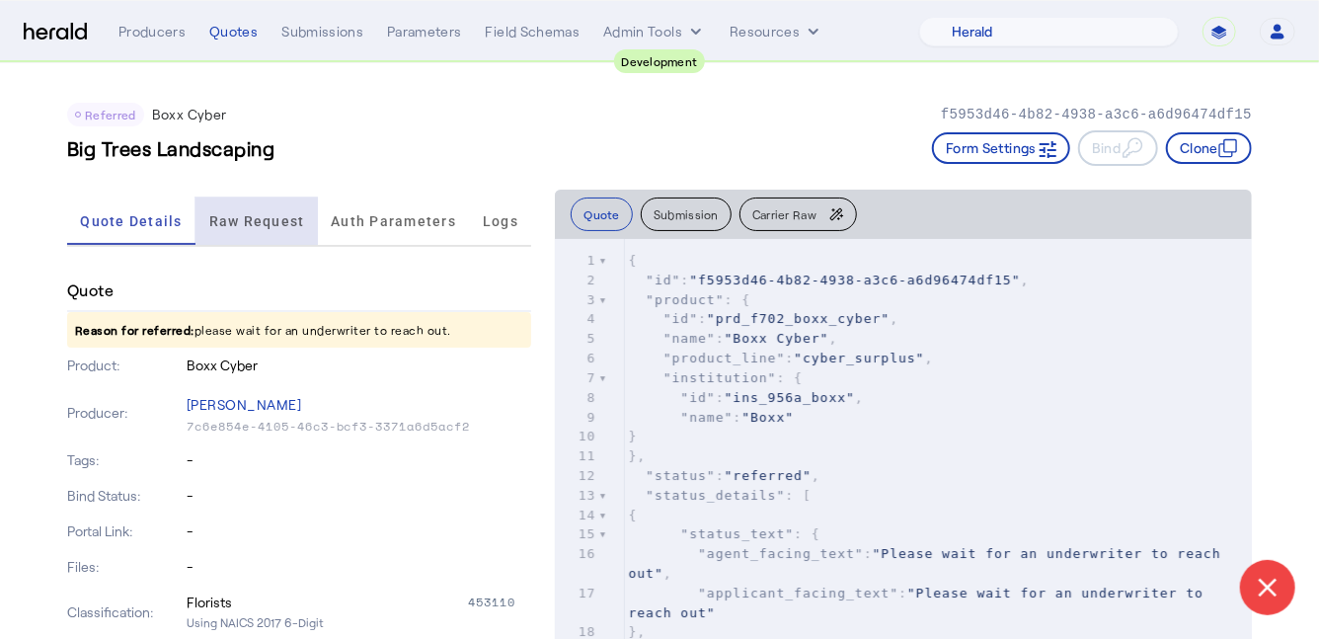
click at [254, 220] on span "Raw Request" at bounding box center [257, 221] width 96 height 14
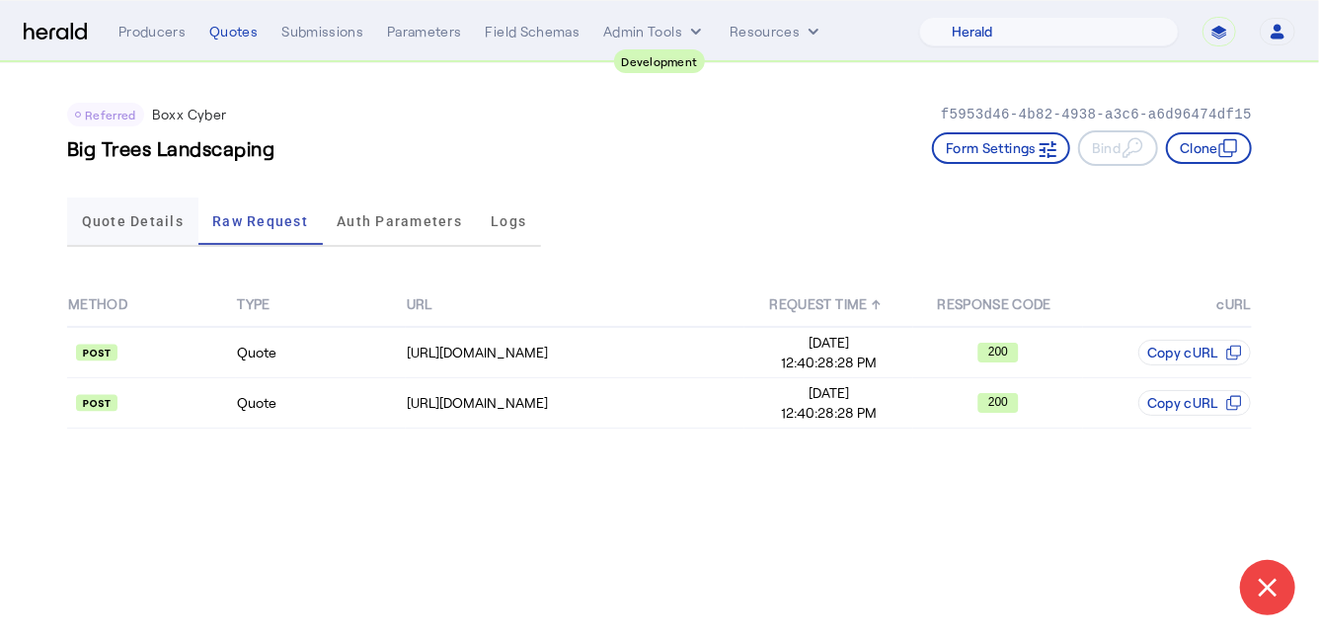
click at [140, 224] on span "Quote Details" at bounding box center [133, 221] width 102 height 14
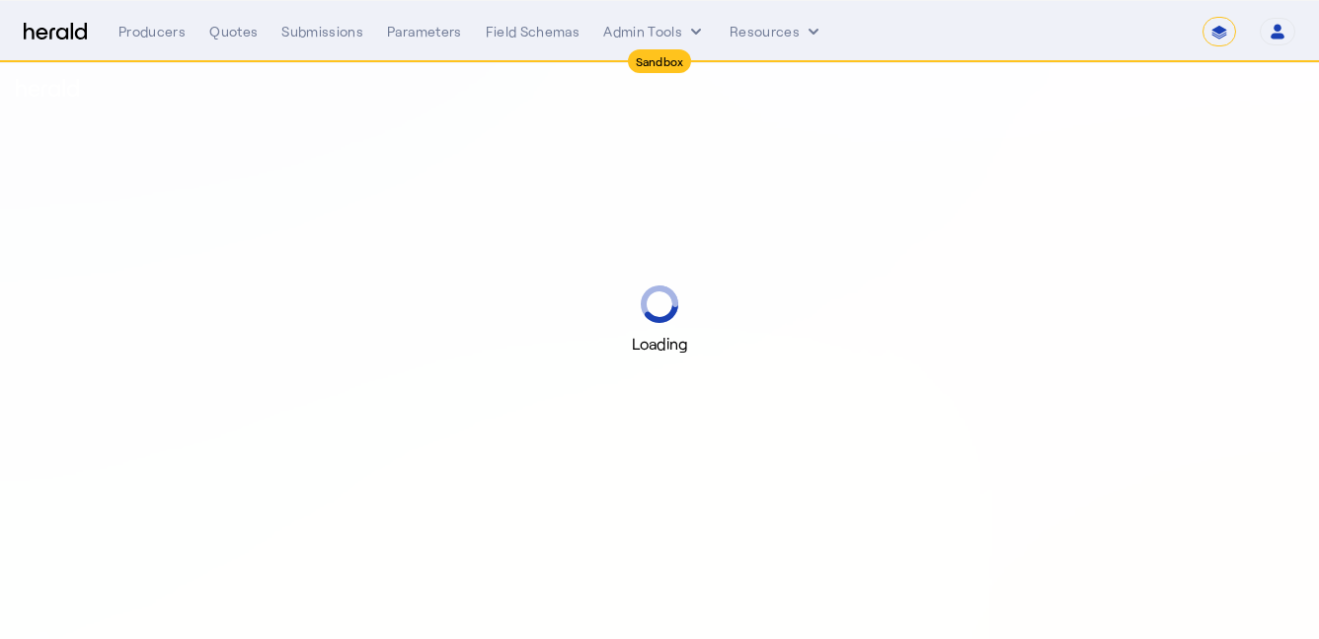
select select "*******"
select select "pfm_2v8p_herald_api"
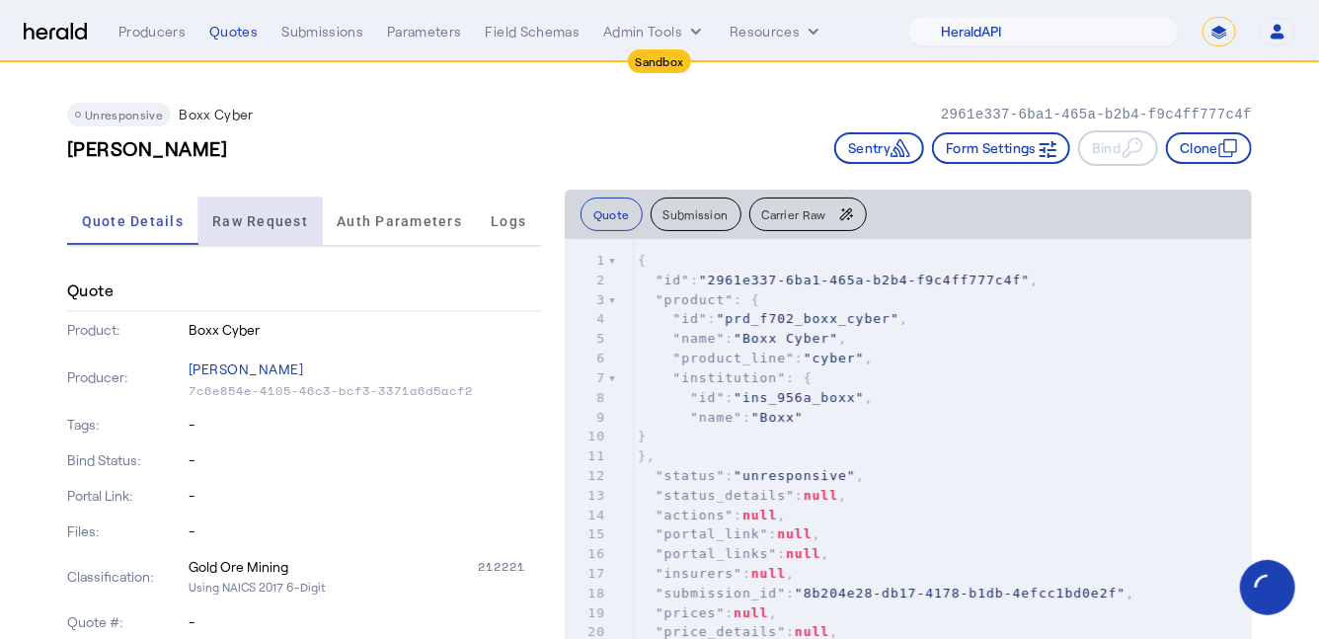
click at [242, 237] on span "Raw Request" at bounding box center [260, 220] width 96 height 47
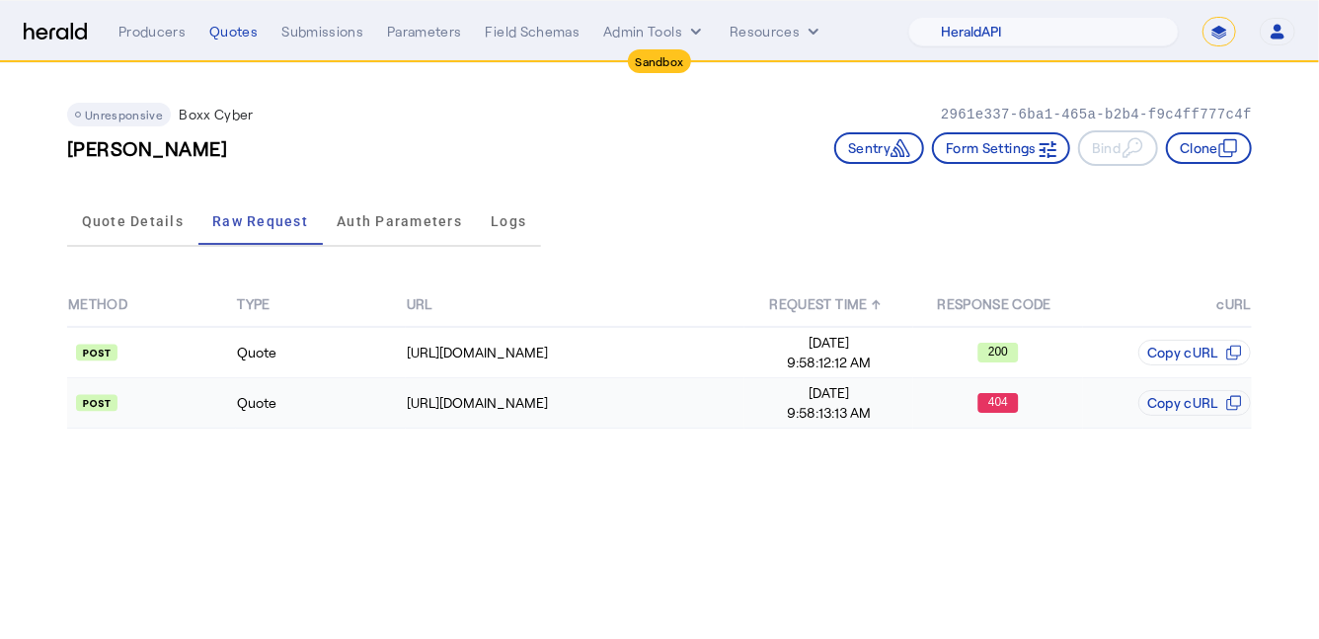
click at [282, 404] on td "Quote" at bounding box center [320, 403] width 169 height 50
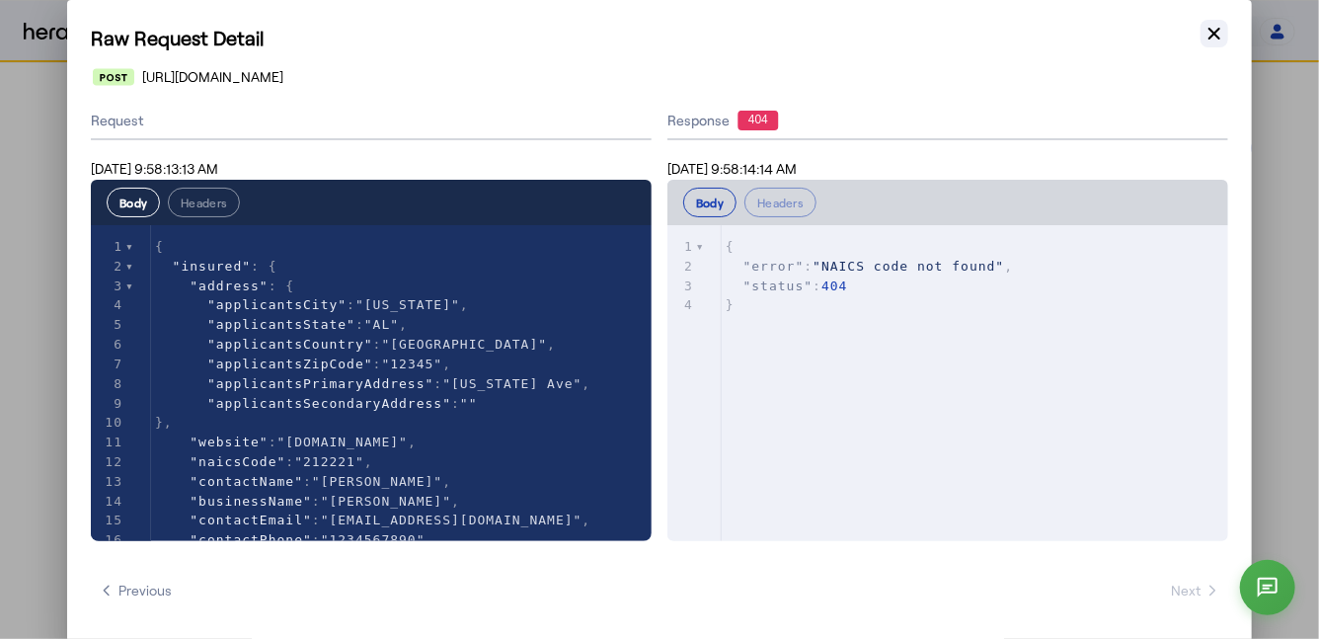
click at [1218, 34] on icon "button" at bounding box center [1214, 34] width 20 height 20
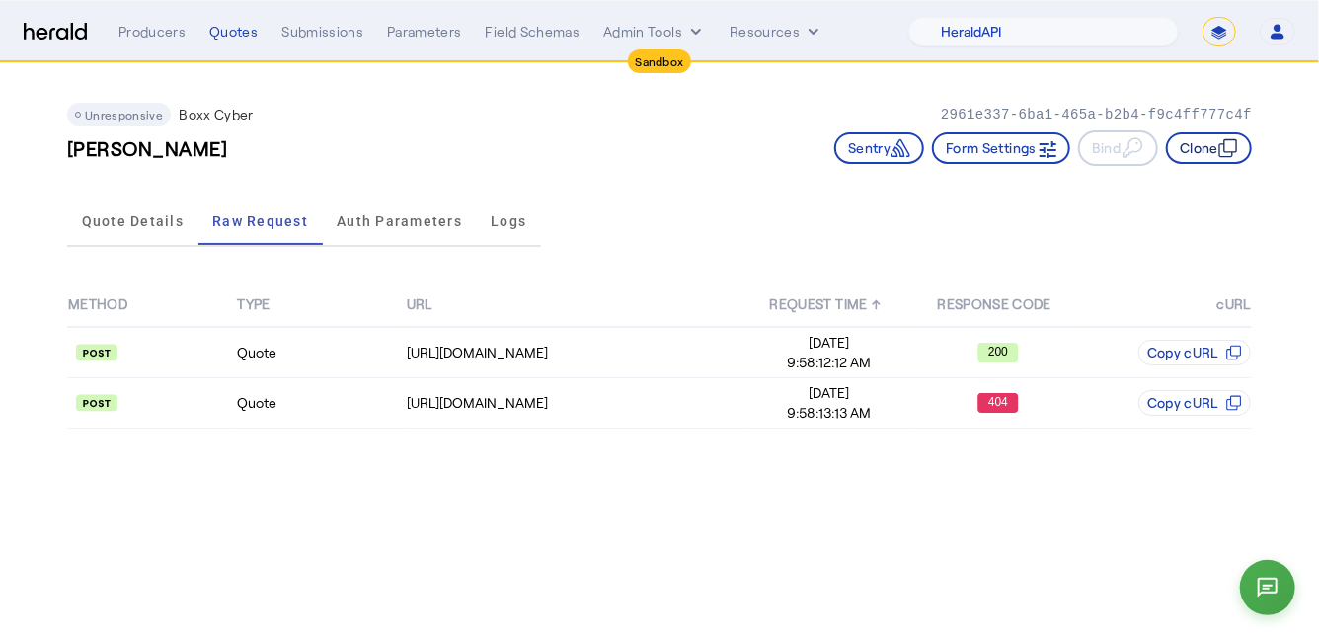
click at [1188, 144] on button "Clone" at bounding box center [1209, 148] width 86 height 32
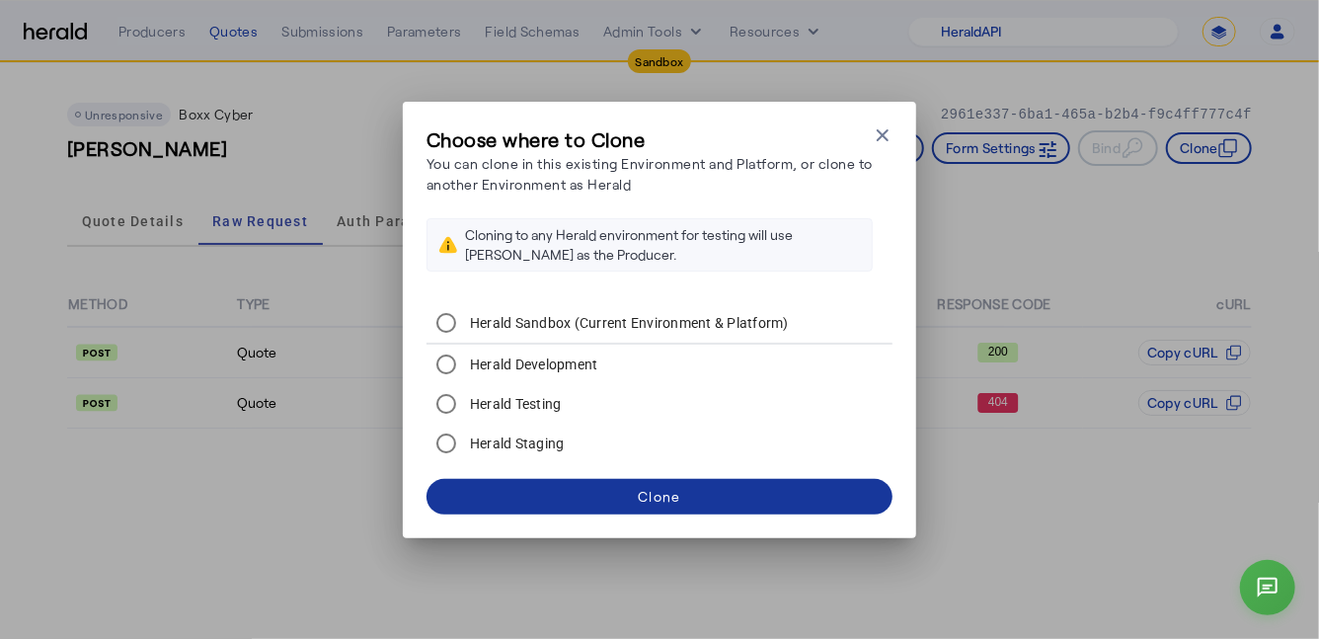
click at [640, 504] on div "Clone" at bounding box center [659, 496] width 42 height 21
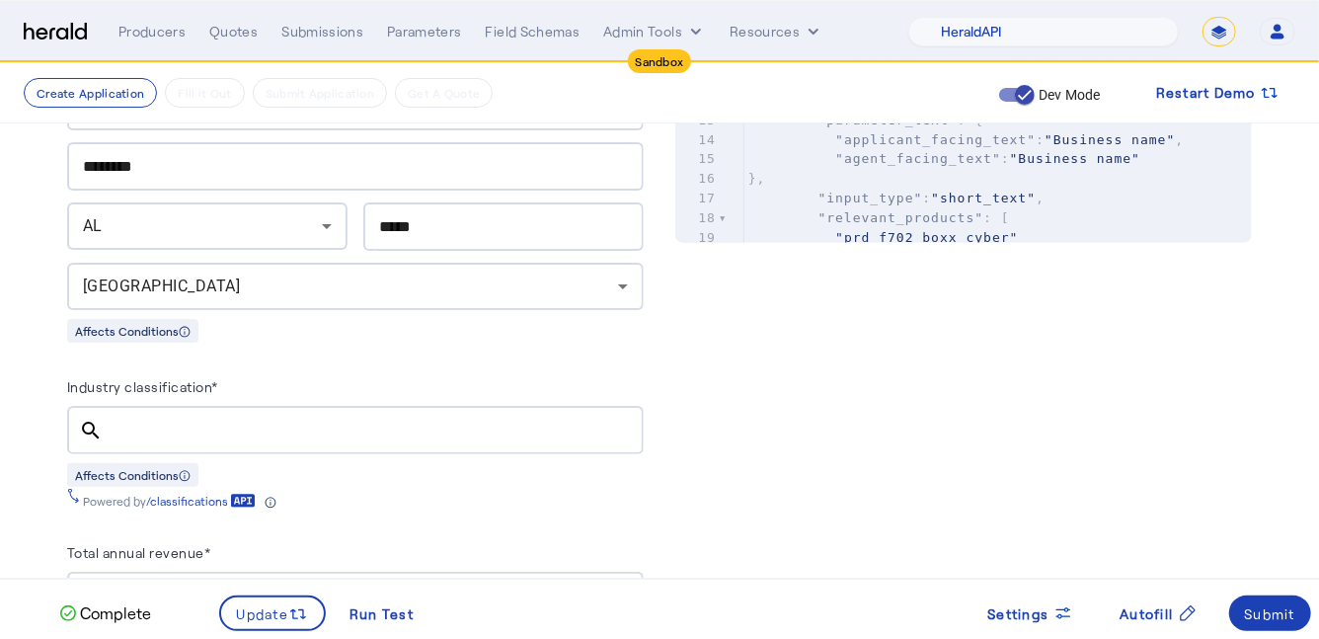
scroll to position [883, 0]
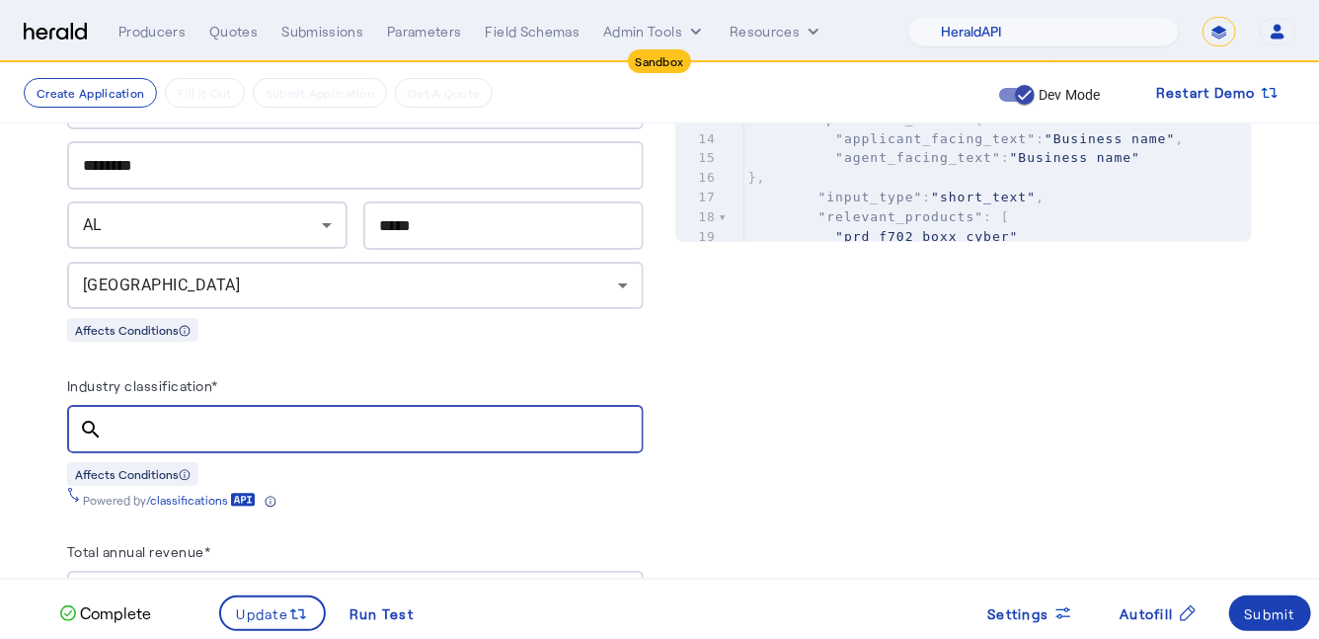
click at [239, 417] on input "Industry classification*" at bounding box center [372, 429] width 509 height 24
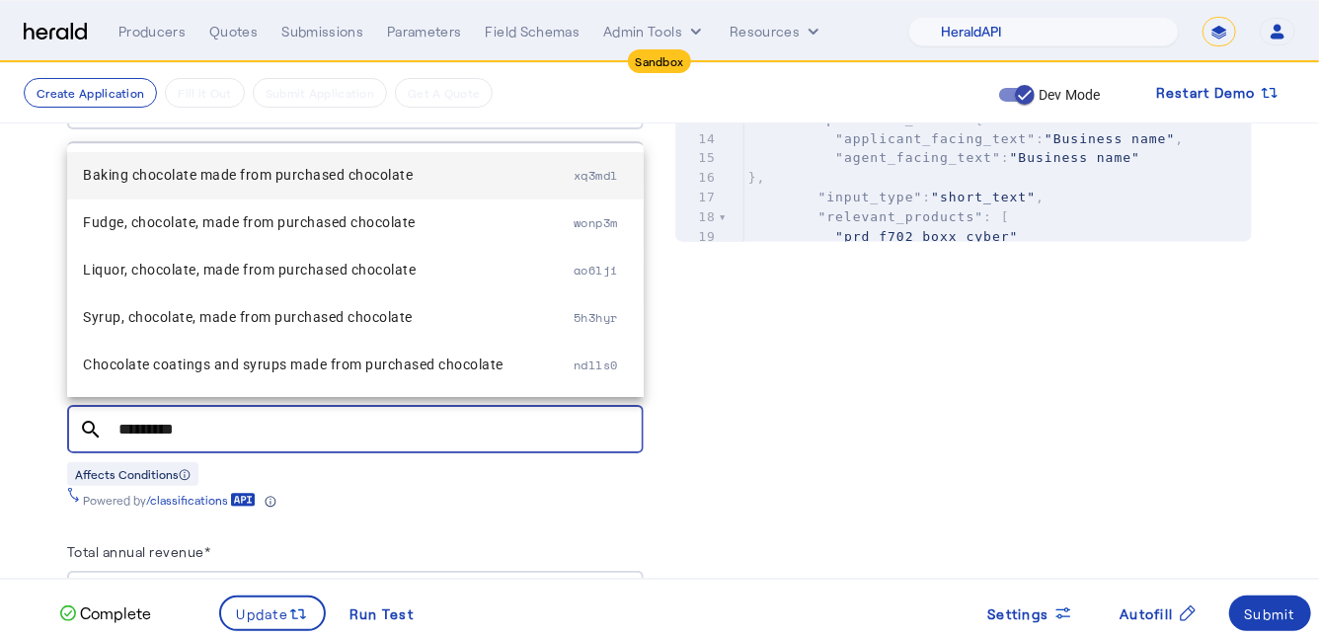
type input "*********"
click at [230, 178] on span "Baking chocolate made from purchased chocolate" at bounding box center [328, 175] width 491 height 24
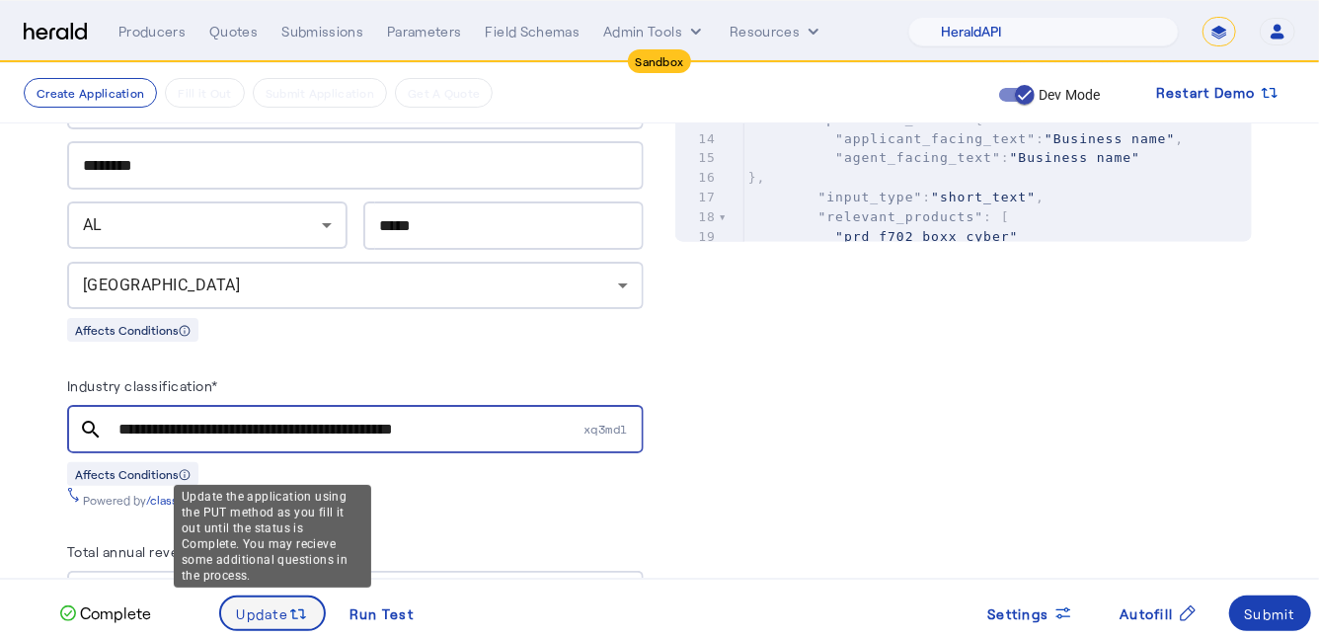
click at [288, 606] on icon at bounding box center [298, 614] width 20 height 20
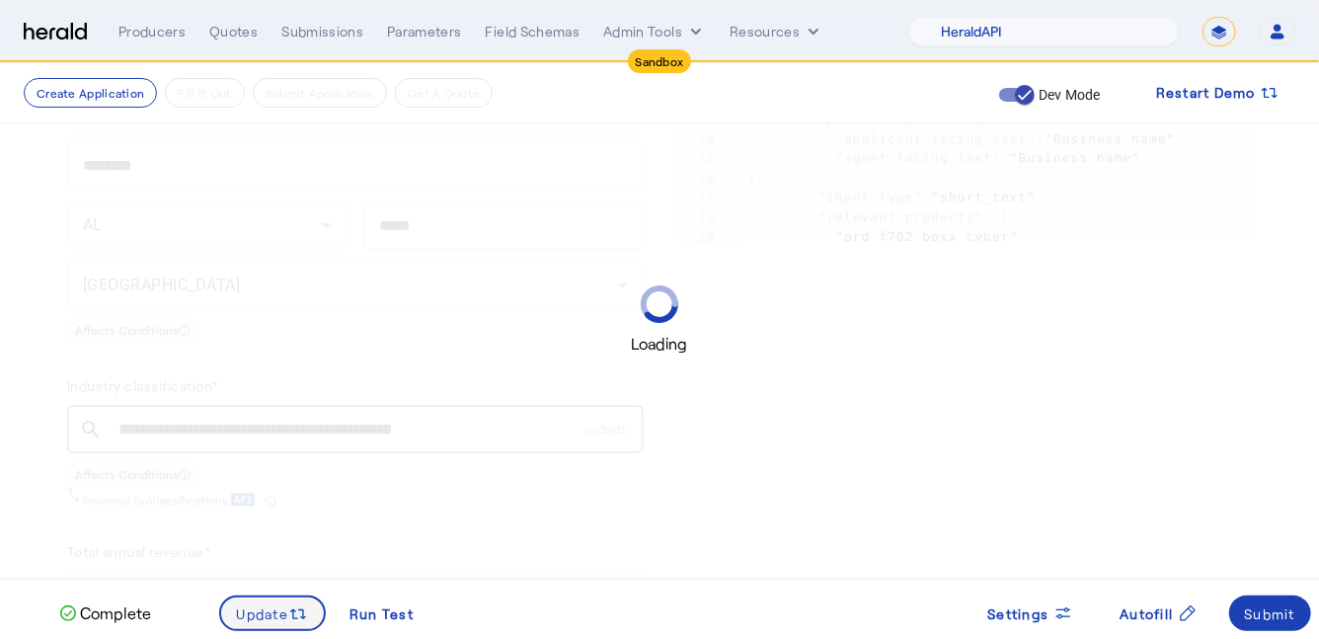
scroll to position [0, 0]
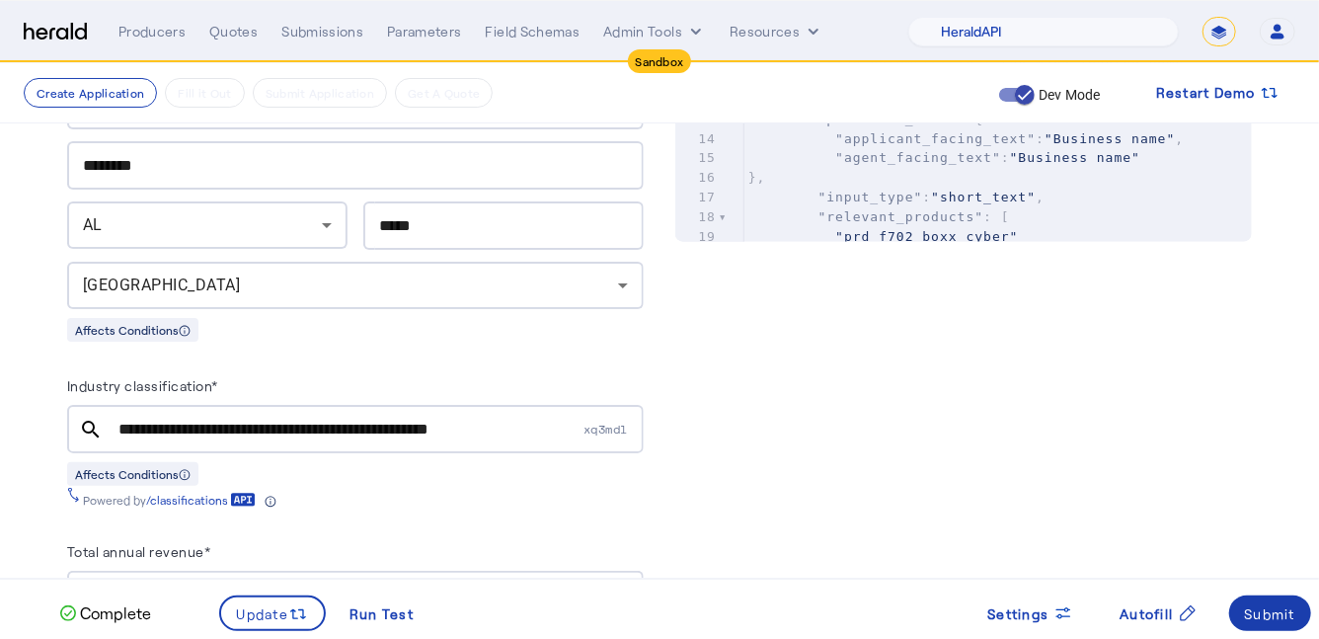
click at [1261, 611] on div "Submit" at bounding box center [1270, 613] width 51 height 21
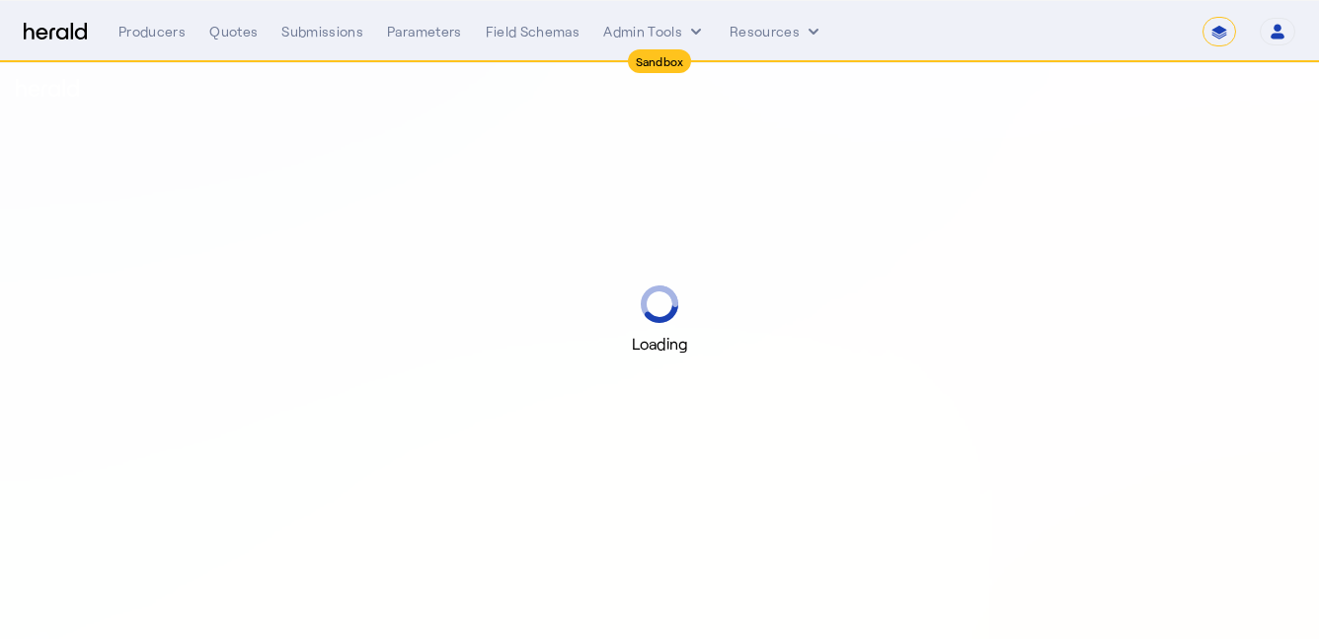
select select "*******"
select select "pfm_2v8p_herald_api"
select select "*******"
select select "pfm_2v8p_herald_api"
click at [1217, 31] on select "**********" at bounding box center [1219, 32] width 34 height 30
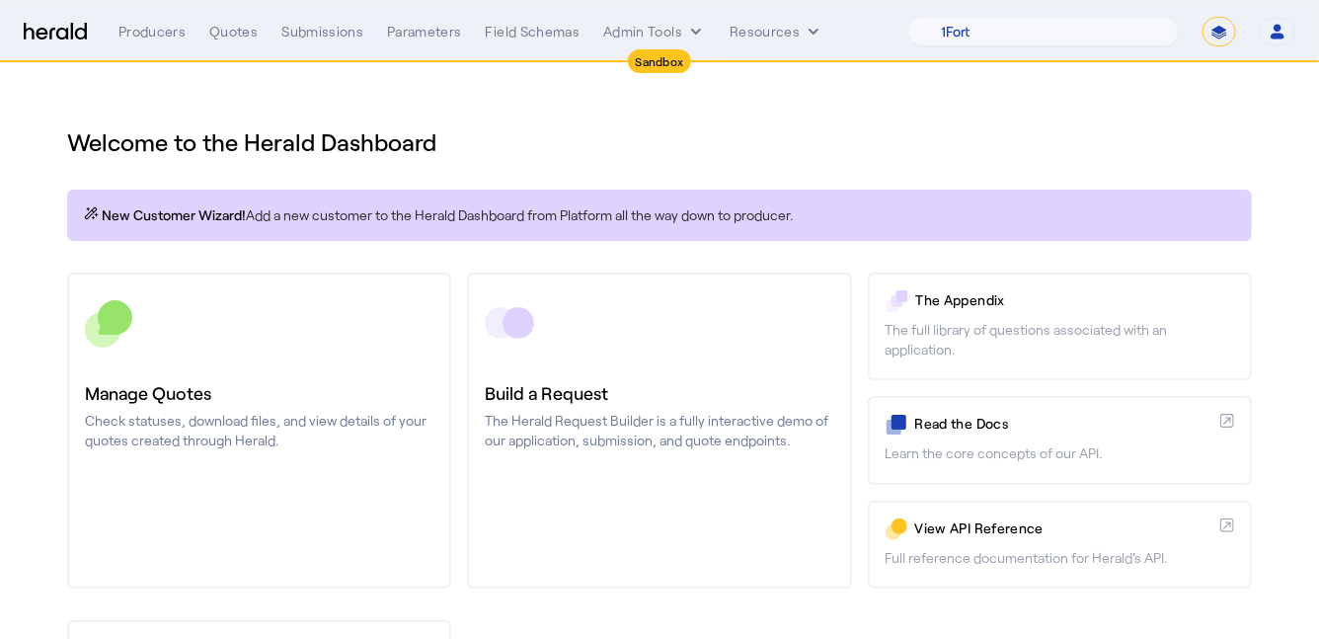
select select "**********"
click at [1202, 17] on select "**********" at bounding box center [1219, 32] width 34 height 30
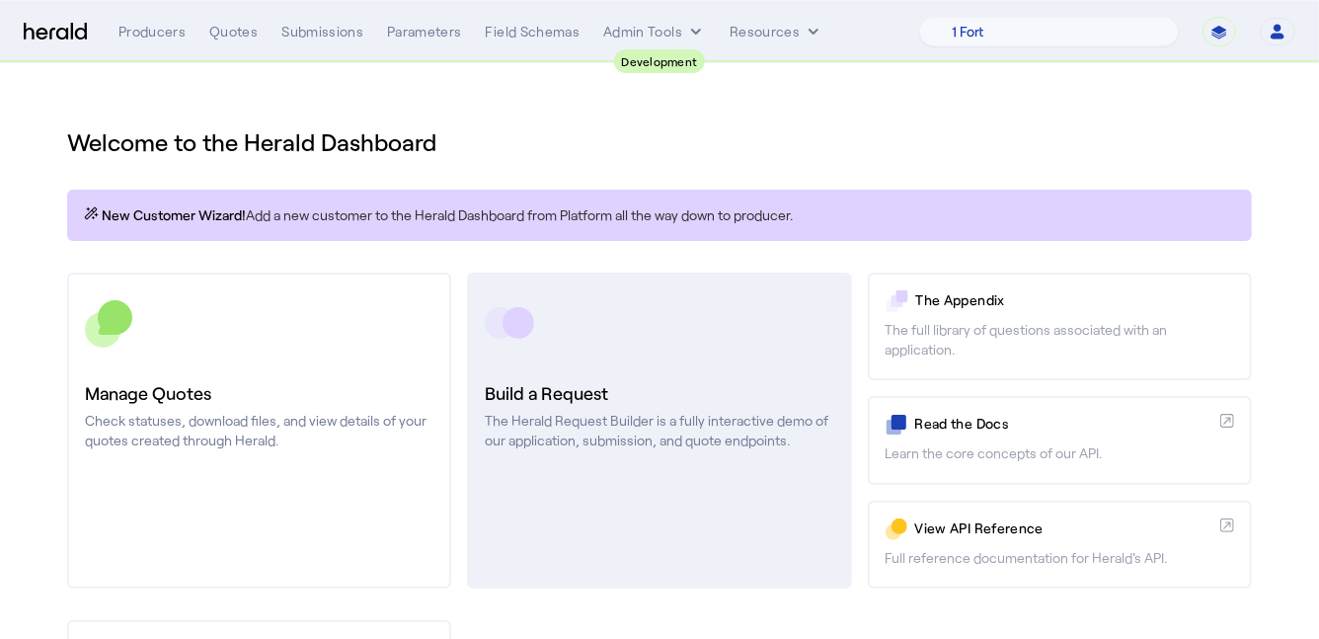
scroll to position [165, 0]
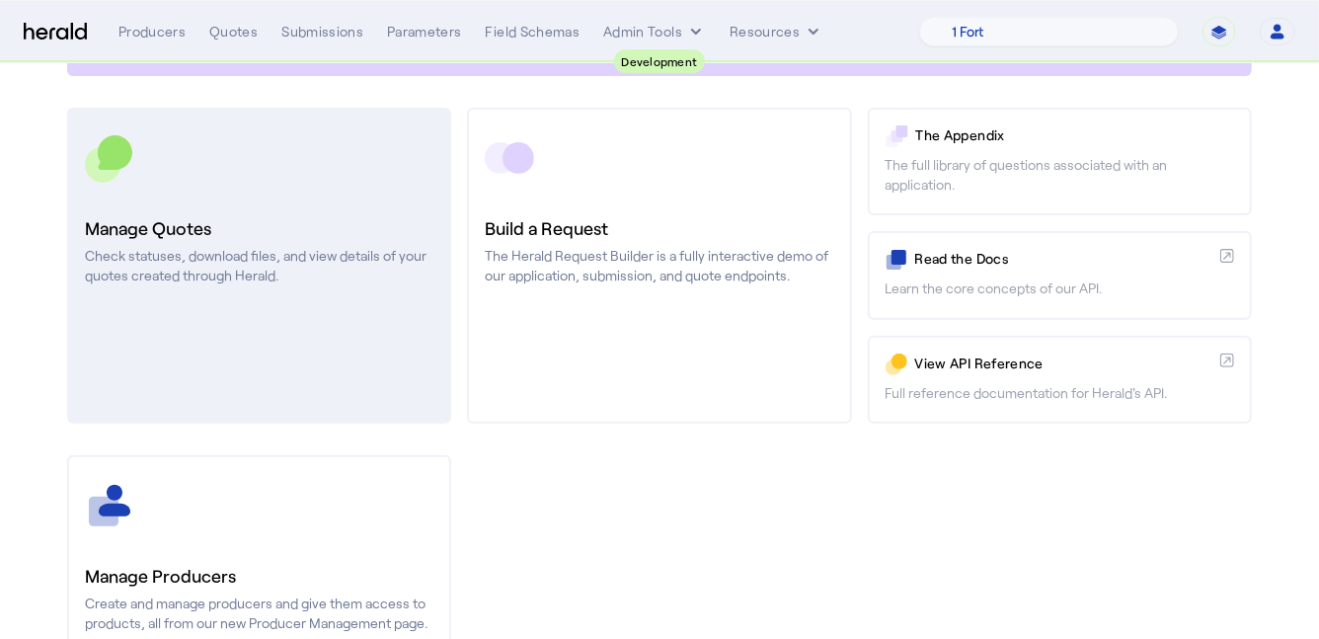
click at [375, 288] on link "Manage Quotes Check statuses, download files, and view details of your quotes c…" at bounding box center [259, 266] width 384 height 316
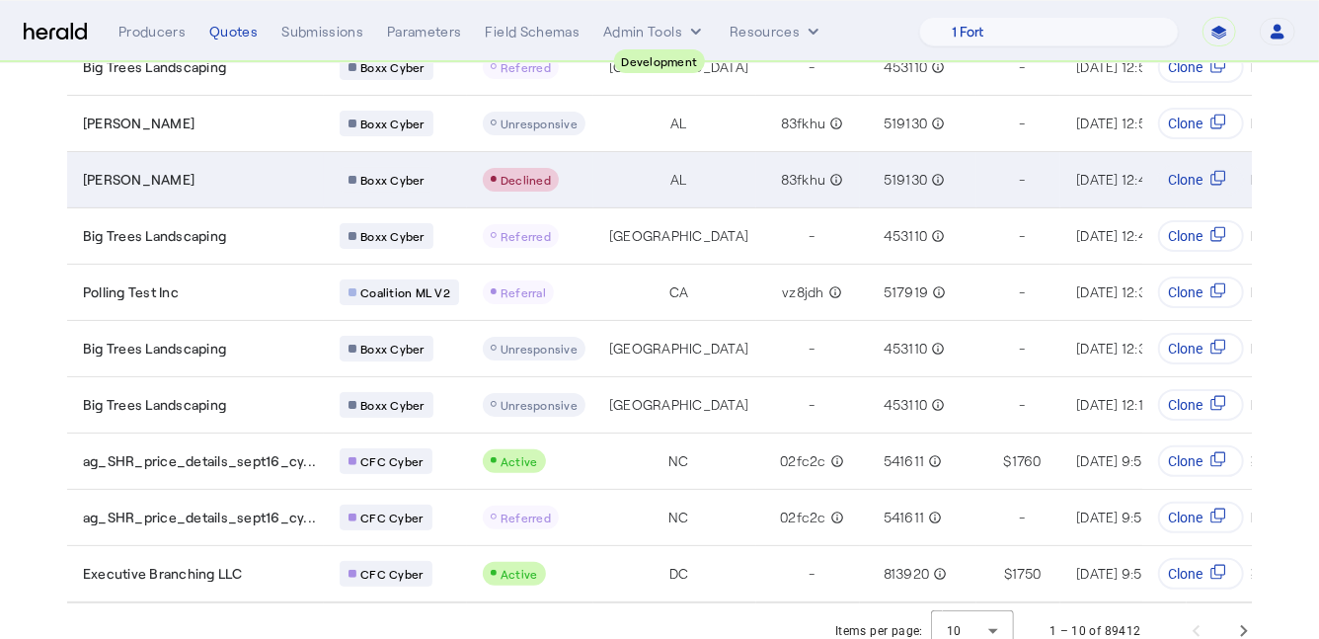
scroll to position [254, 0]
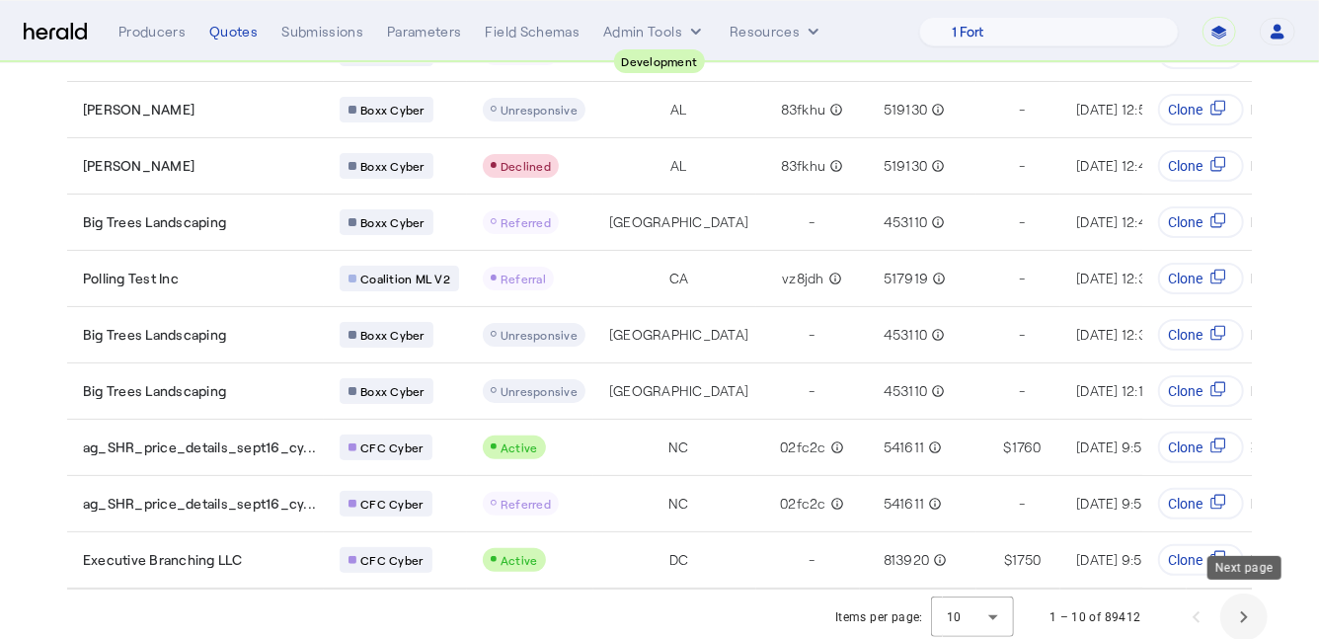
click at [1229, 605] on span "Next page" at bounding box center [1243, 616] width 47 height 47
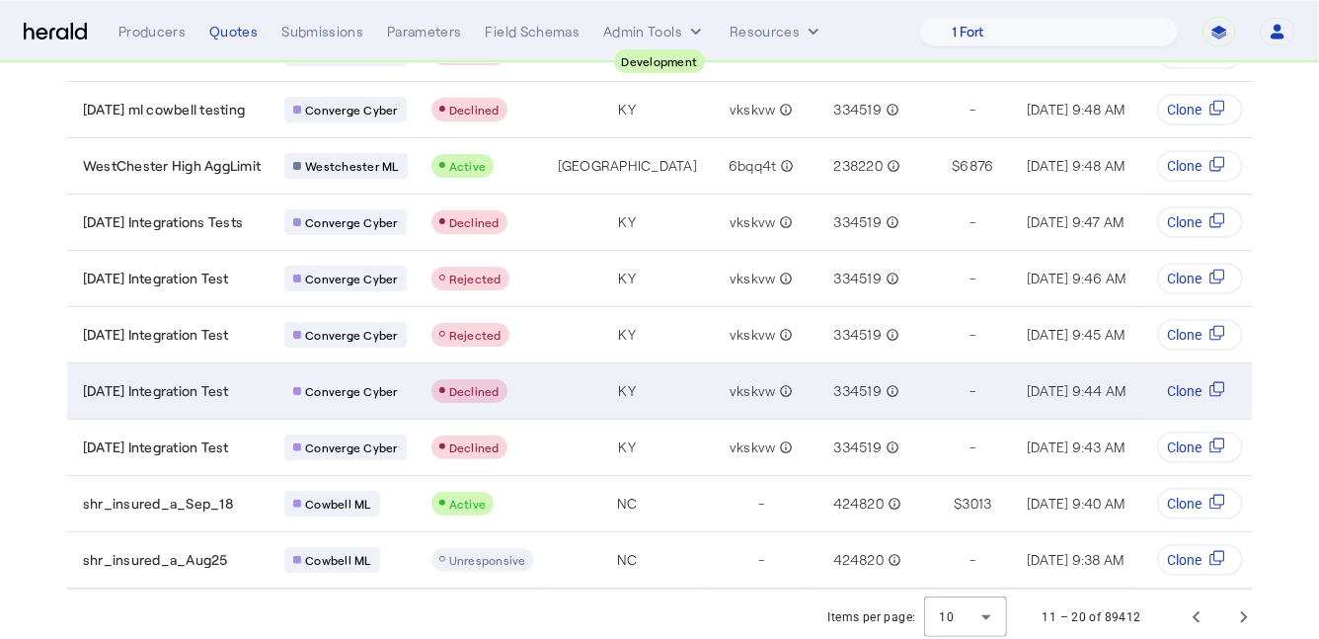
scroll to position [0, 0]
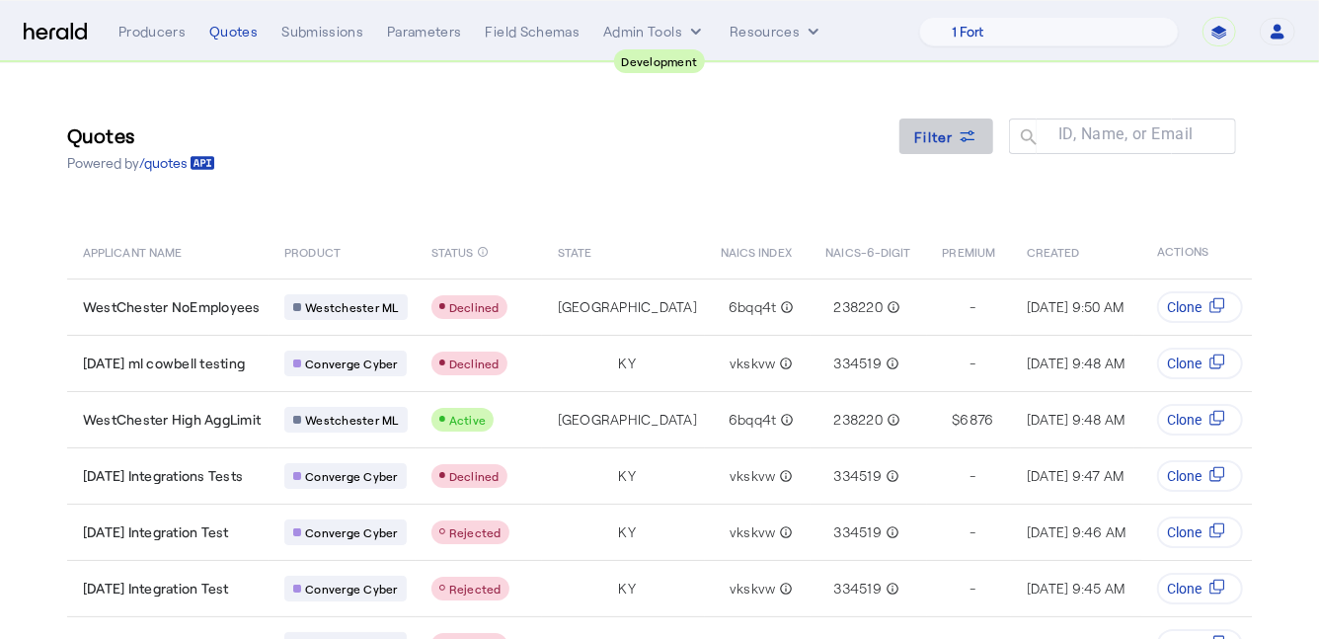
click at [941, 142] on span "Filter" at bounding box center [934, 136] width 39 height 21
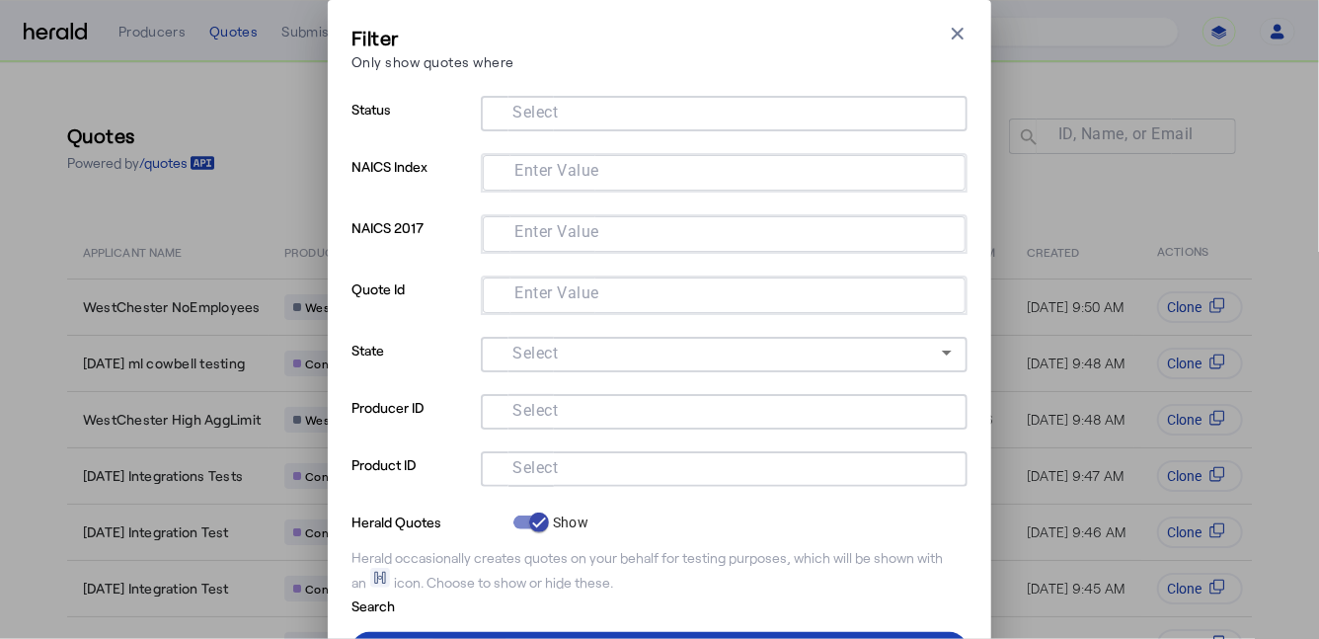
click at [534, 459] on mat-label "Select" at bounding box center [534, 468] width 45 height 19
click at [534, 456] on input "Select" at bounding box center [719, 467] width 447 height 24
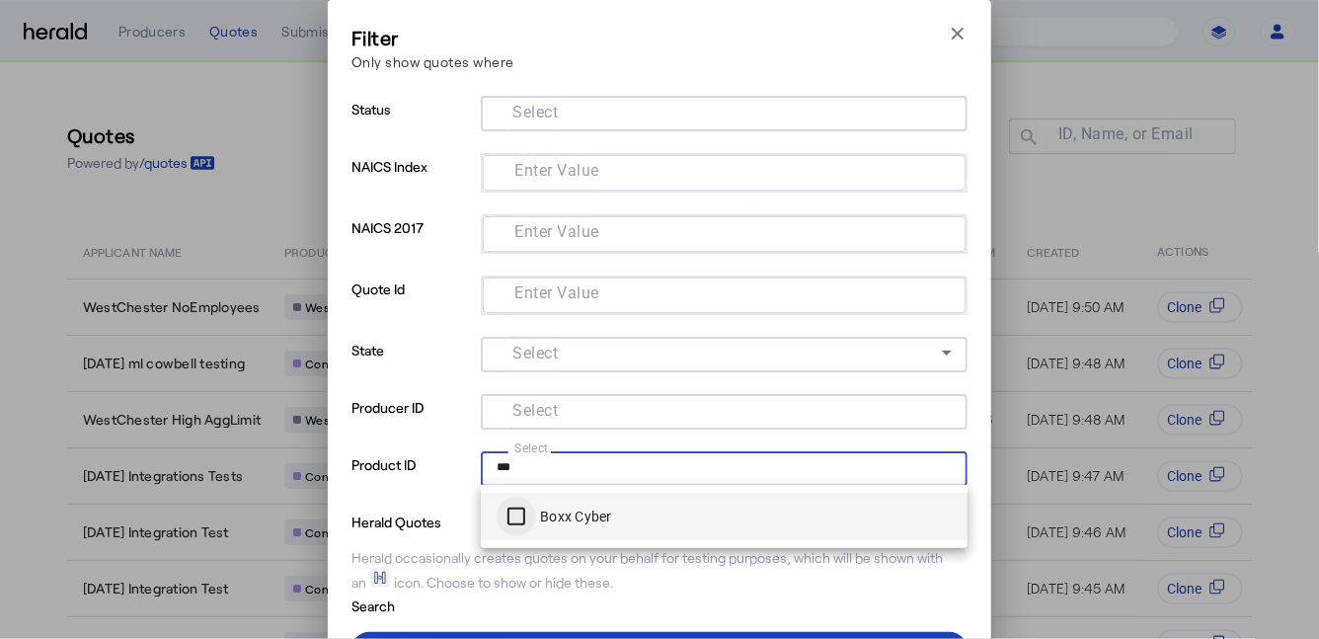
type input "***"
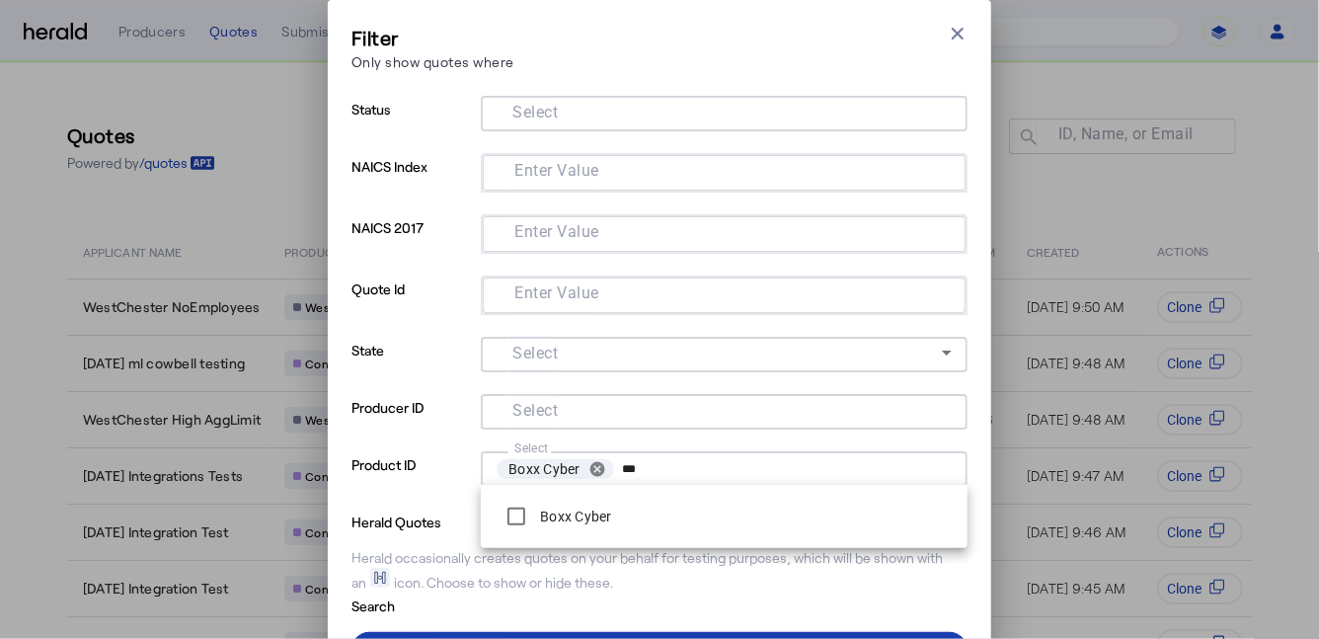
click at [416, 634] on span at bounding box center [659, 649] width 616 height 47
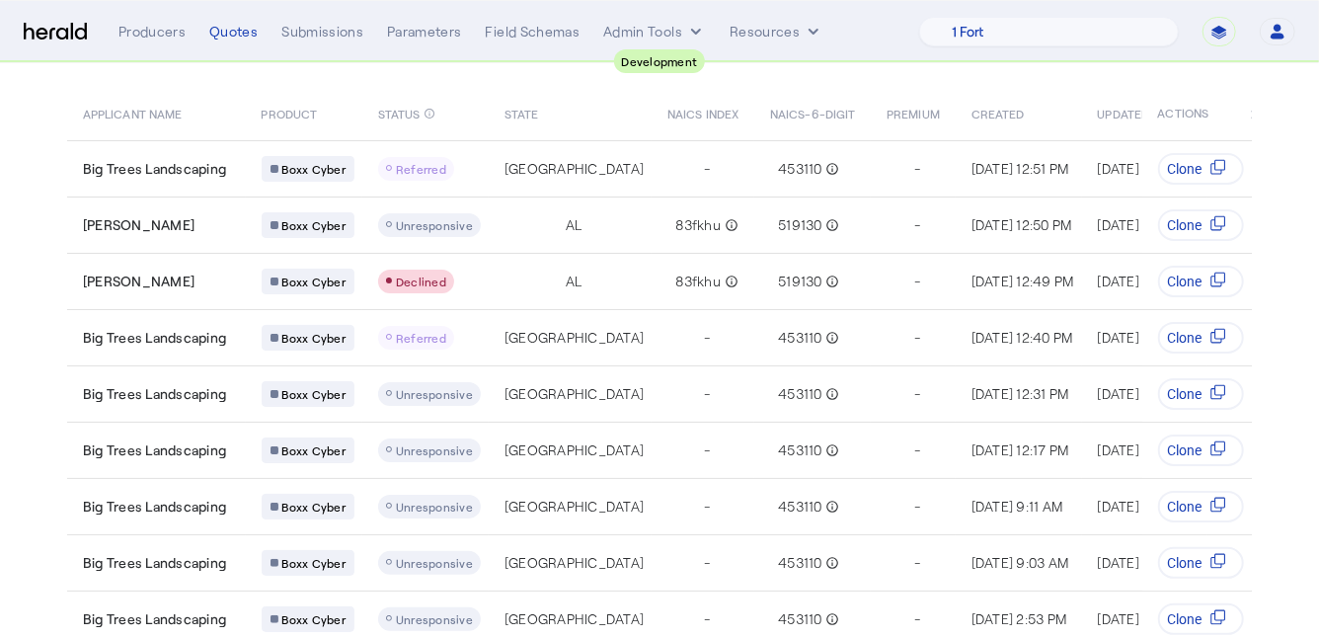
scroll to position [254, 0]
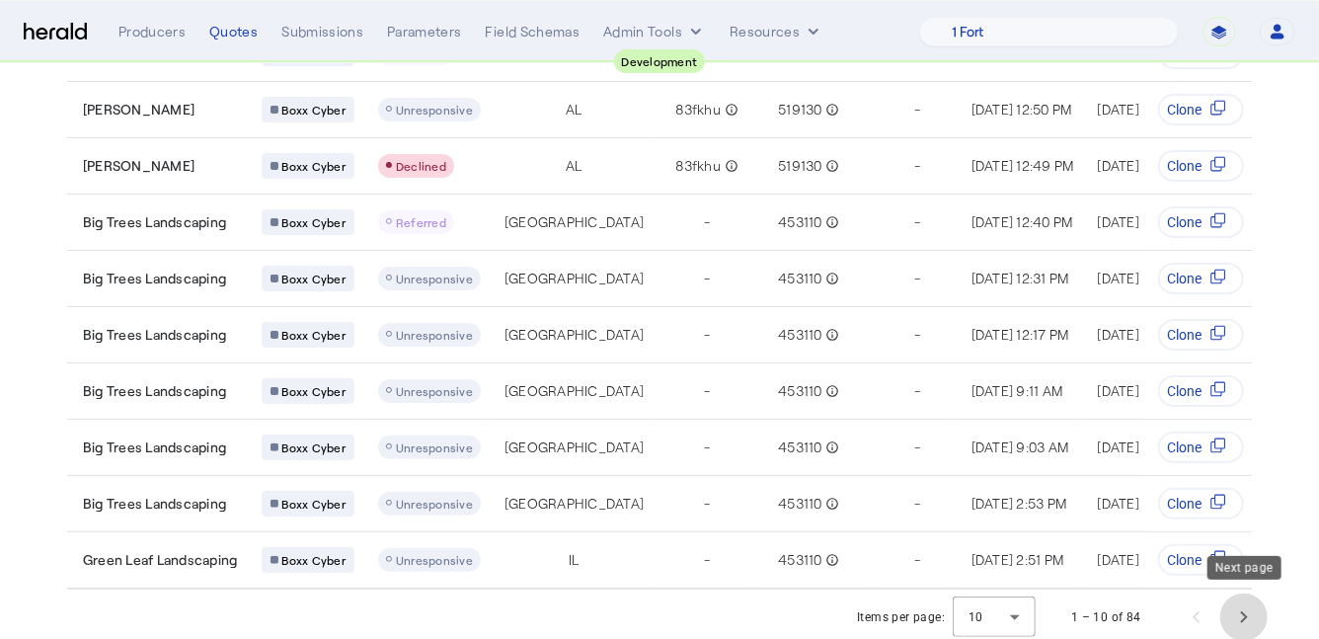
click at [1239, 614] on span "Next page" at bounding box center [1243, 616] width 47 height 47
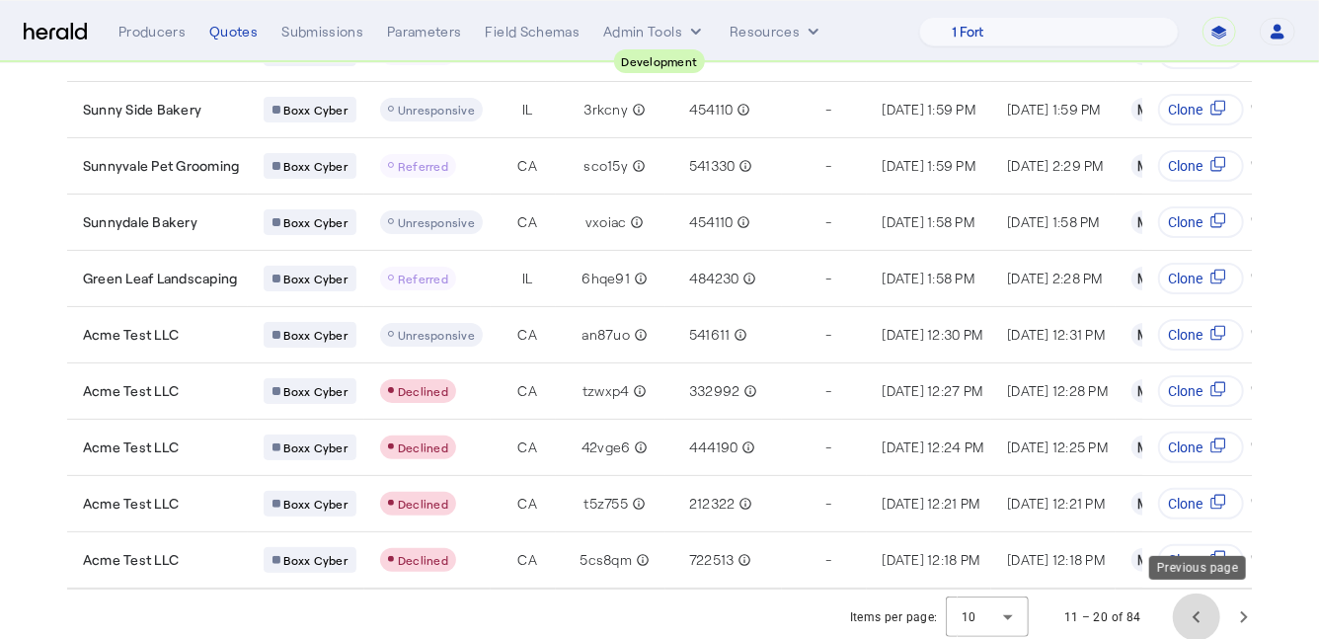
click at [1192, 615] on span "Previous page" at bounding box center [1196, 616] width 47 height 47
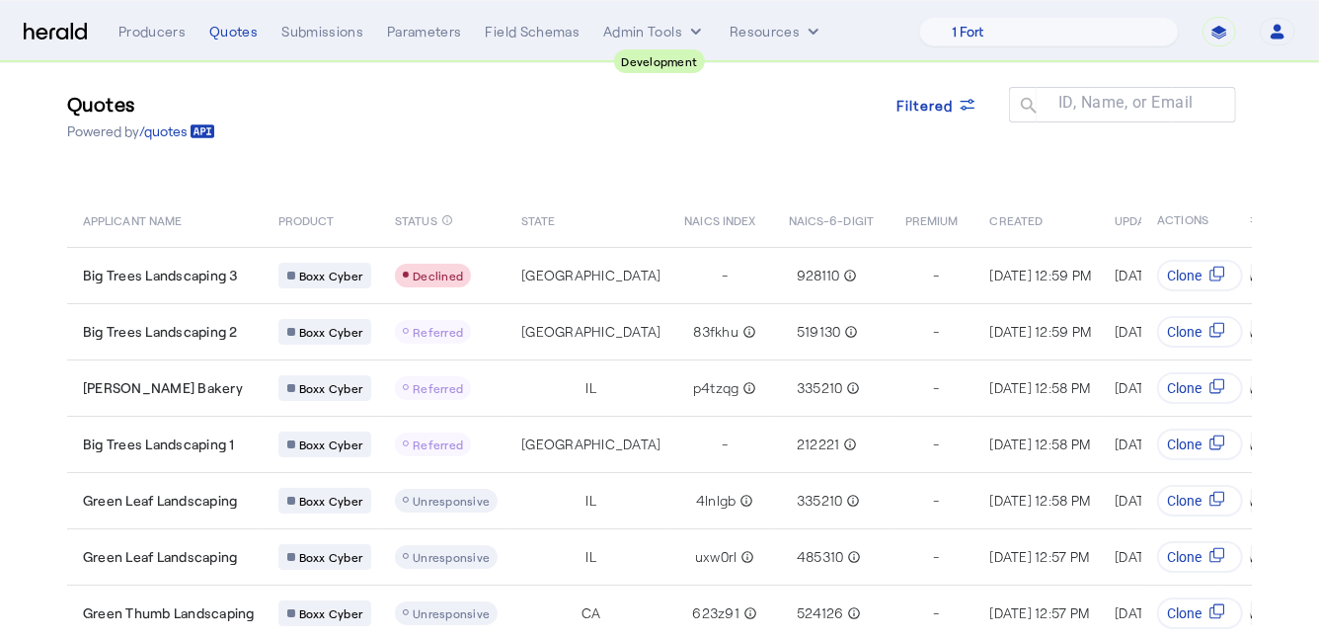
scroll to position [40, 0]
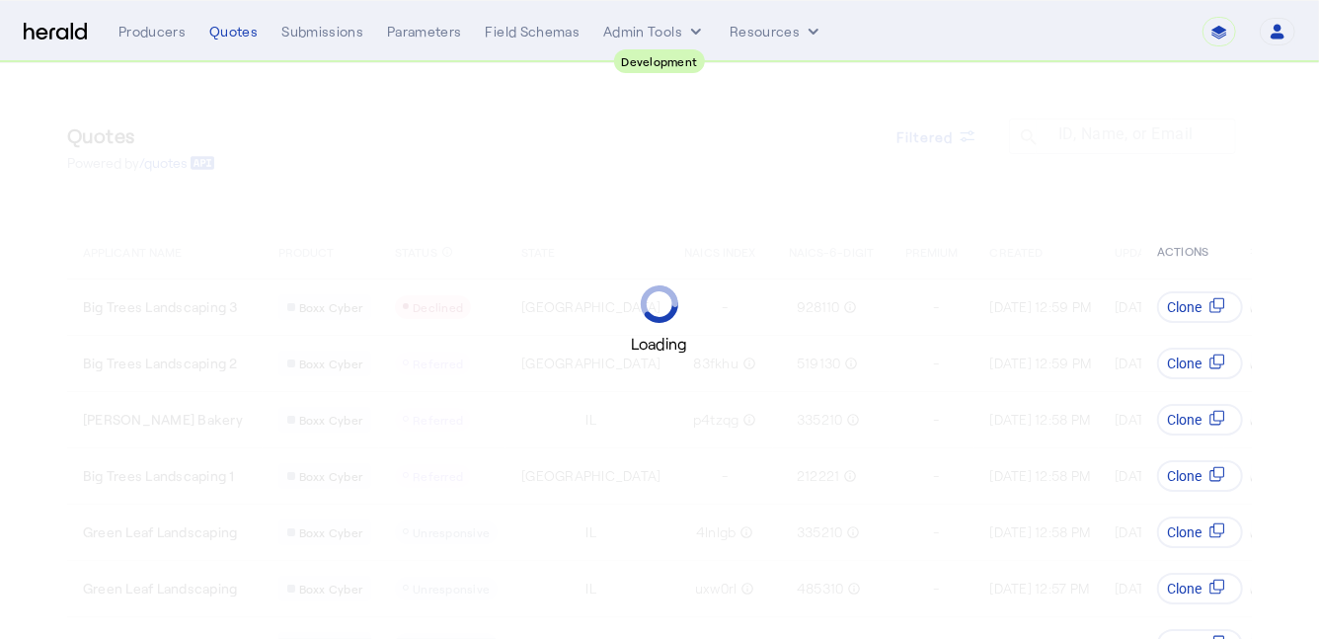
select select "pfm_2v8p_herald_api"
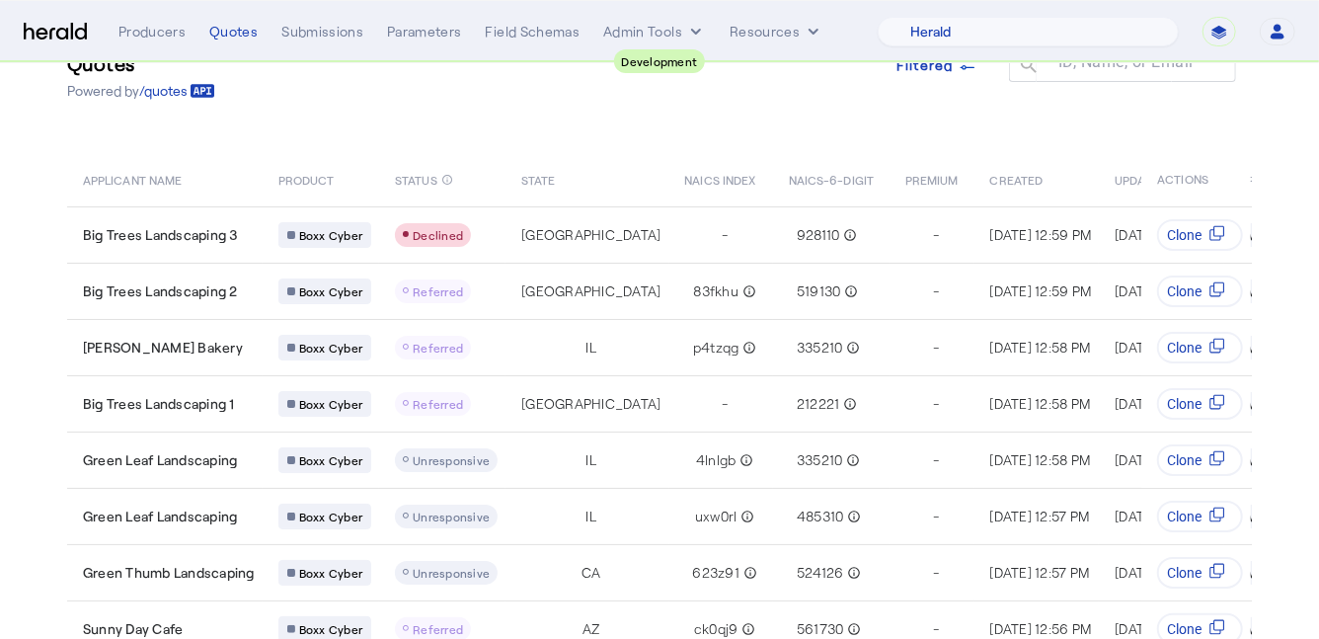
scroll to position [74, 0]
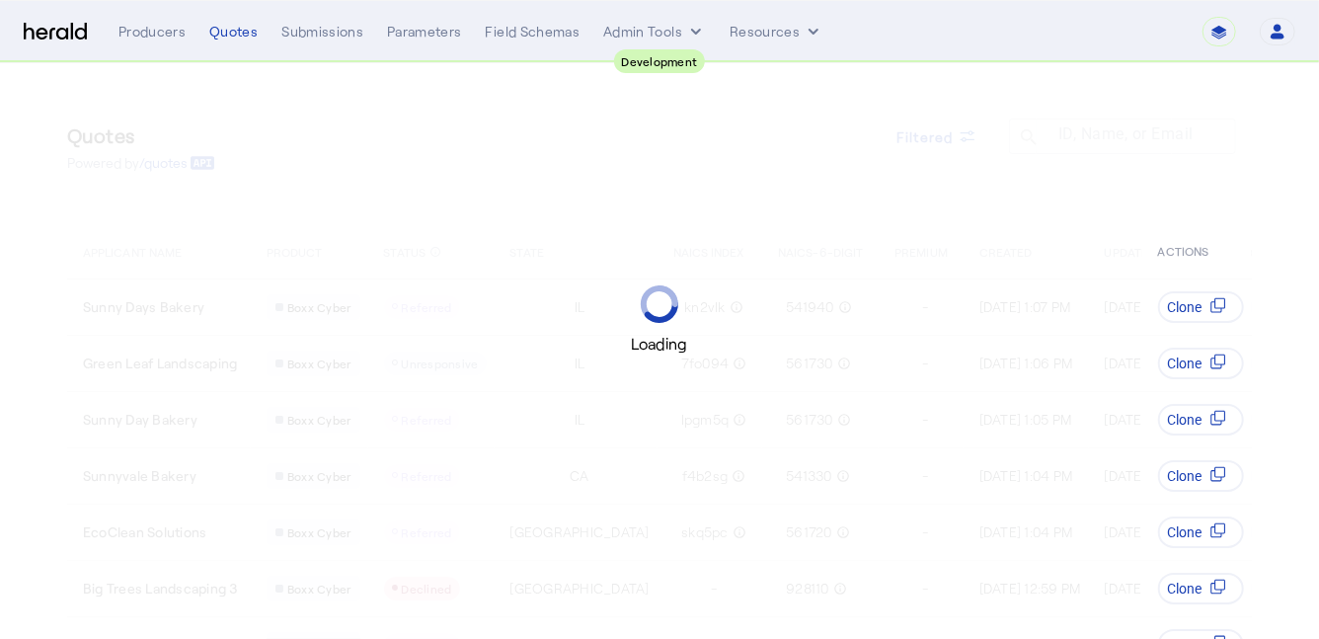
select select "pfm_2v8p_herald_api"
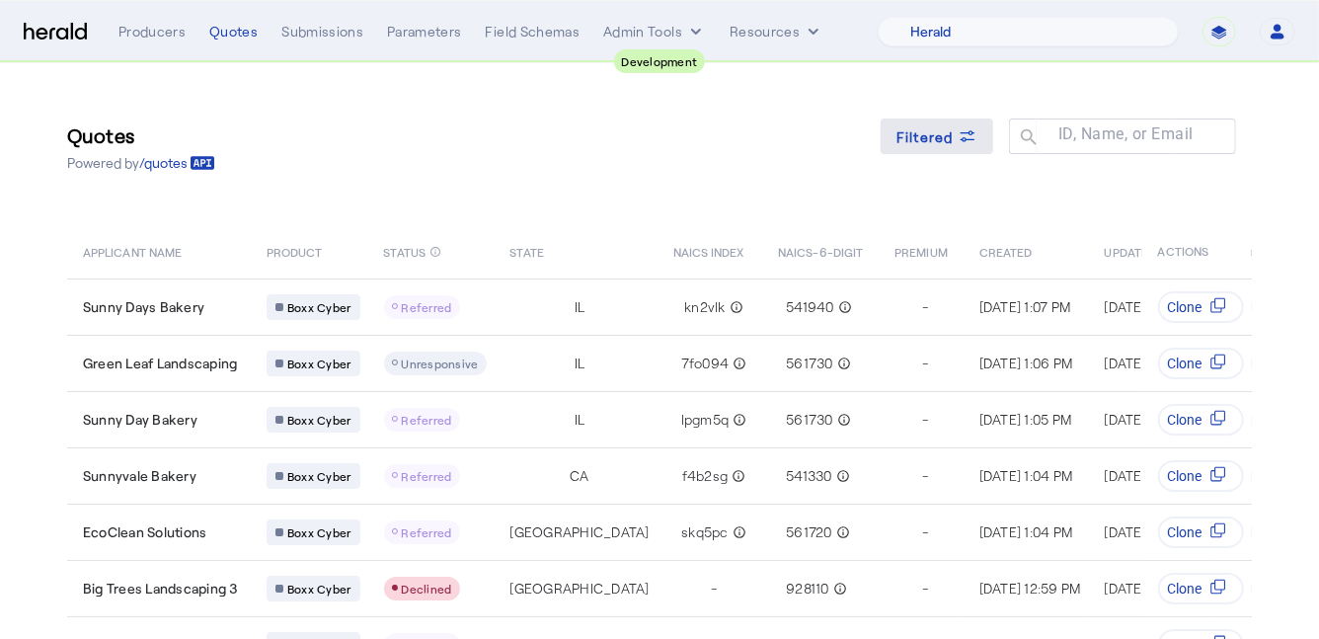
click at [955, 142] on div "Filtered" at bounding box center [936, 136] width 81 height 21
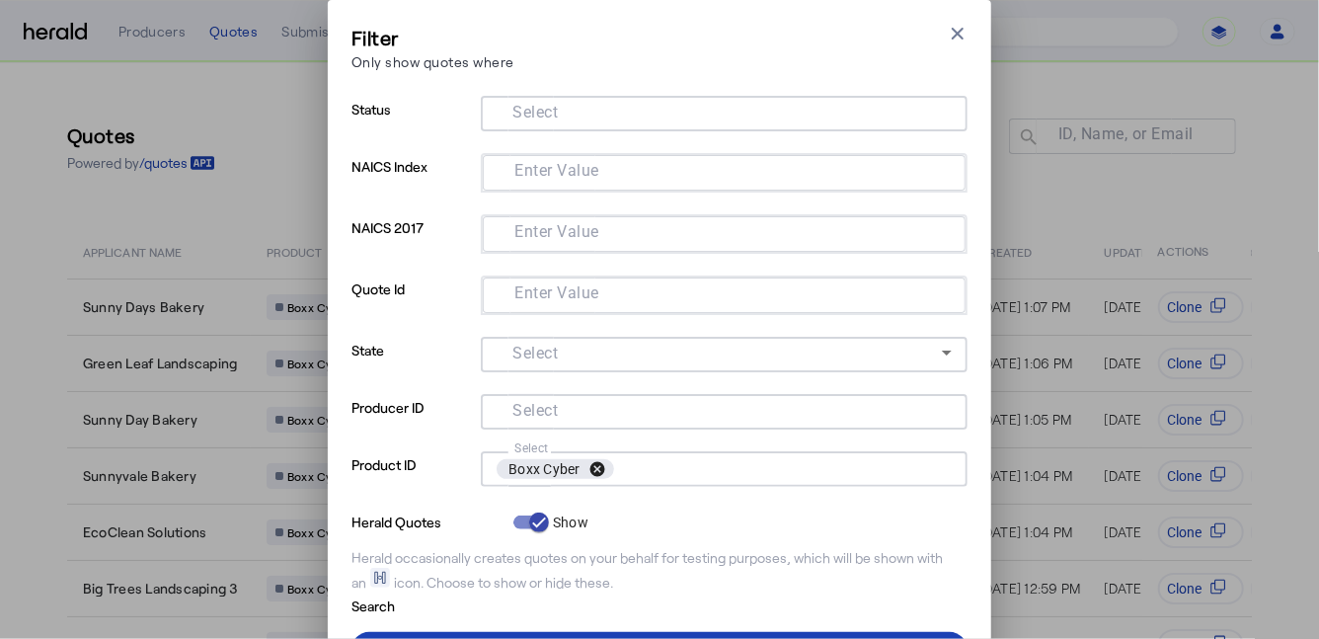
click at [598, 465] on button "cancel" at bounding box center [597, 469] width 34 height 18
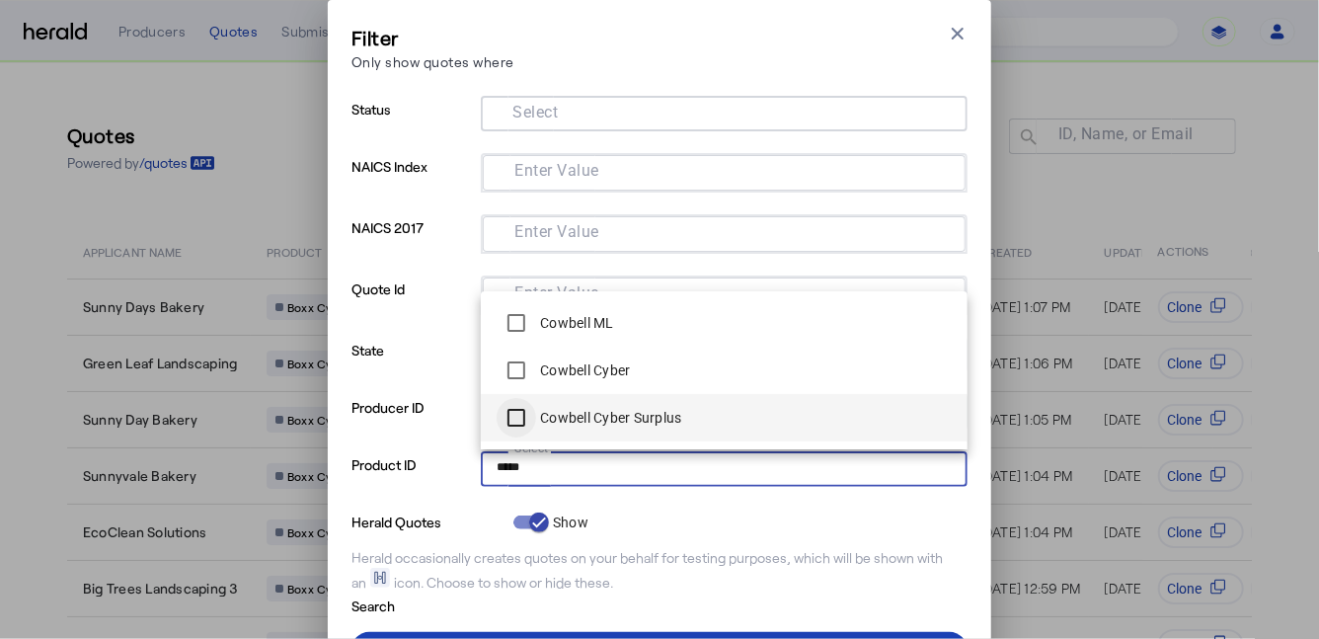
type input "*****"
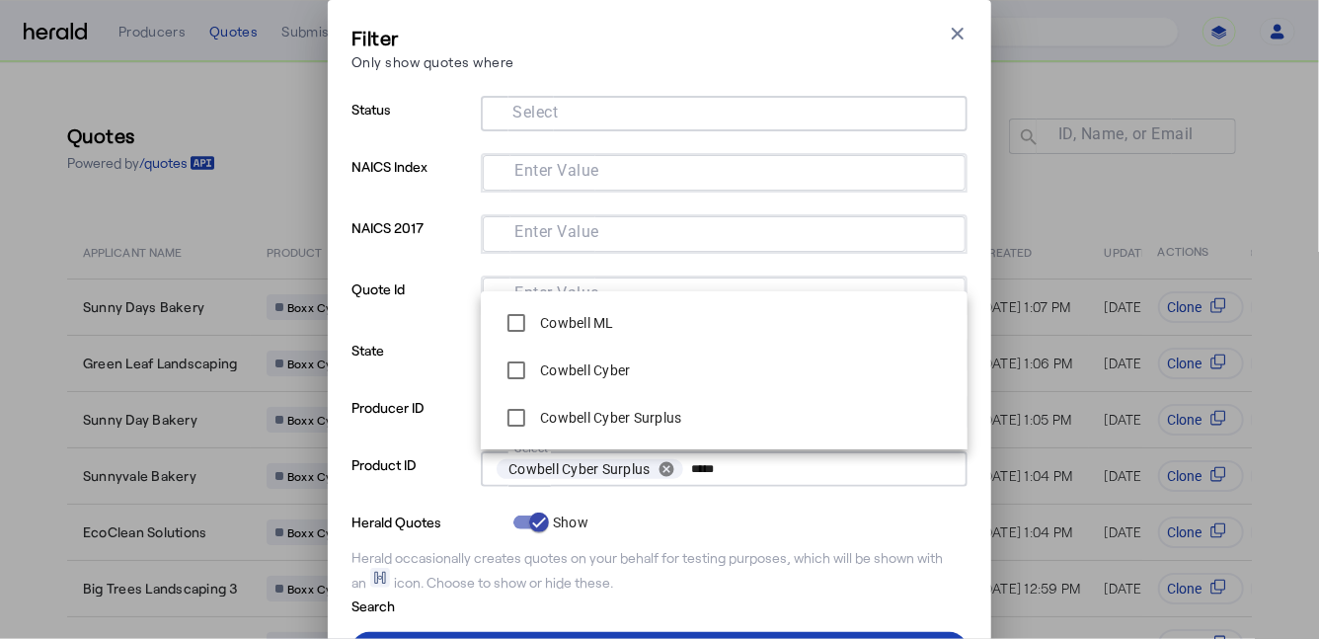
click at [492, 543] on form "Status Select NAICS Index Enter Value NAICS 2017 Enter Value Quote Id Enter Val…" at bounding box center [659, 356] width 616 height 520
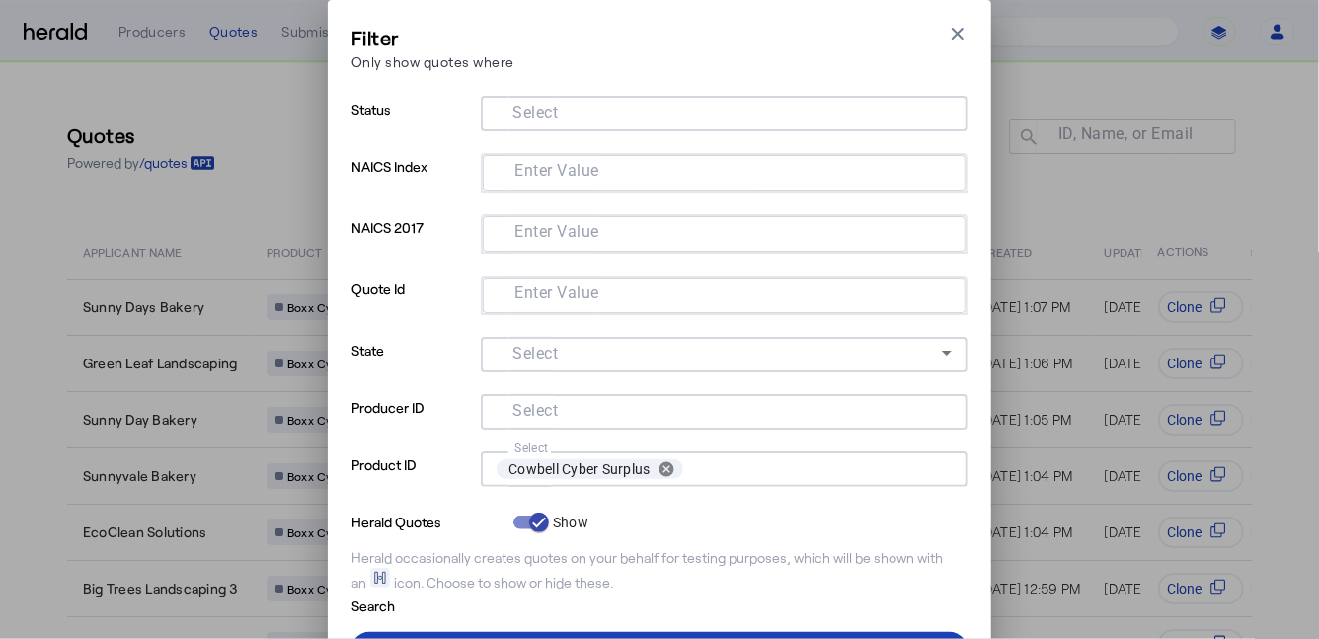
scroll to position [93, 0]
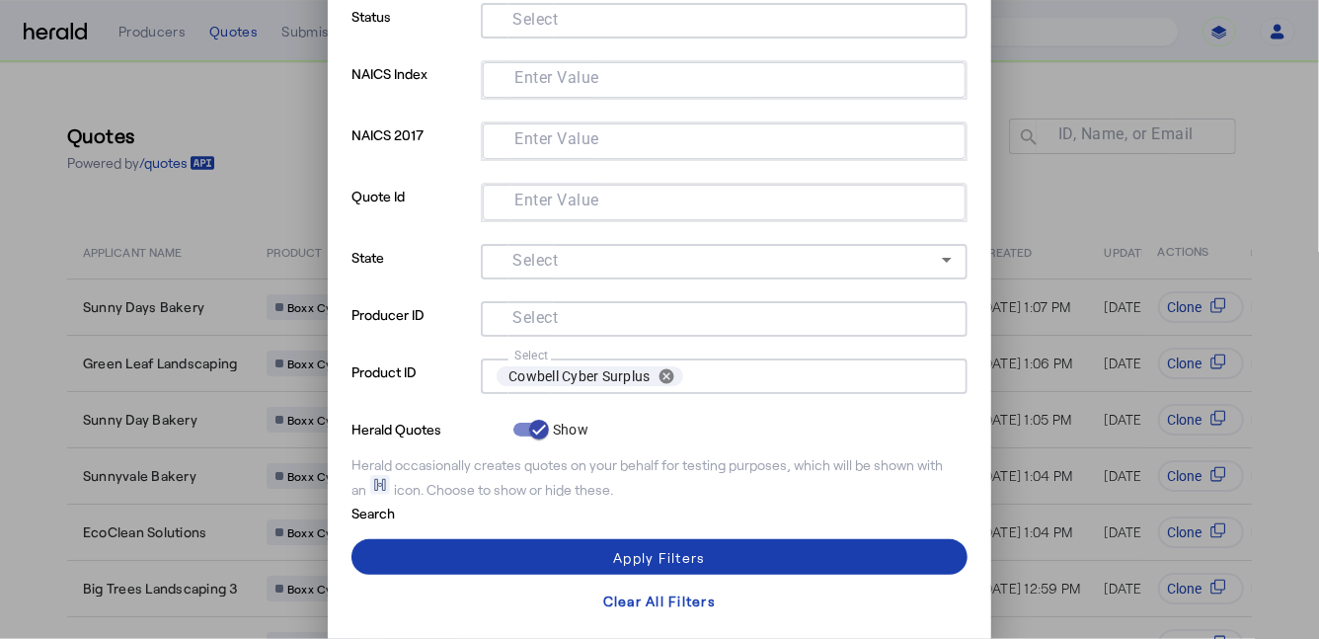
click at [523, 551] on span at bounding box center [659, 556] width 616 height 47
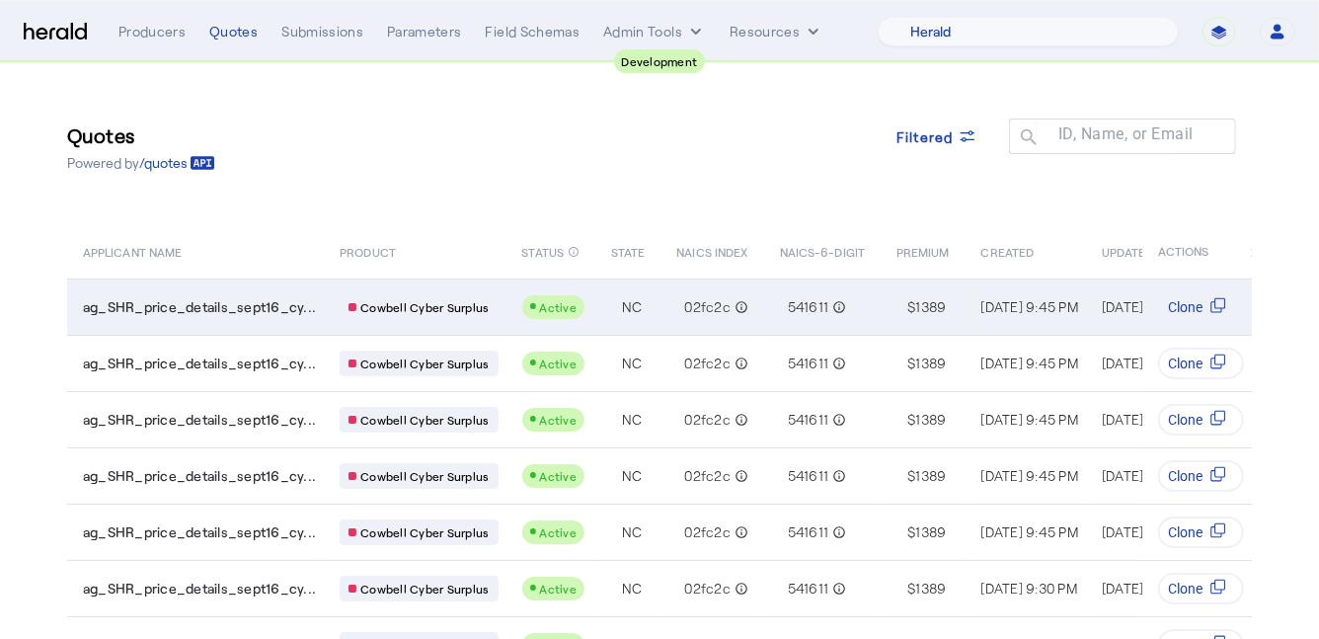
click at [170, 295] on td "ag_SHR_price_details_sept16_cy..." at bounding box center [195, 306] width 257 height 56
click at [256, 297] on span "ag_SHR_price_details_sept16_cy..." at bounding box center [199, 307] width 233 height 20
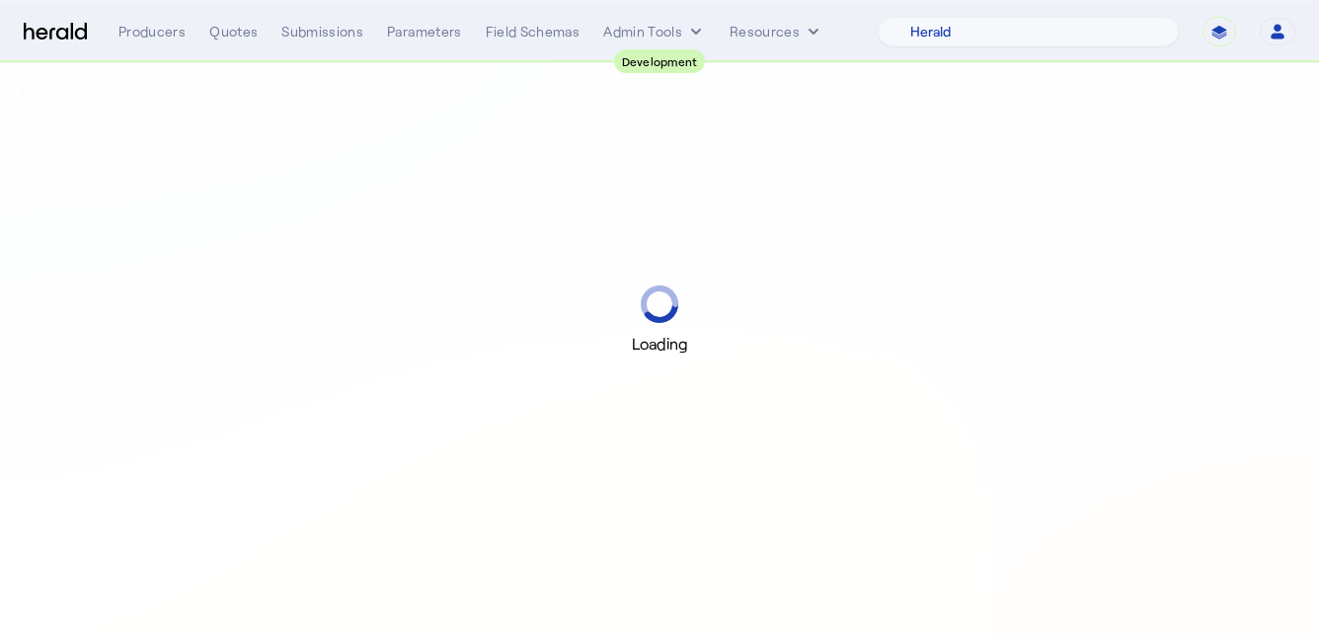
select select "pfm_2v8p_herald_api"
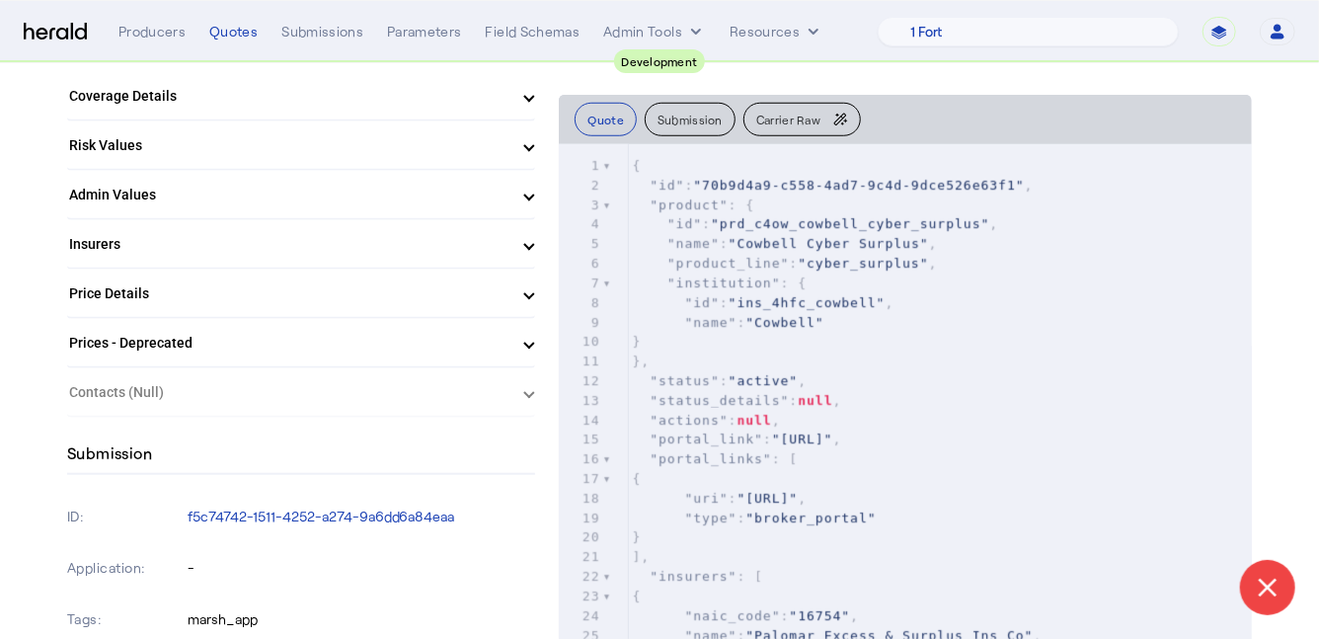
scroll to position [792, 0]
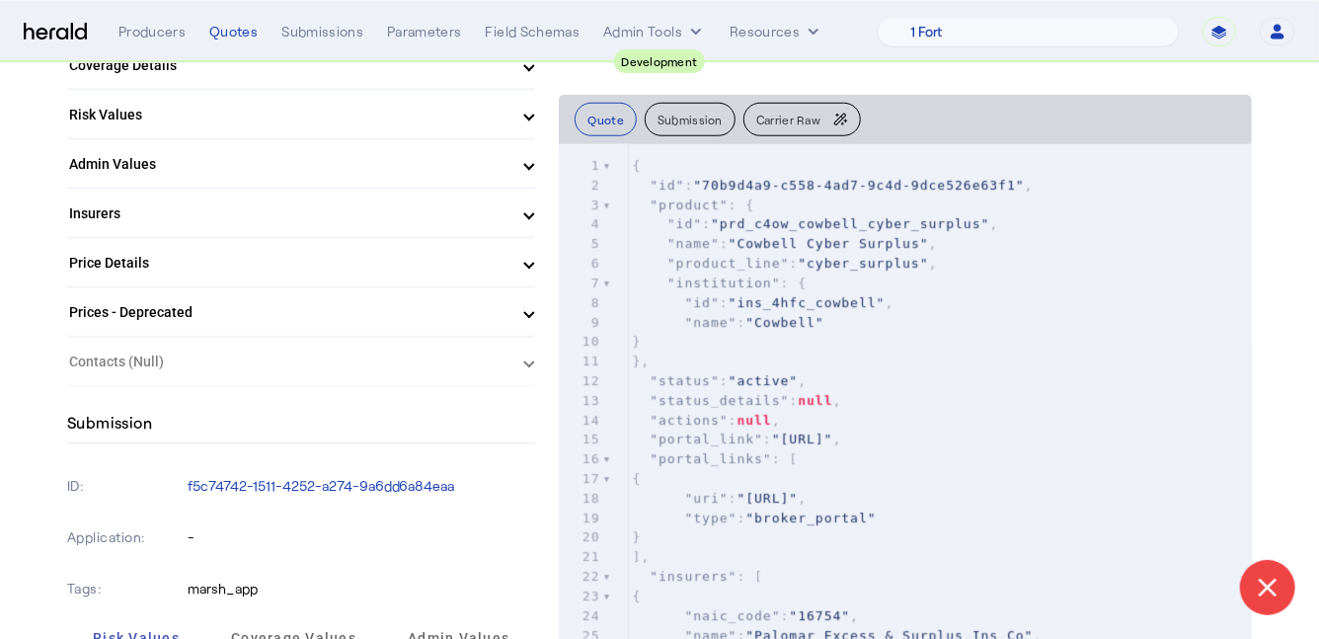
click at [356, 310] on mat-panel-title "Prices - Deprecated" at bounding box center [289, 312] width 440 height 21
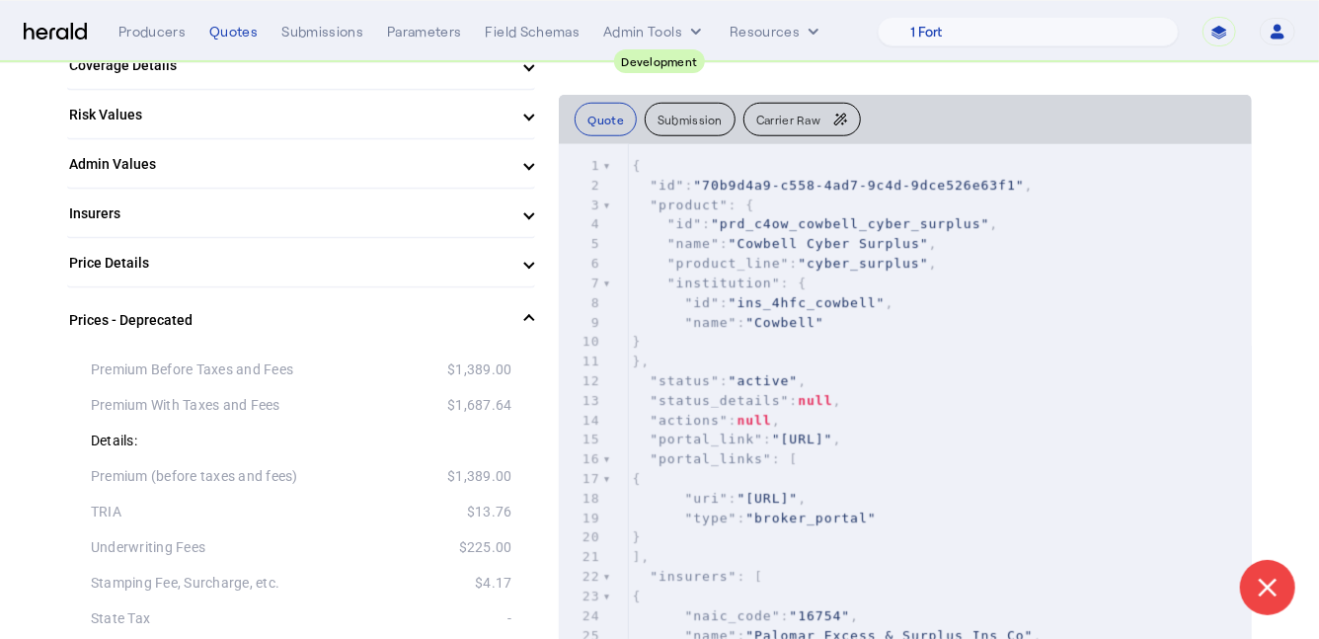
click at [319, 259] on mat-panel-title "Price Details" at bounding box center [289, 263] width 440 height 21
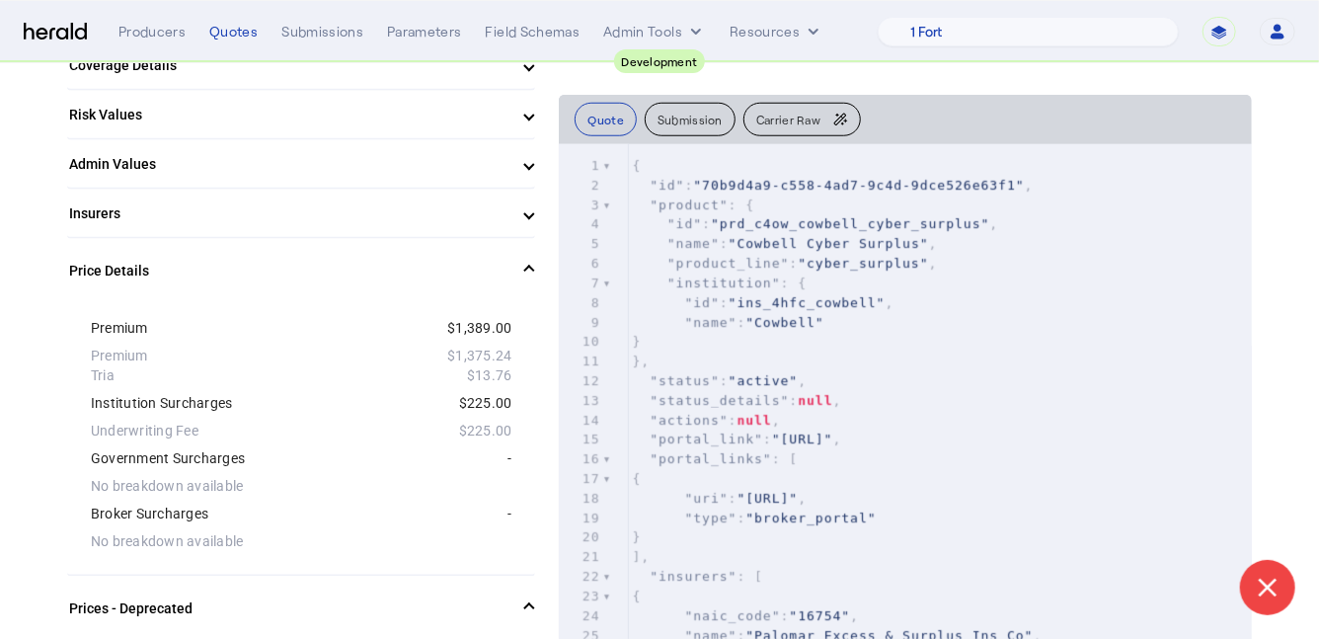
click at [319, 261] on mat-panel-title "Price Details" at bounding box center [289, 271] width 440 height 21
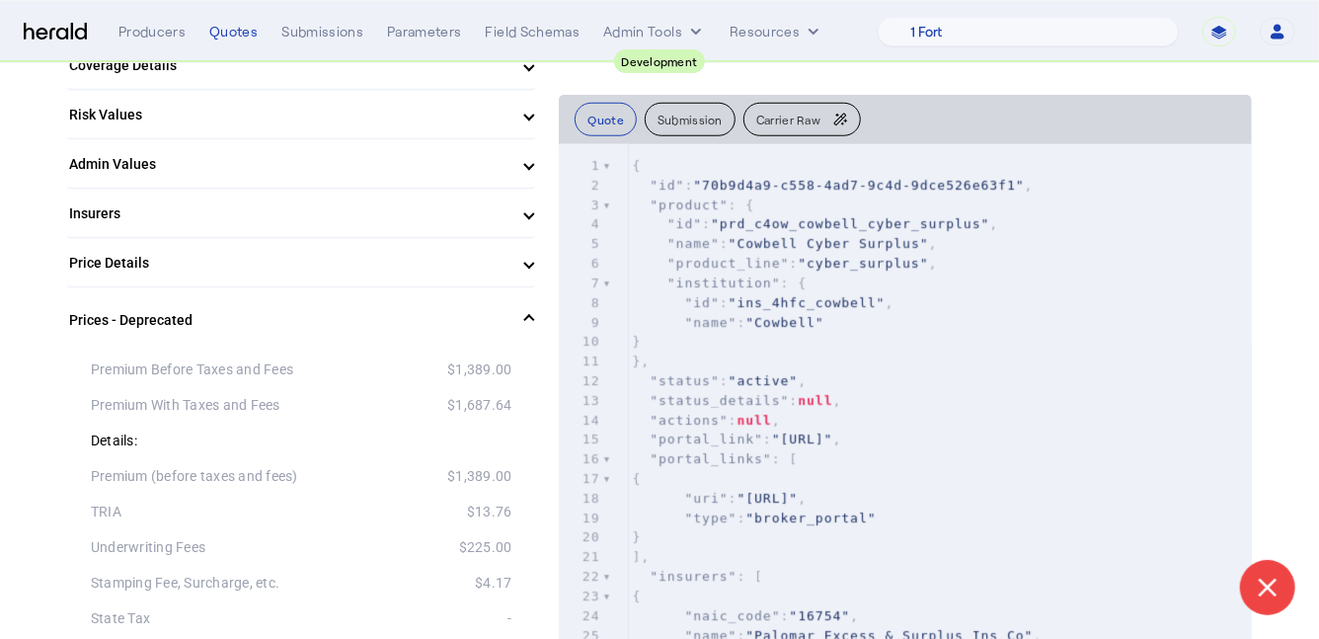
click at [352, 264] on mat-panel-title "Price Details" at bounding box center [289, 263] width 440 height 21
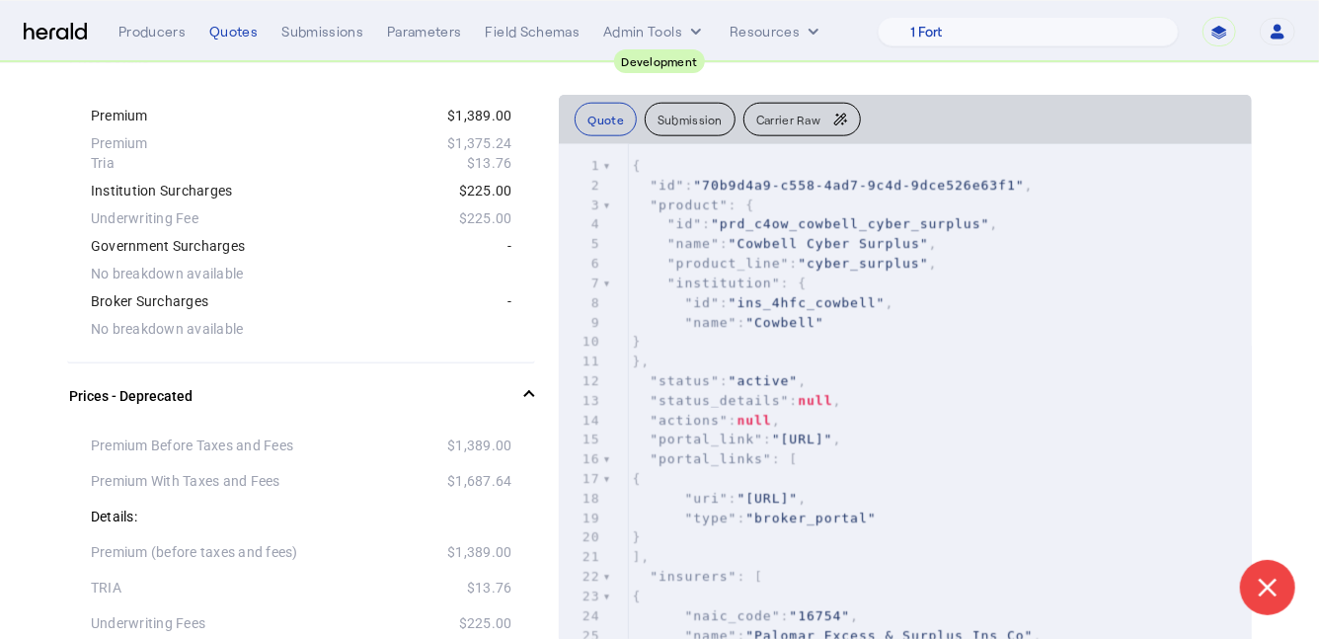
scroll to position [0, 0]
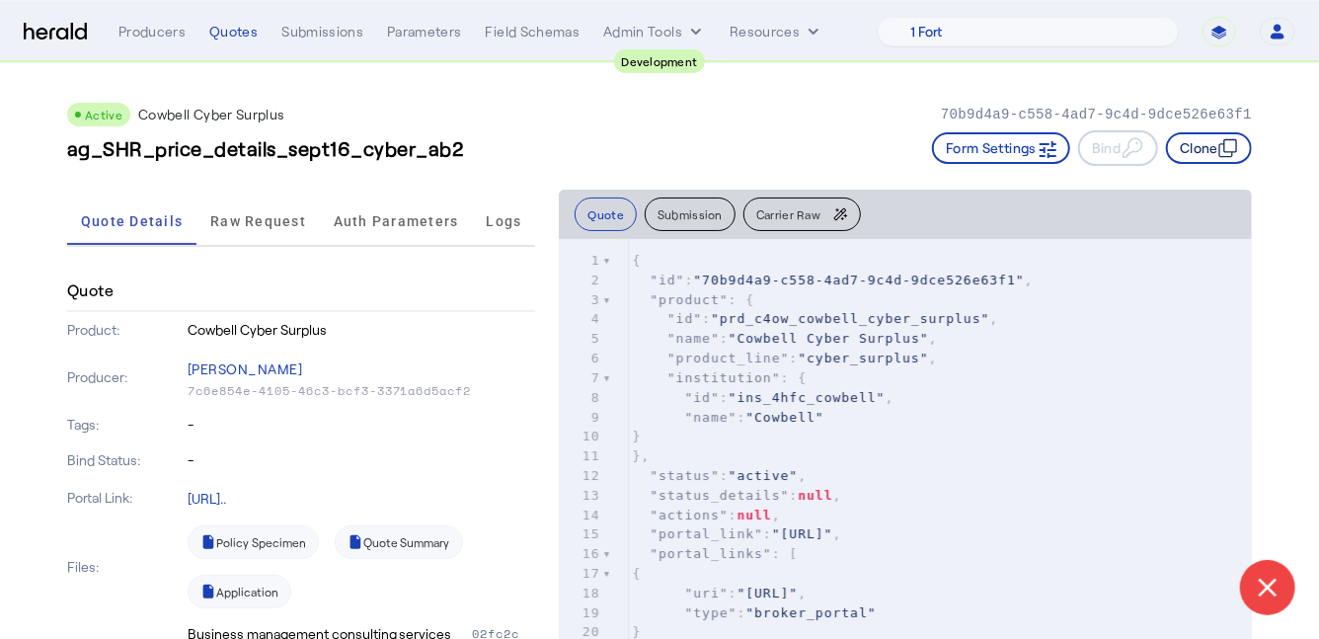
click at [1220, 149] on icon "button" at bounding box center [1226, 150] width 14 height 14
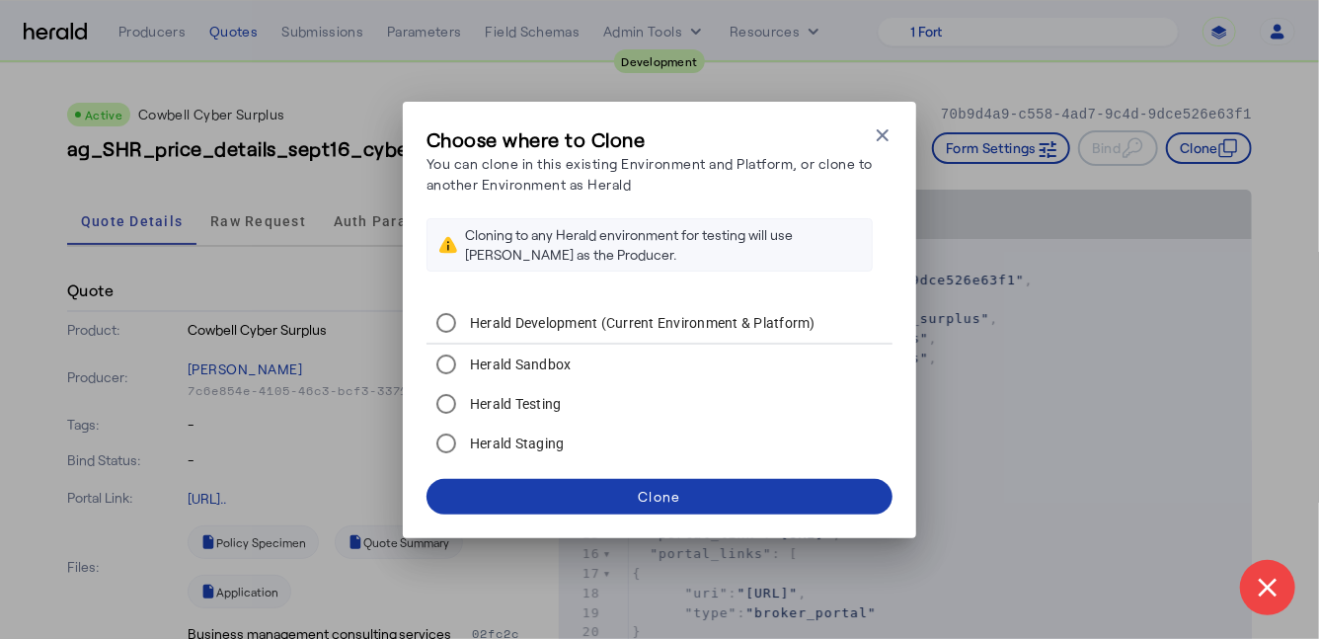
click at [673, 489] on div "Clone" at bounding box center [659, 496] width 42 height 21
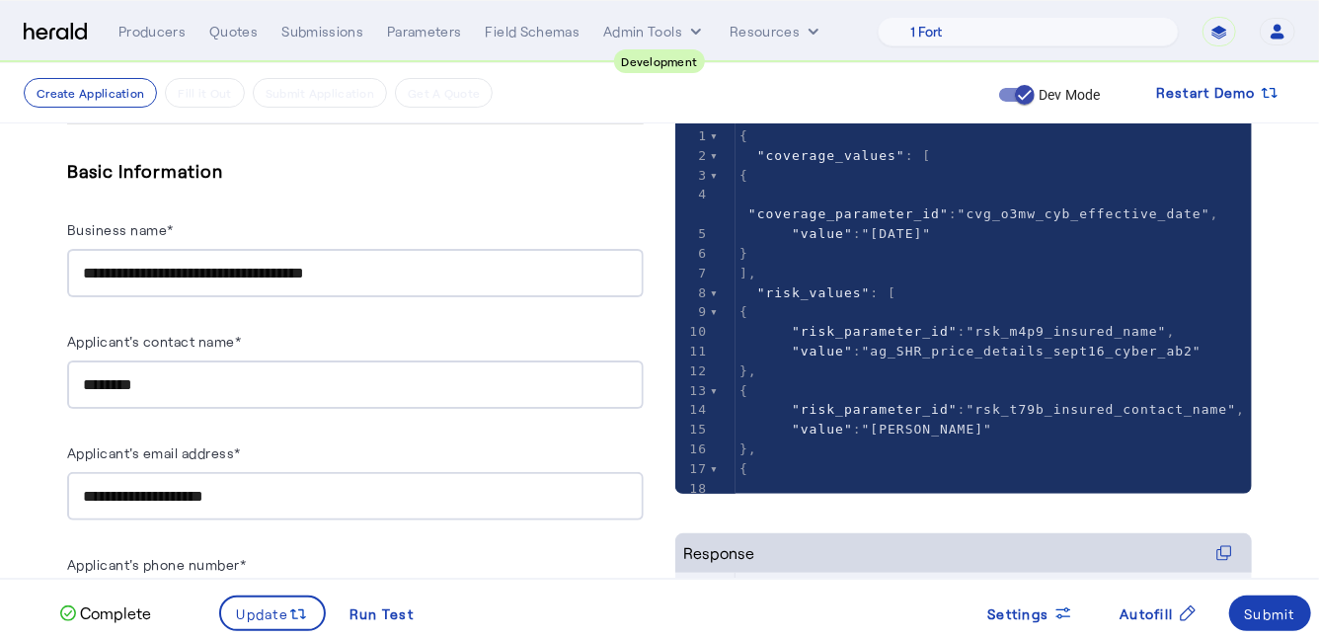
scroll to position [168, 0]
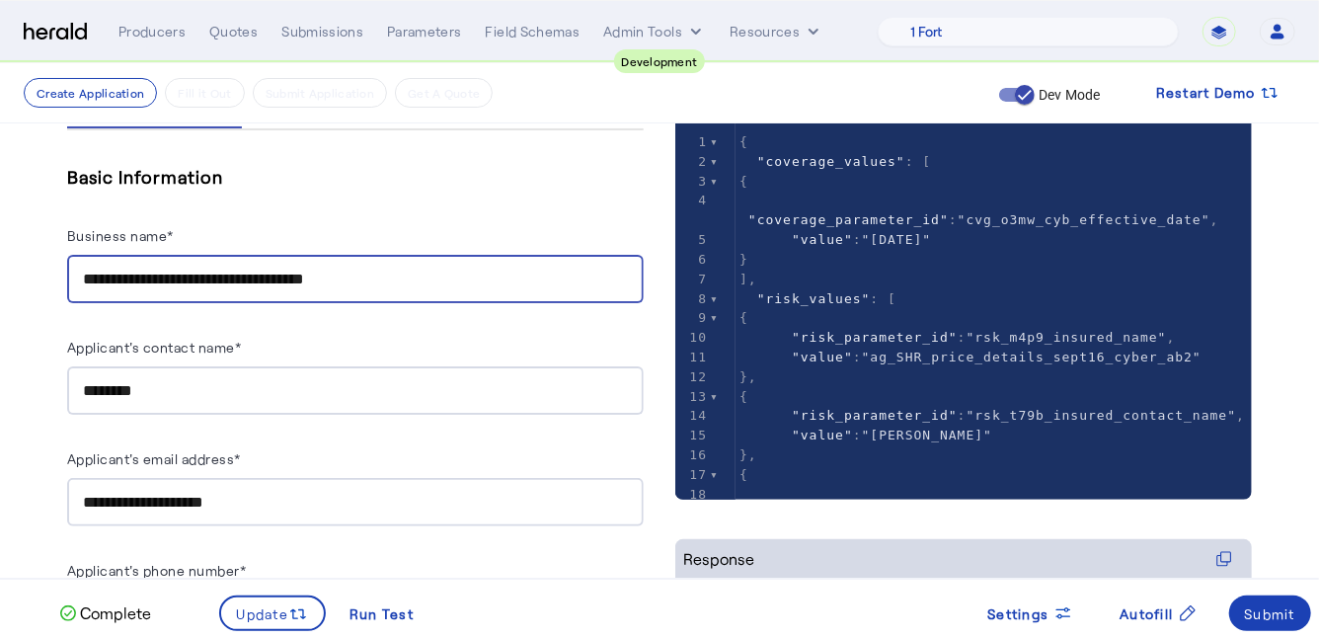
click at [415, 273] on input "**********" at bounding box center [355, 279] width 545 height 24
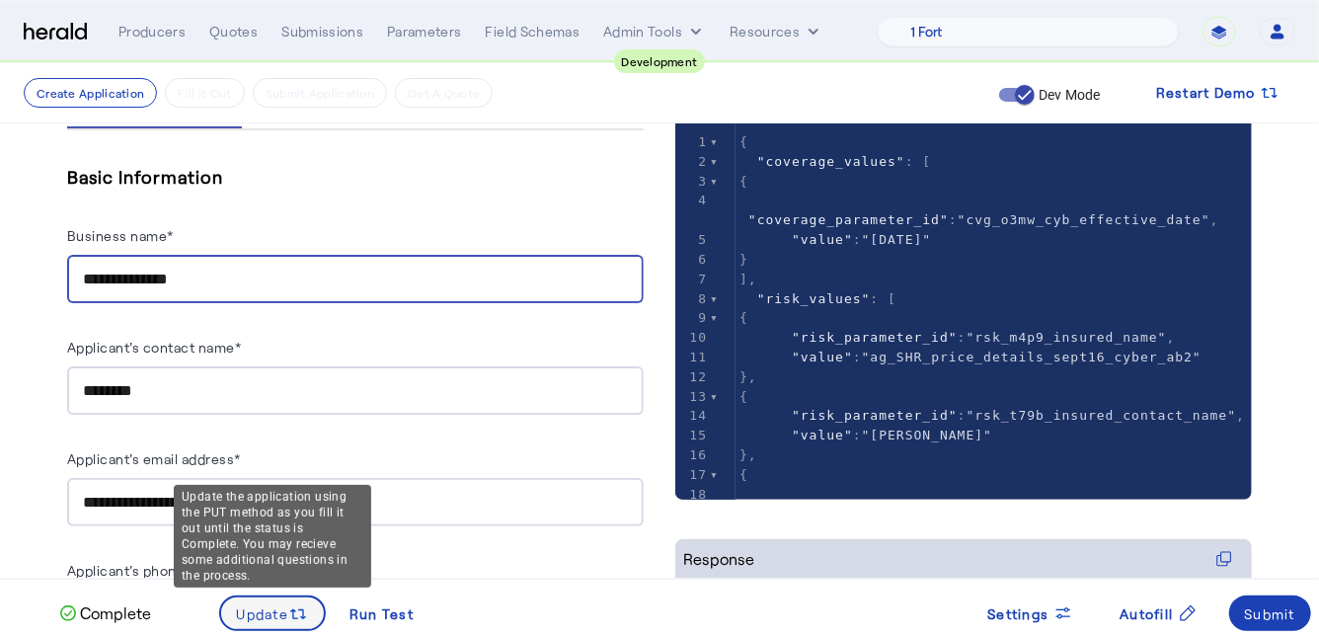
type input "**********"
click at [286, 627] on span at bounding box center [273, 612] width 104 height 47
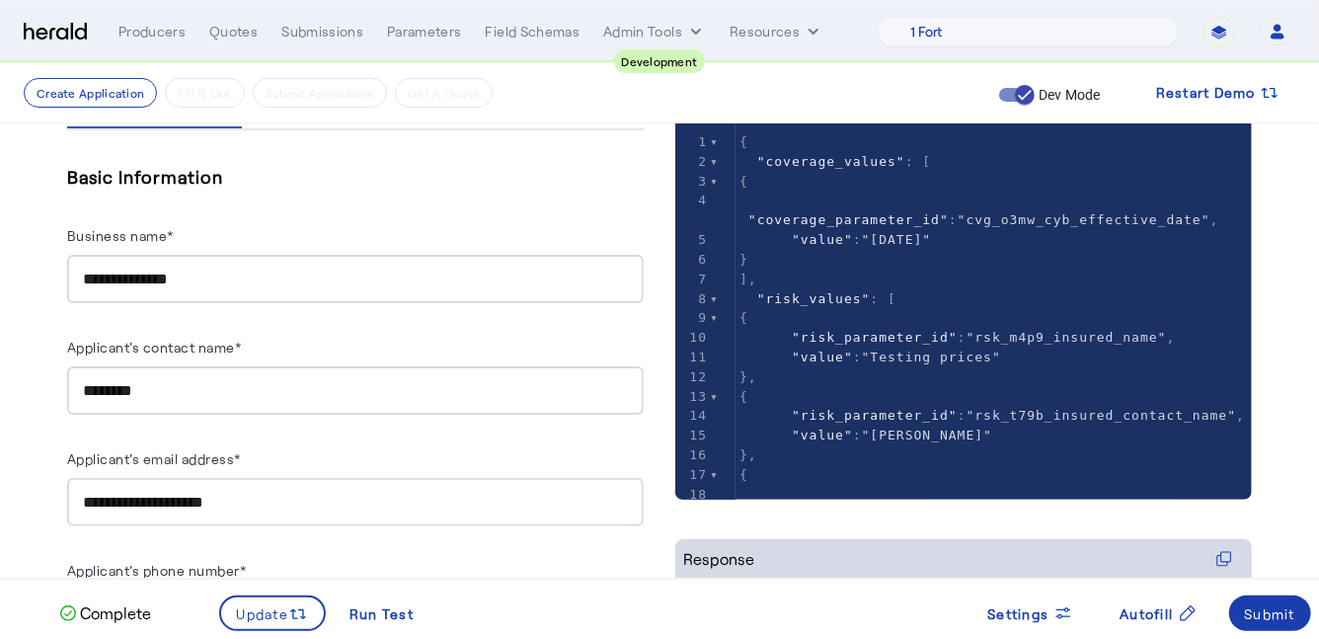
click at [1284, 611] on div "Submit" at bounding box center [1270, 613] width 51 height 21
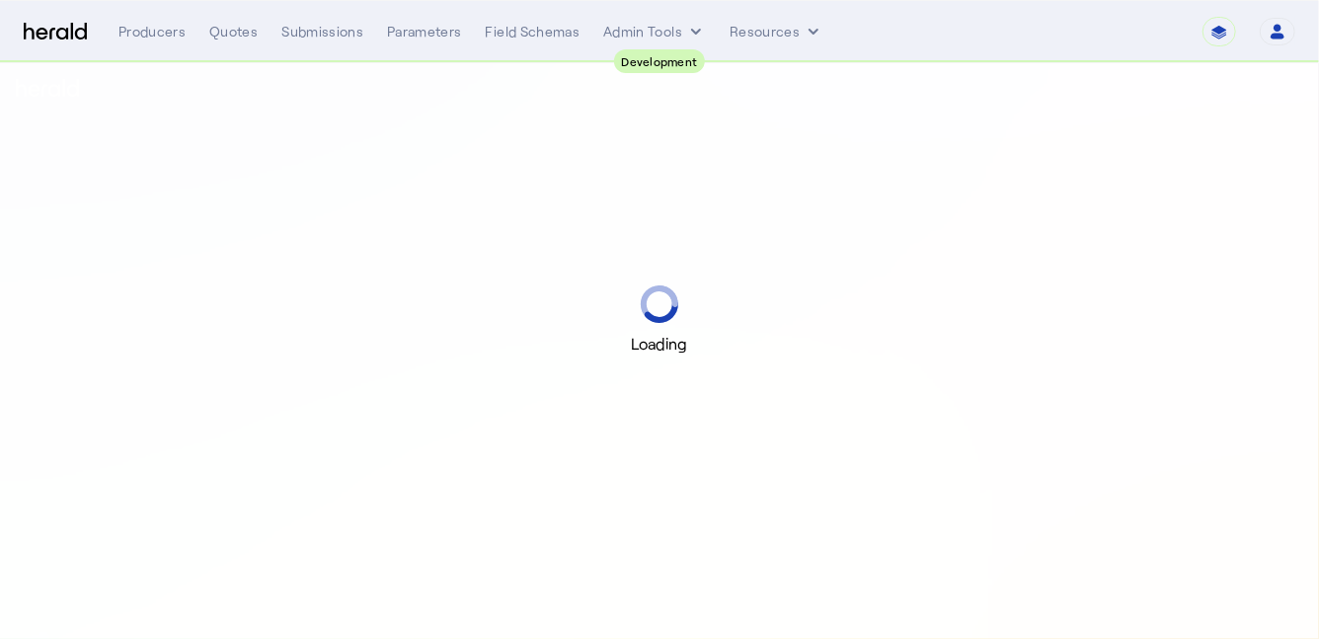
select select "pfm_2v8p_herald_api"
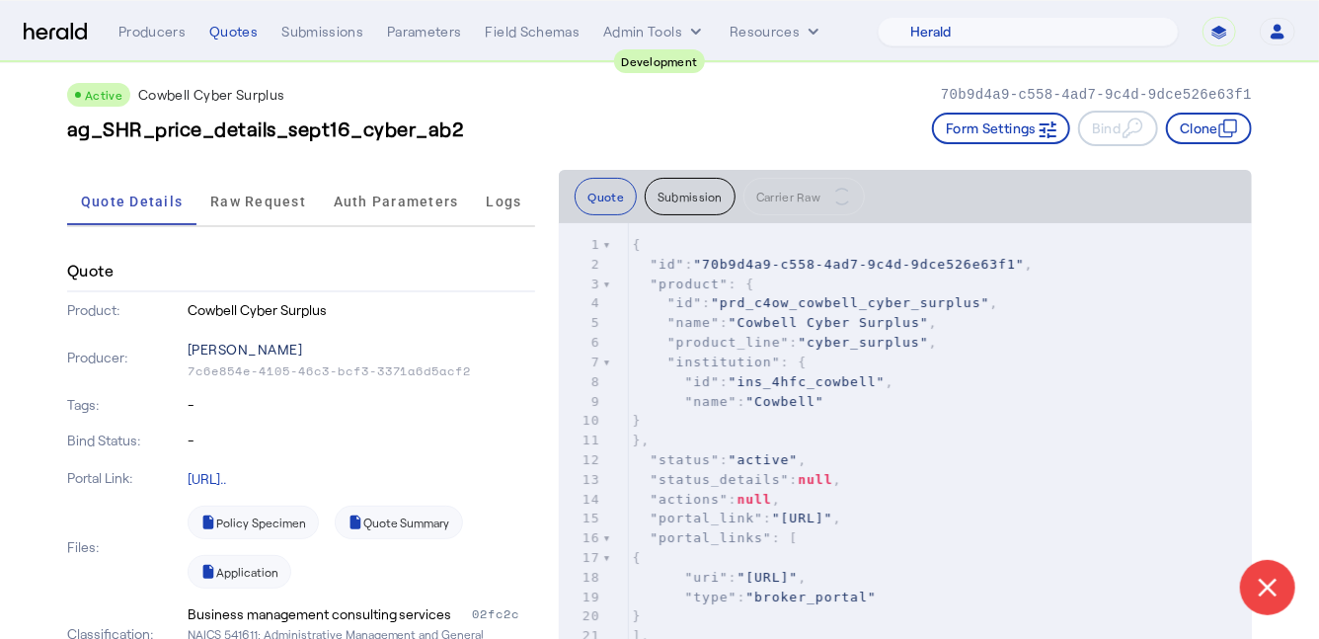
scroll to position [21, 0]
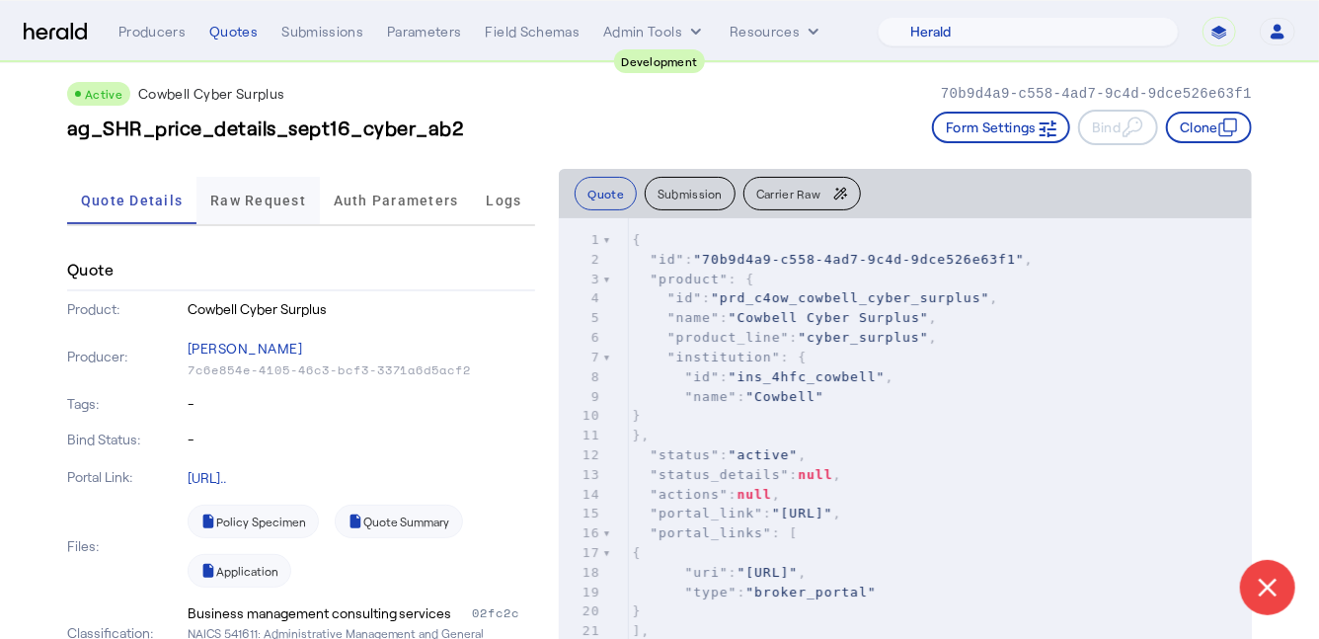
click at [256, 204] on span "Raw Request" at bounding box center [258, 200] width 96 height 14
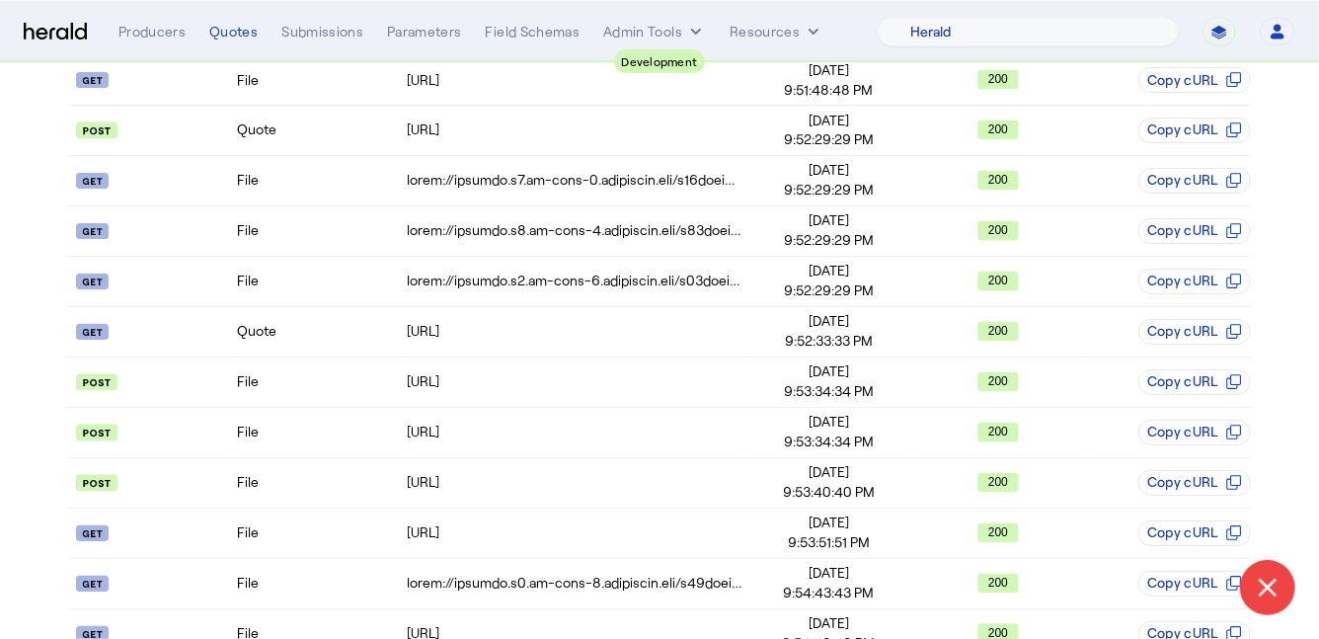
scroll to position [1653, 0]
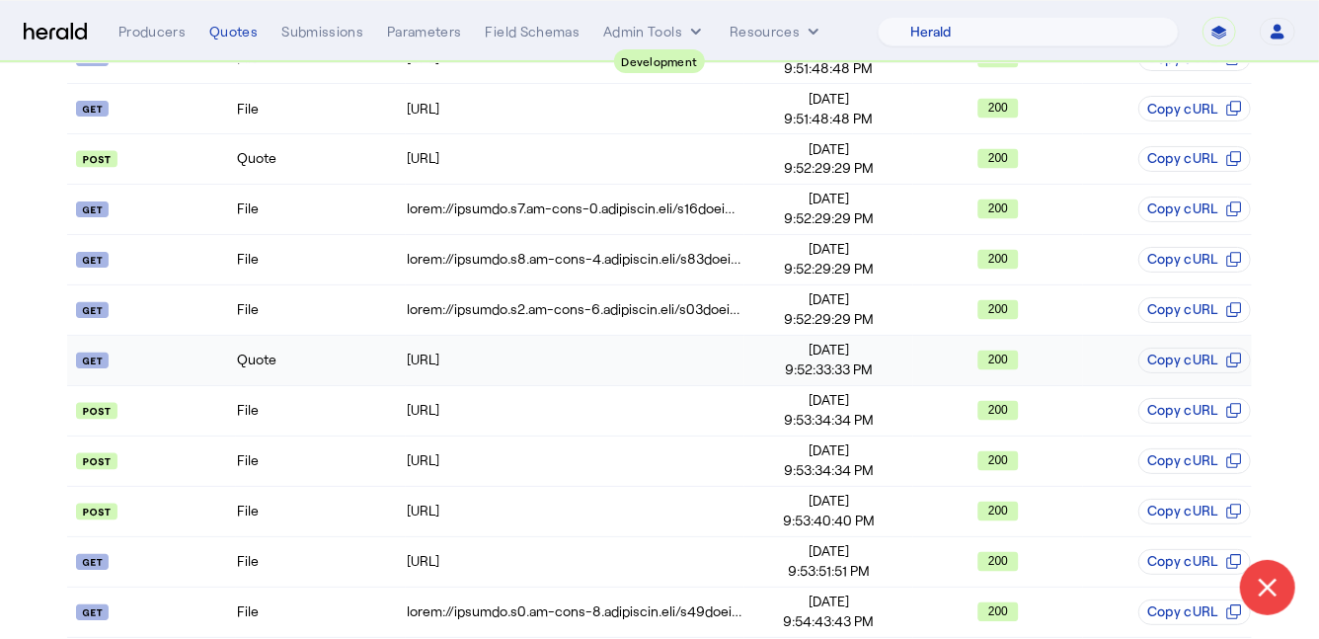
click at [329, 369] on td "Quote" at bounding box center [320, 361] width 169 height 50
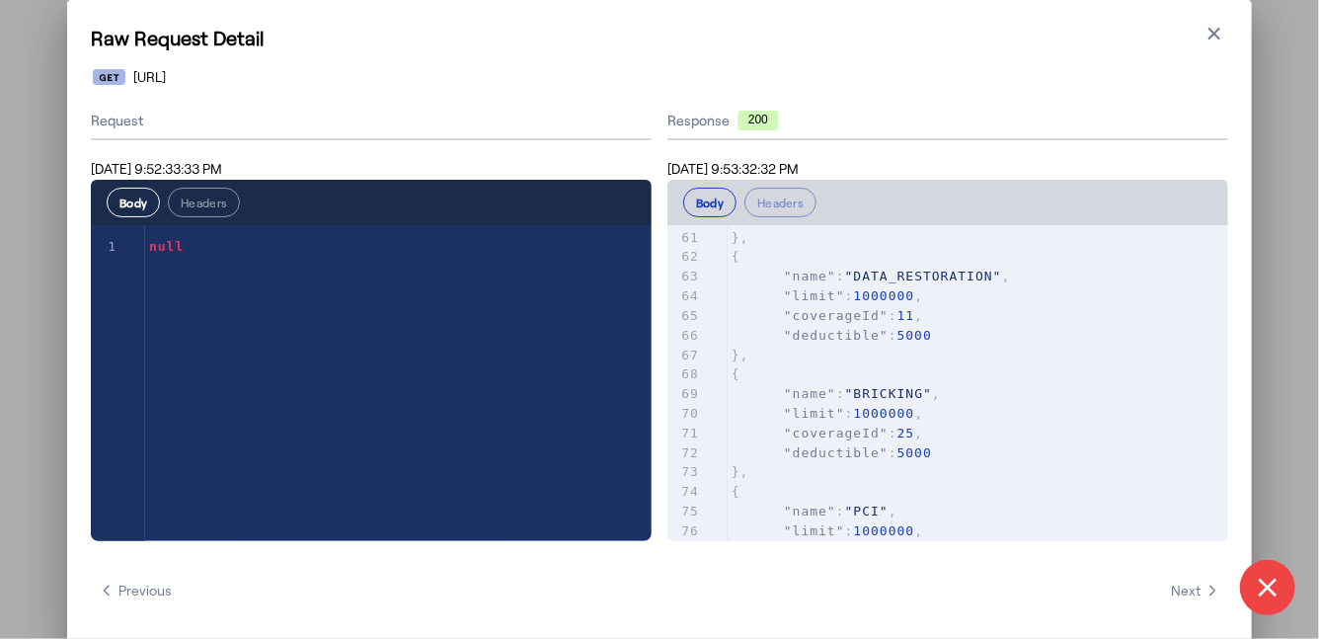
scroll to position [1404, 0]
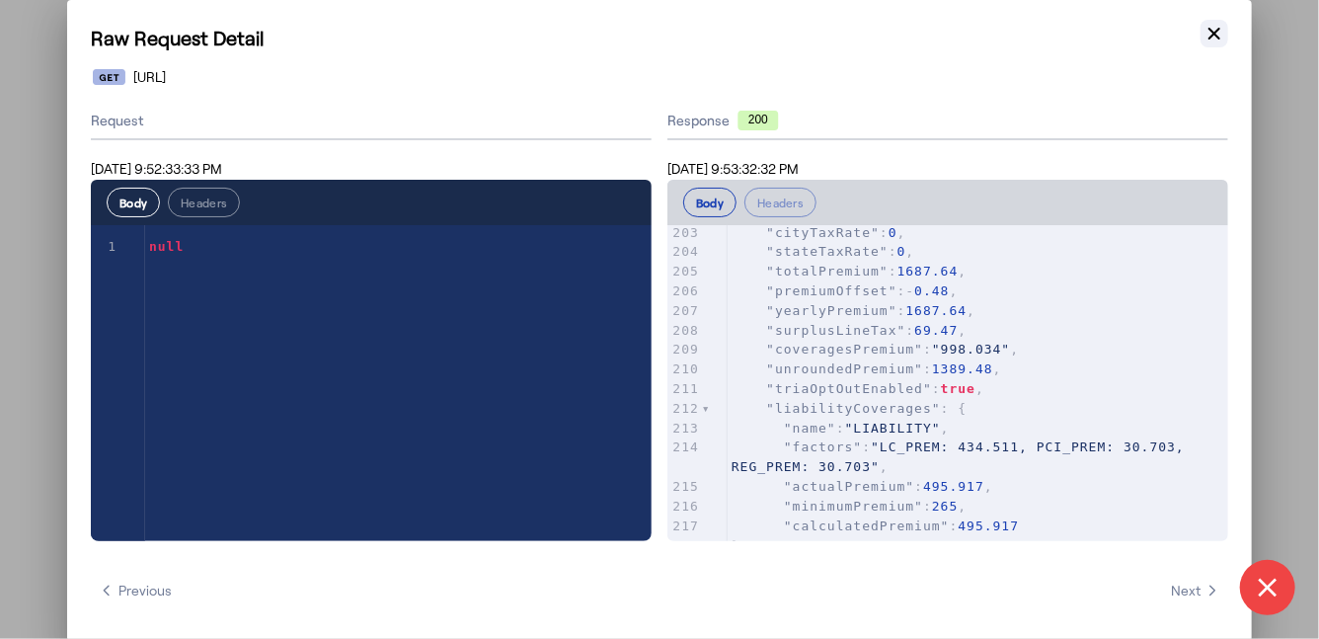
click at [1211, 38] on icon "button" at bounding box center [1214, 34] width 20 height 20
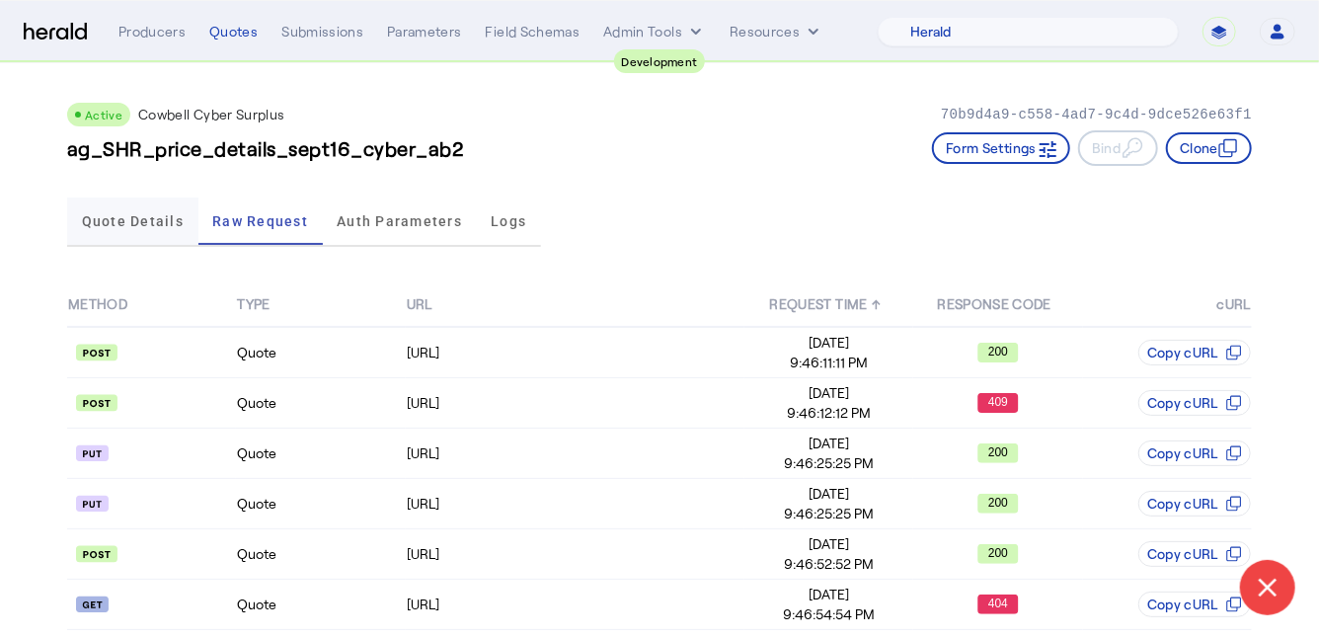
click at [153, 226] on span "Quote Details" at bounding box center [133, 221] width 102 height 14
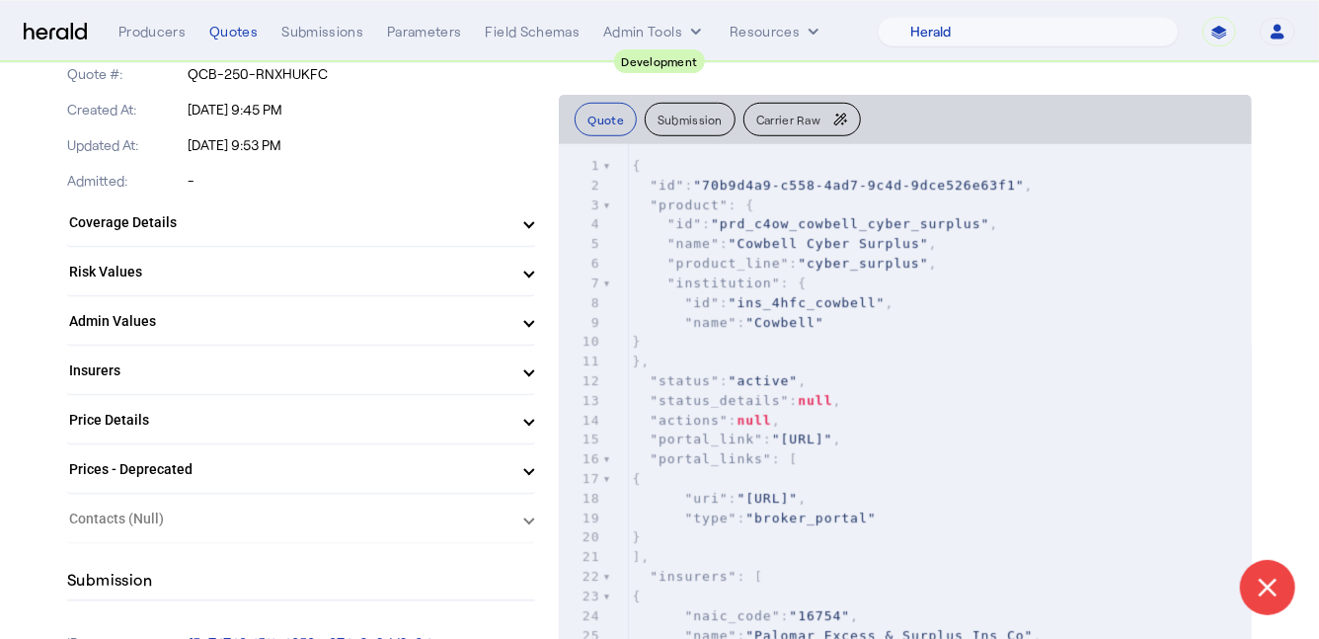
click at [348, 389] on mat-expansion-panel-header "Insurers" at bounding box center [301, 369] width 468 height 47
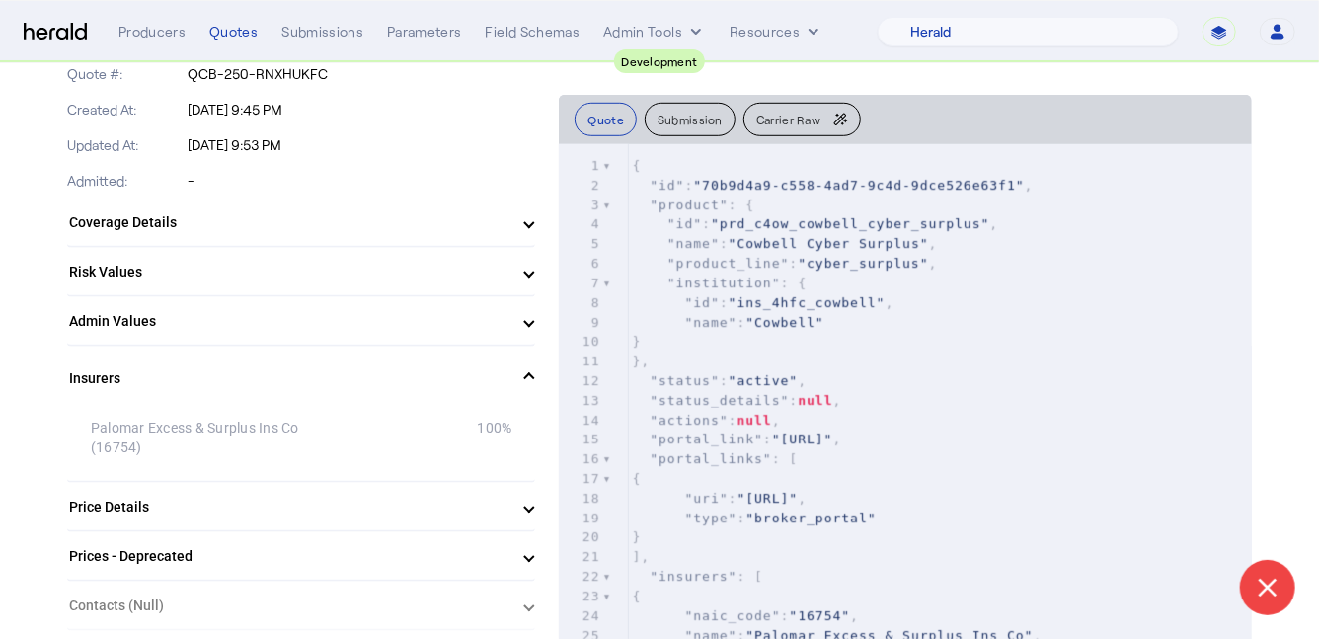
click at [336, 377] on mat-panel-title "Insurers" at bounding box center [289, 378] width 440 height 21
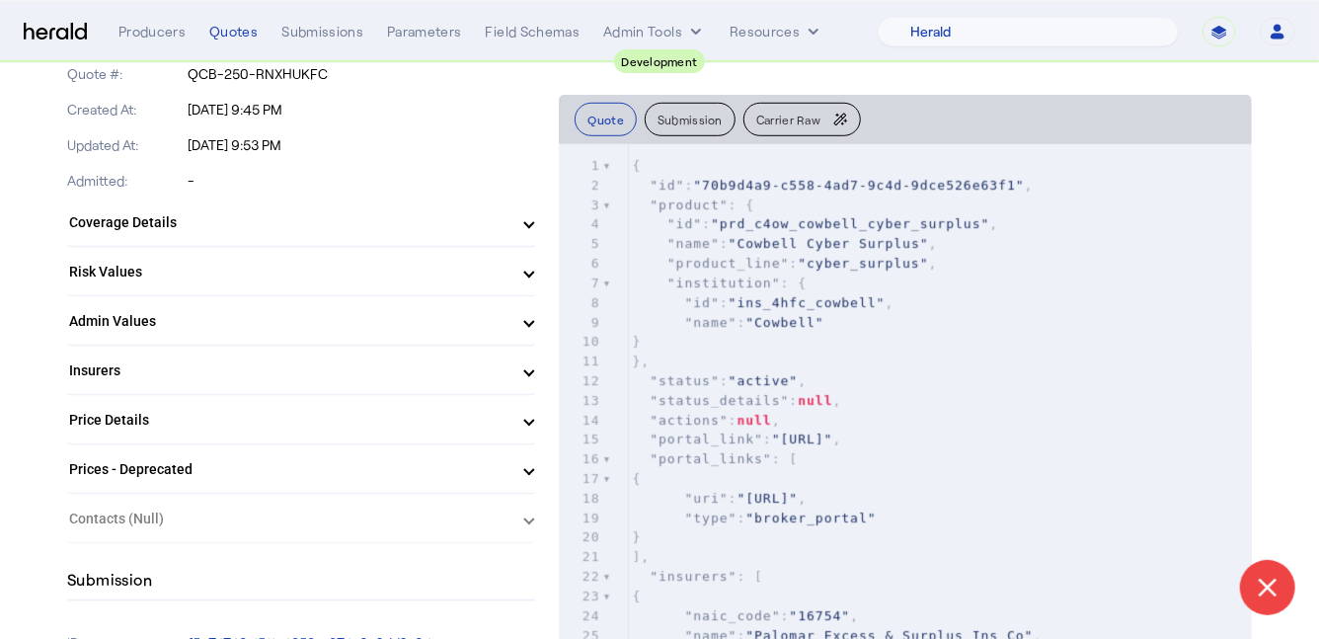
click at [331, 399] on mat-expansion-panel-header "Price Details" at bounding box center [301, 419] width 468 height 47
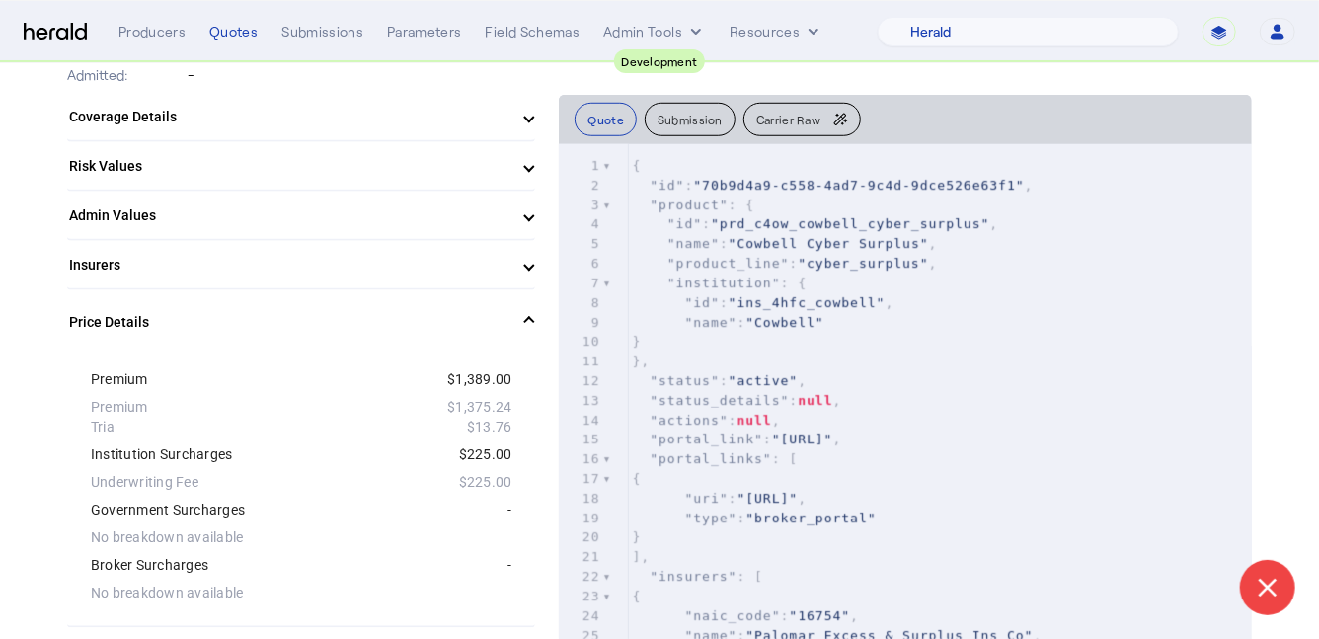
click at [389, 324] on mat-panel-title "Price Details" at bounding box center [289, 322] width 440 height 21
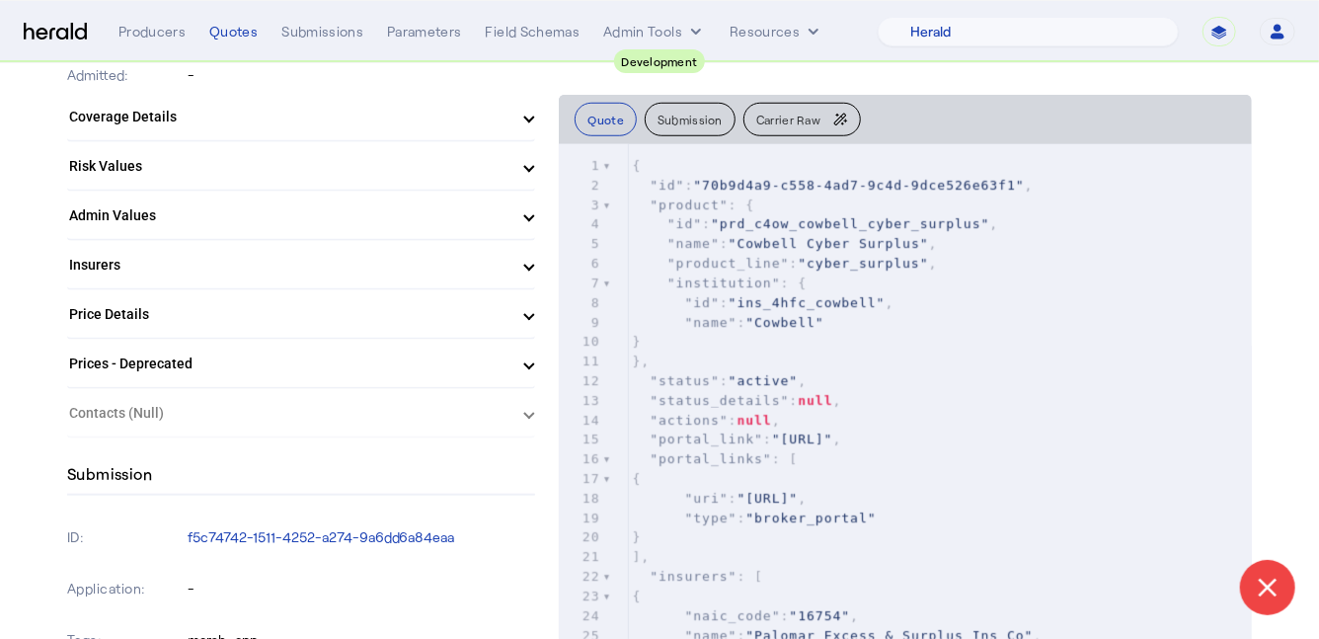
click at [392, 373] on mat-expansion-panel-header "Prices - Deprecated" at bounding box center [301, 363] width 468 height 47
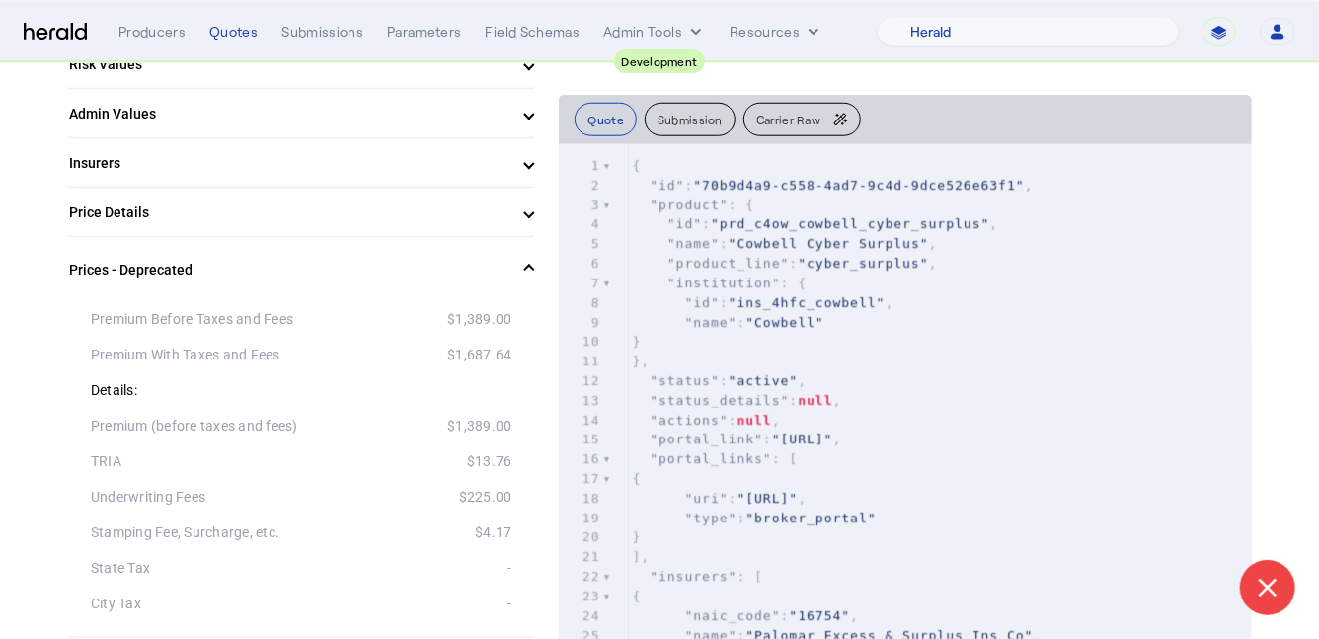
click at [379, 221] on mat-expansion-panel-header "Price Details" at bounding box center [301, 212] width 468 height 47
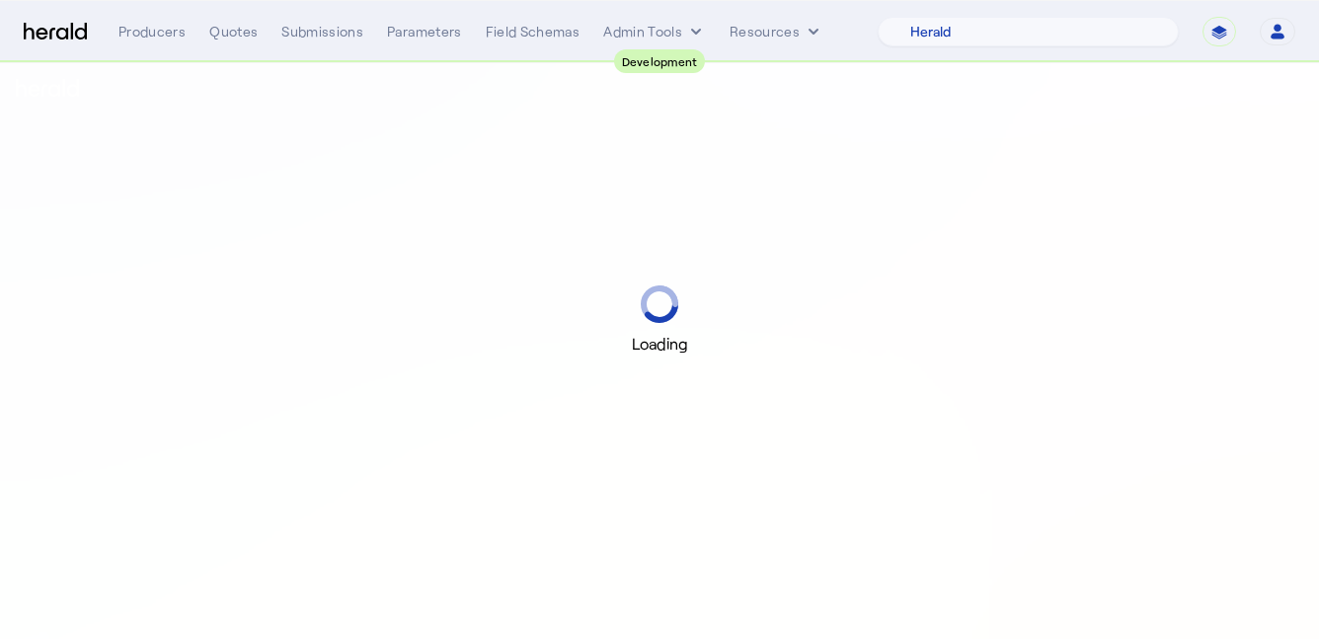
select select "pfm_2v8p_herald_api"
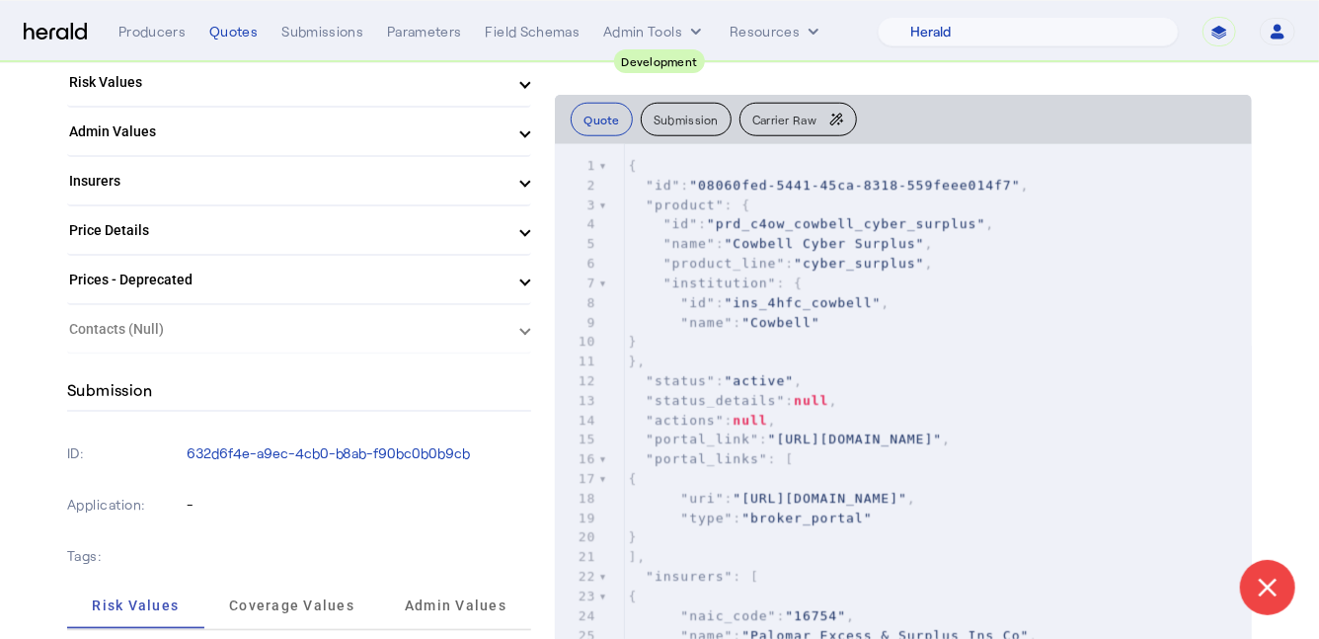
scroll to position [862, 0]
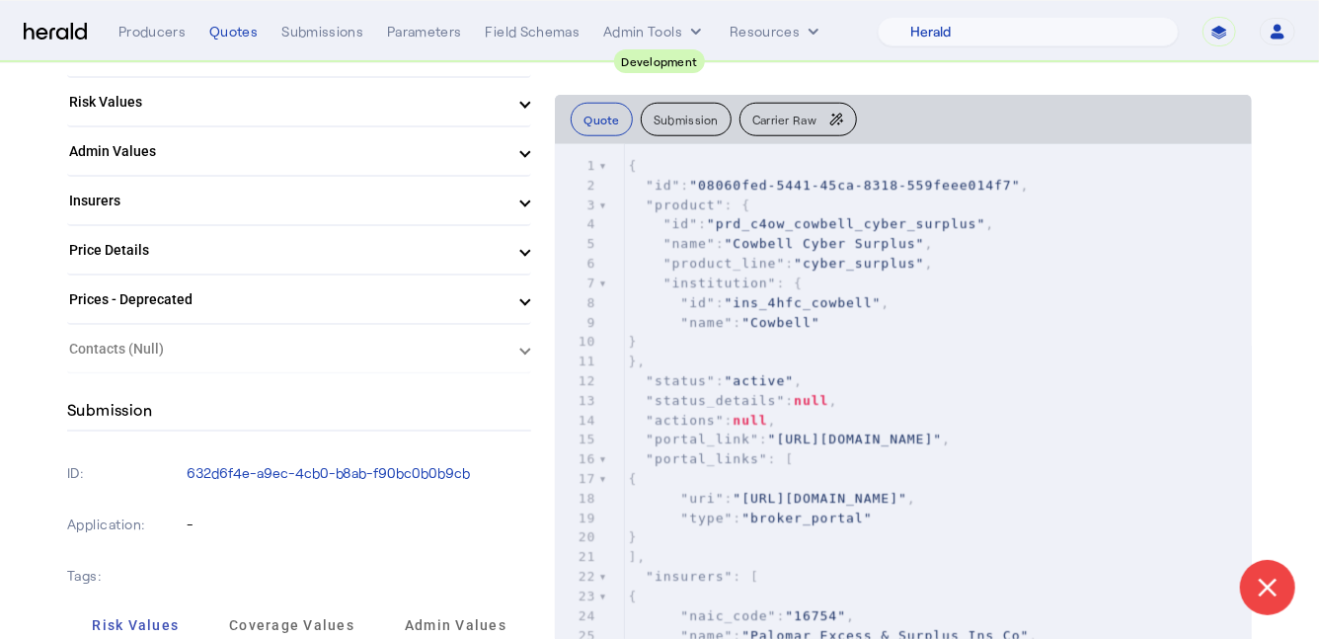
click at [300, 240] on mat-panel-title "Price Details" at bounding box center [287, 250] width 436 height 21
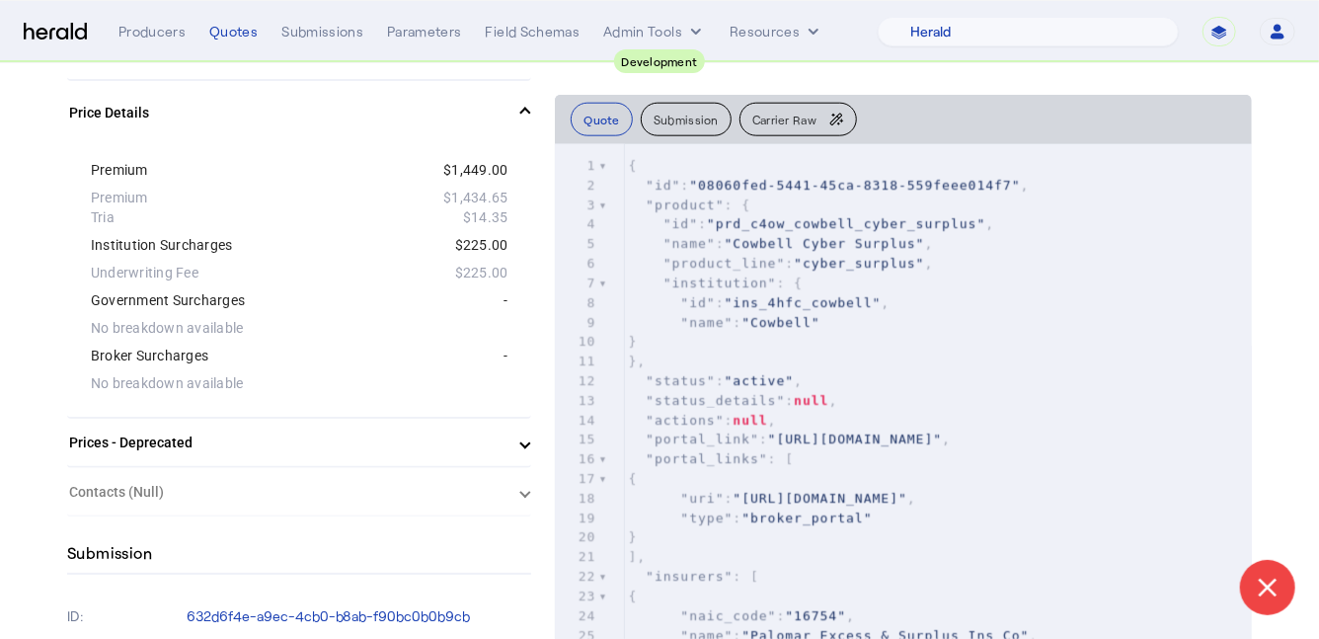
scroll to position [1006, 0]
click at [319, 433] on mat-panel-title "Prices - Deprecated" at bounding box center [287, 443] width 436 height 21
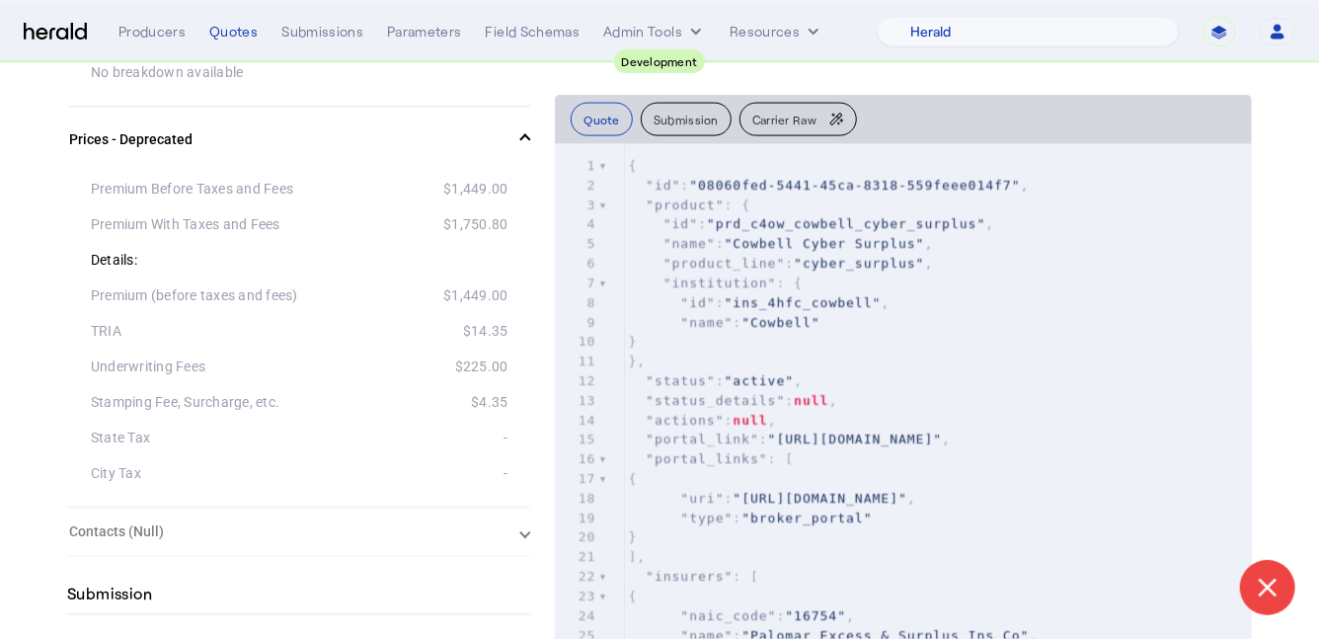
scroll to position [0, 0]
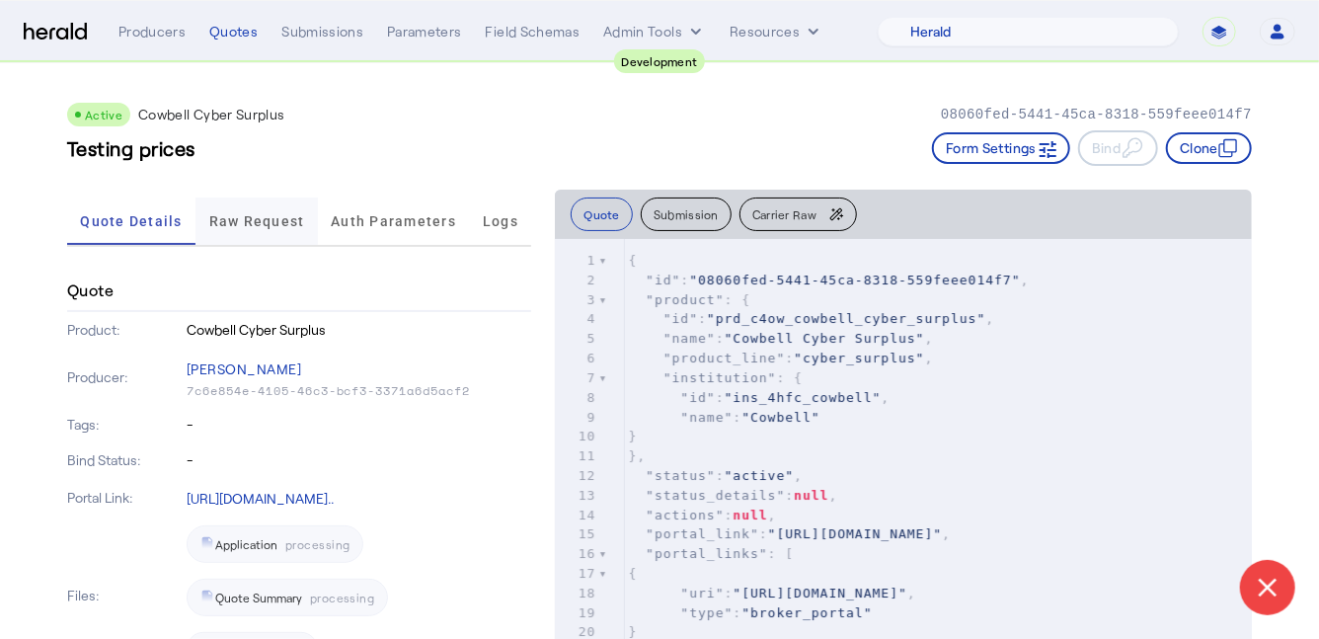
click at [245, 216] on span "Raw Request" at bounding box center [257, 221] width 96 height 14
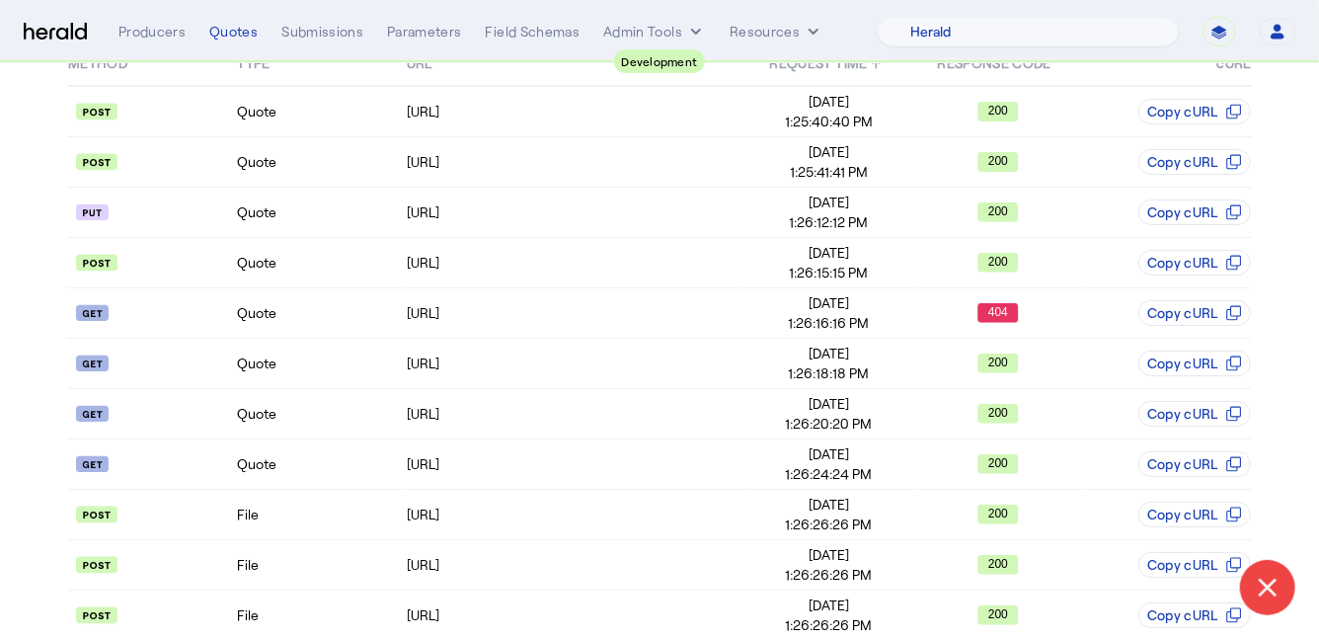
scroll to position [245, 0]
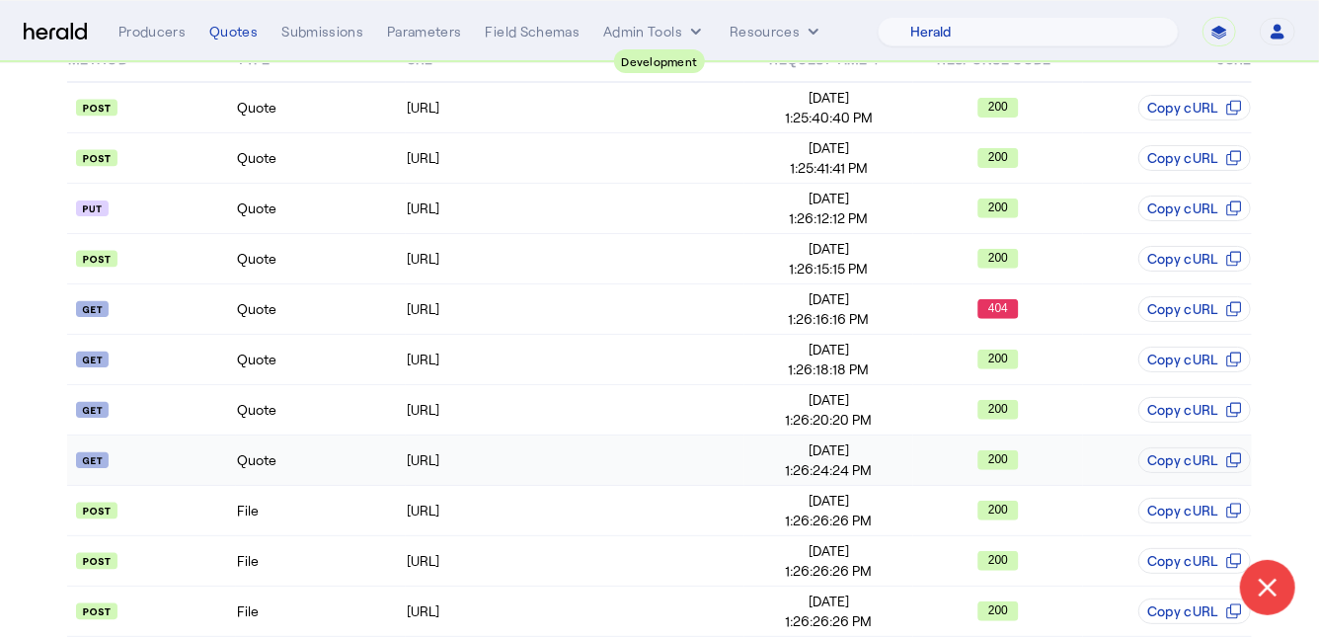
click at [353, 470] on td "Quote" at bounding box center [320, 460] width 169 height 50
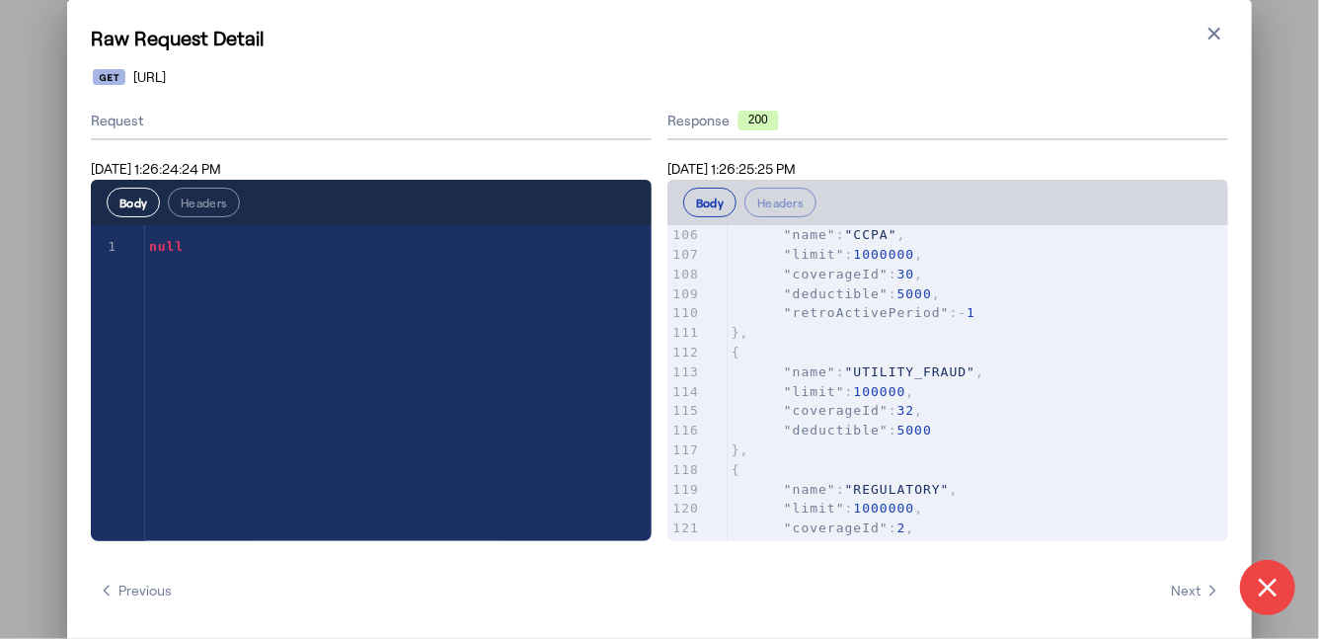
scroll to position [0, 0]
